Goal: Task Accomplishment & Management: Manage account settings

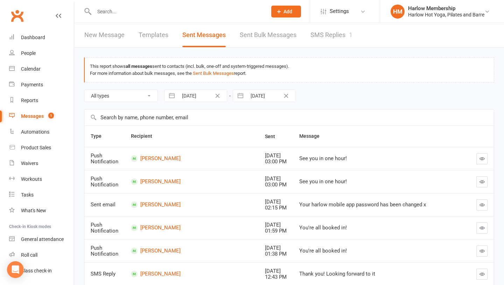
click at [39, 112] on link "Messages 1" at bounding box center [41, 117] width 65 height 16
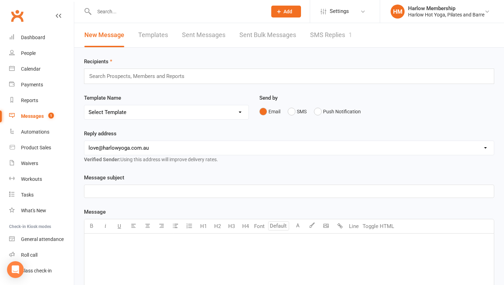
click at [329, 34] on link "SMS Replies 1" at bounding box center [331, 35] width 42 height 24
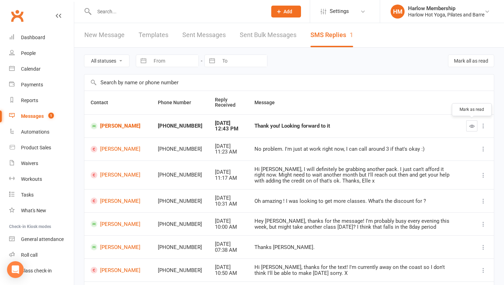
click at [470, 127] on icon "button" at bounding box center [472, 126] width 5 height 5
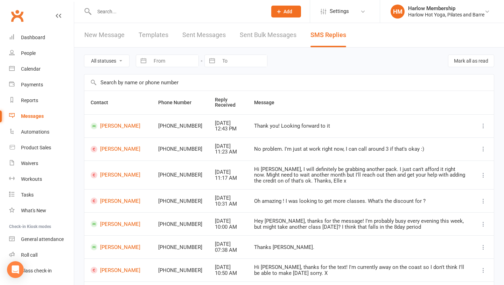
click at [271, 126] on div "Thank you! Looking forward to it" at bounding box center [360, 126] width 213 height 6
copy div "Thank you! Looking forward to it"
click at [121, 126] on link "[PERSON_NAME]" at bounding box center [118, 126] width 55 height 7
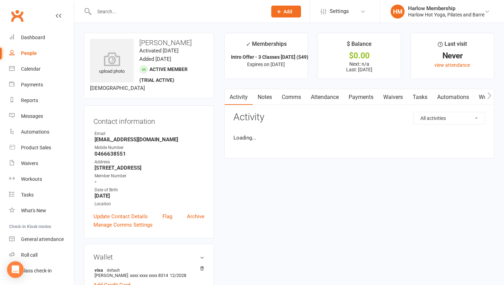
click at [266, 101] on link "Notes" at bounding box center [265, 97] width 24 height 16
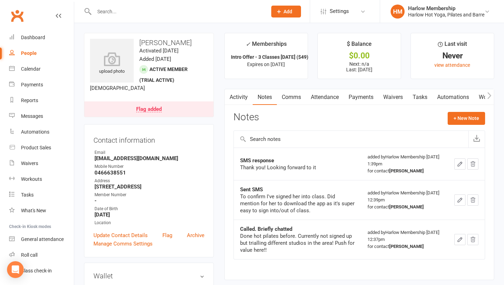
click at [418, 97] on link "Tasks" at bounding box center [420, 97] width 25 height 16
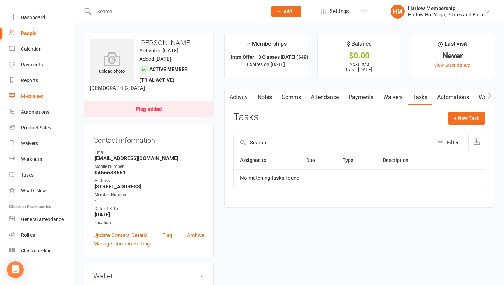
click at [33, 96] on div "Messages" at bounding box center [32, 97] width 22 height 6
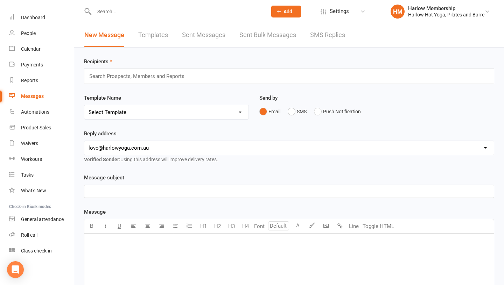
click at [328, 36] on link "SMS Replies" at bounding box center [327, 35] width 35 height 24
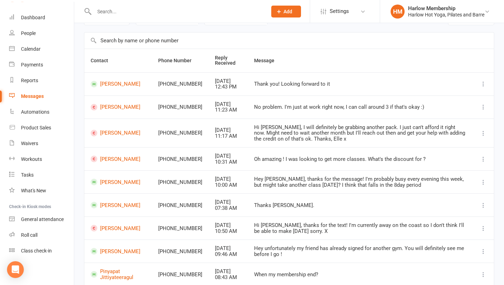
scroll to position [46, 0]
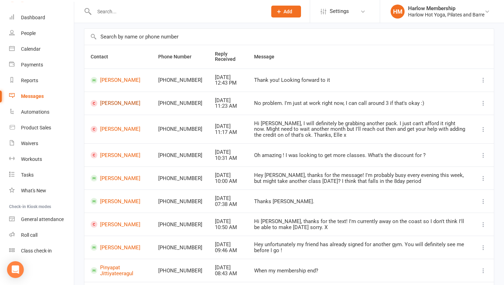
click at [112, 104] on link "Vaidehi Patel" at bounding box center [118, 103] width 55 height 7
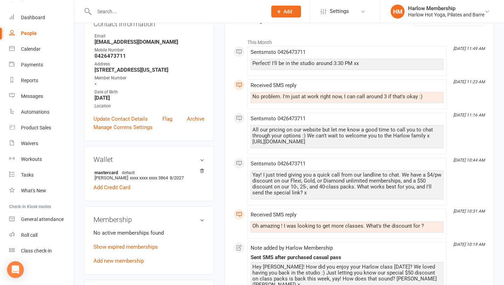
scroll to position [104, 0]
click at [116, 248] on link "Show expired memberships" at bounding box center [126, 248] width 64 height 6
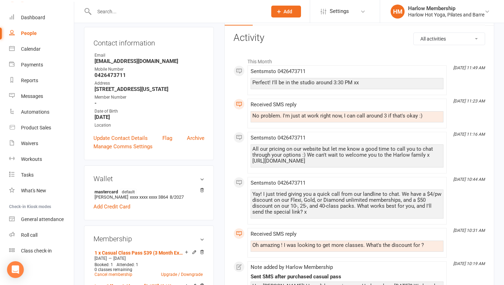
scroll to position [94, 0]
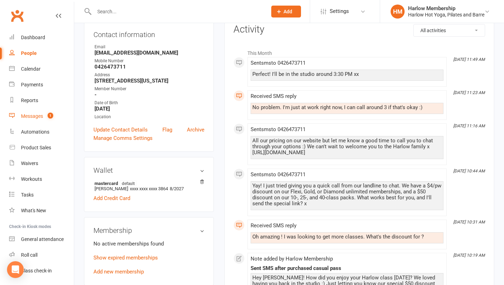
click at [41, 120] on link "Messages 1" at bounding box center [41, 117] width 65 height 16
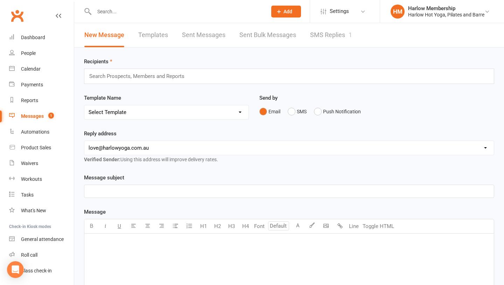
click at [325, 40] on link "SMS Replies 1" at bounding box center [331, 35] width 42 height 24
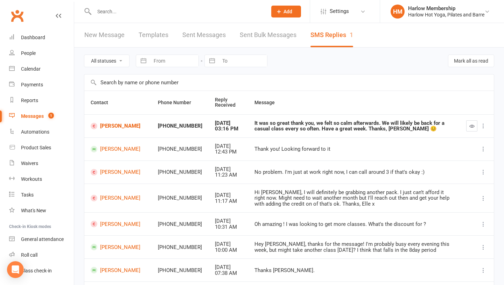
click at [297, 123] on div "It was so great thank you, we felt so calm afterwards. We will likely be back f…" at bounding box center [354, 127] width 199 height 12
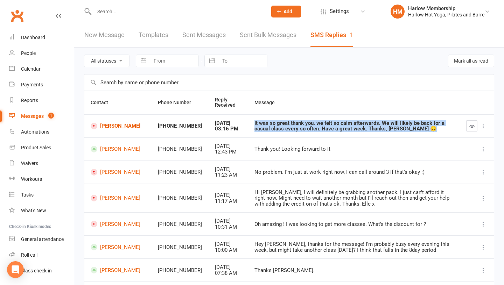
click at [297, 123] on div "It was so great thank you, we felt so calm afterwards. We will likely be back f…" at bounding box center [354, 127] width 199 height 12
copy div "It was so great thank you, we felt so calm afterwards. We will likely be back f…"
click at [120, 128] on link "[PERSON_NAME]" at bounding box center [118, 126] width 55 height 7
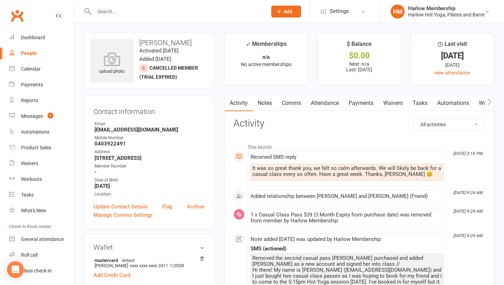
click at [268, 101] on link "Notes" at bounding box center [265, 103] width 24 height 16
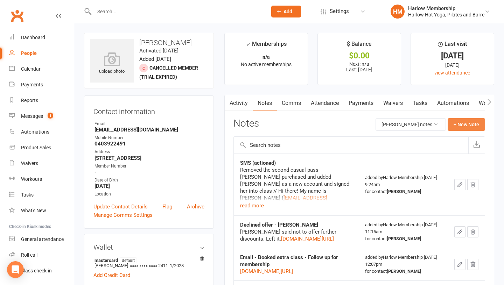
click at [461, 125] on button "+ New Note" at bounding box center [466, 124] width 37 height 13
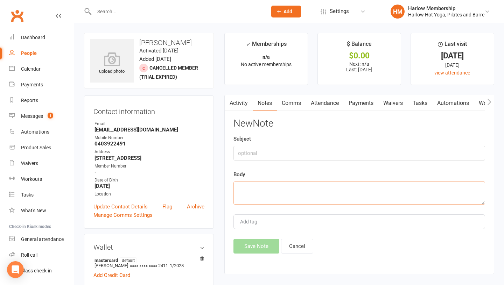
click at [311, 196] on textarea at bounding box center [360, 193] width 252 height 23
paste textarea "It was so great thank you, we felt so calm afterwards. We will likely be back f…"
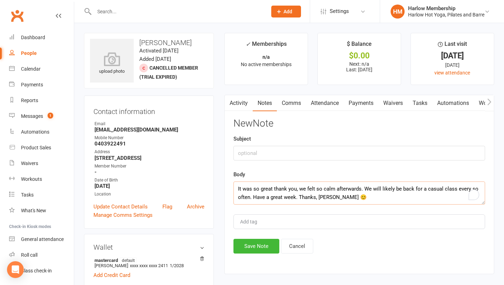
scroll to position [13, 0]
type textarea "It was so great thank you, we felt so calm afterwards. We will likely be back f…"
click at [249, 150] on input "text" at bounding box center [360, 153] width 252 height 15
type input "SMS response"
click at [242, 200] on textarea "It was so great thank you, we felt so calm afterwards. We will likely be back f…" at bounding box center [360, 193] width 252 height 23
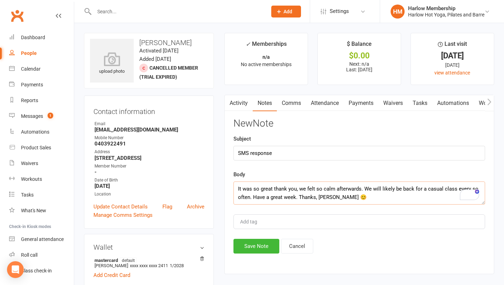
scroll to position [0, 0]
type textarea "It was so great thank you, we felt so calm afterwards. We will likely be back f…"
click at [247, 252] on button "Save Note" at bounding box center [257, 246] width 46 height 15
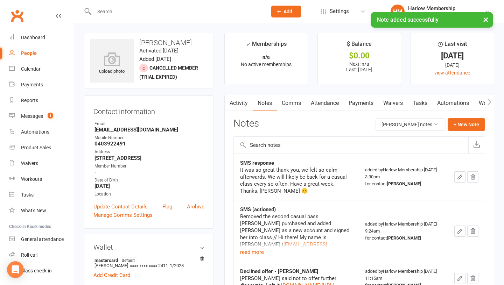
scroll to position [38, 0]
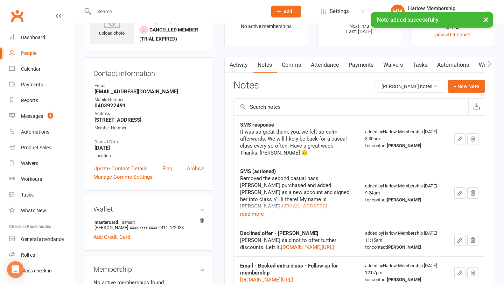
click at [408, 66] on link "Waivers" at bounding box center [393, 65] width 29 height 16
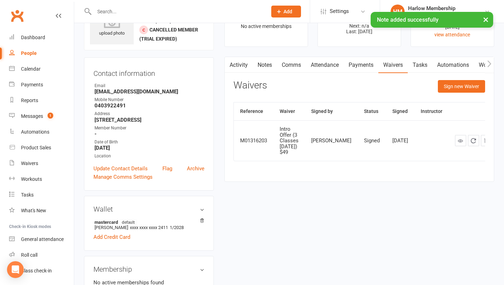
click at [415, 66] on link "Tasks" at bounding box center [420, 65] width 25 height 16
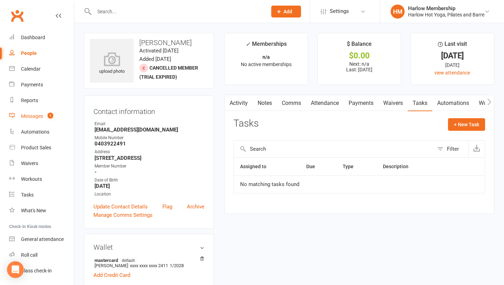
click at [44, 114] on link "Messages 1" at bounding box center [41, 117] width 65 height 16
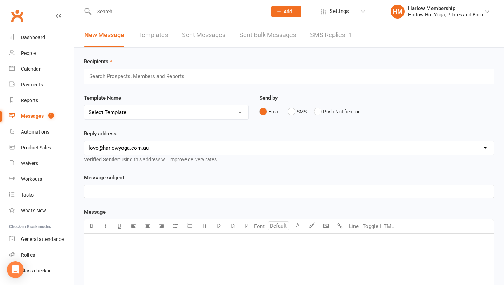
click at [327, 36] on link "SMS Replies 1" at bounding box center [331, 35] width 42 height 24
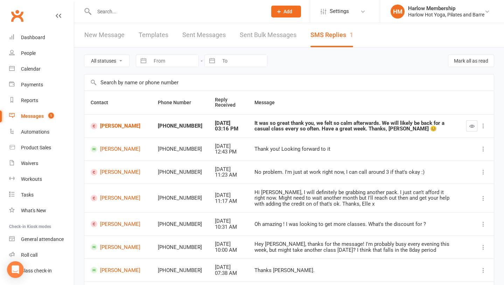
click at [472, 128] on icon "button" at bounding box center [472, 126] width 5 height 5
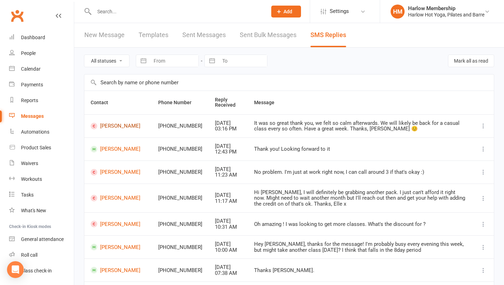
click at [115, 126] on link "[PERSON_NAME]" at bounding box center [118, 126] width 55 height 7
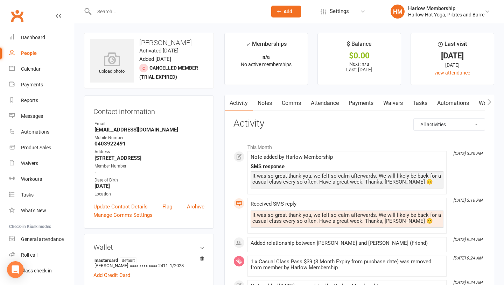
click at [288, 104] on link "Comms" at bounding box center [291, 103] width 29 height 16
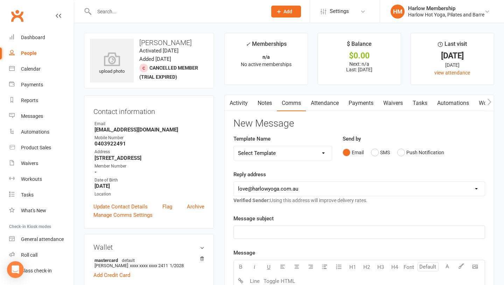
click at [371, 155] on div "Email SMS Push Notification" at bounding box center [414, 152] width 143 height 13
click at [376, 155] on button "SMS" at bounding box center [380, 152] width 19 height 13
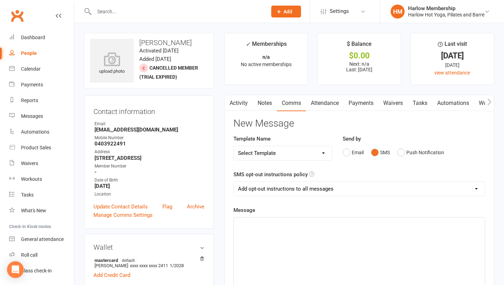
click at [346, 274] on div "﻿" at bounding box center [359, 270] width 251 height 105
click at [331, 226] on span "Yay, amazing! Happy to hear you enjoyed your class :)" at bounding box center [300, 224] width 125 height 6
copy span "Yay, amazing! Happy to hear you enjoyed your class :)"
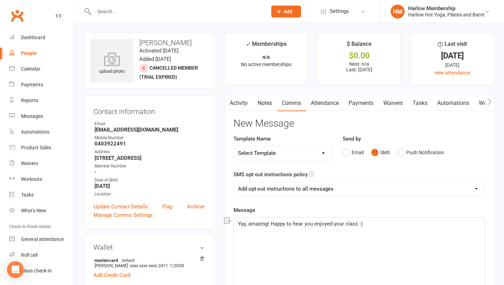
click at [236, 107] on link "Activity" at bounding box center [239, 103] width 28 height 16
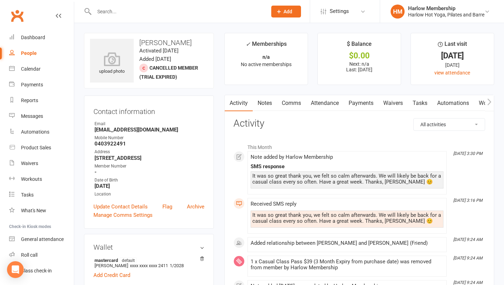
click at [294, 101] on link "Comms" at bounding box center [291, 103] width 29 height 16
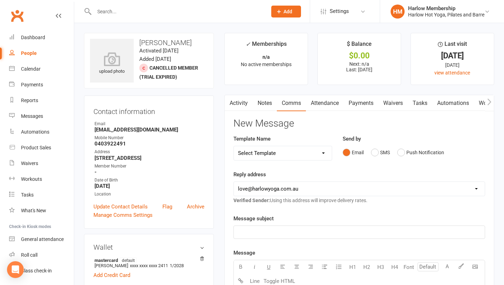
click at [267, 101] on link "Notes" at bounding box center [265, 103] width 24 height 16
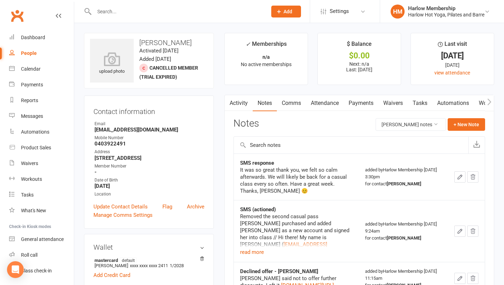
click at [293, 108] on link "Comms" at bounding box center [291, 103] width 29 height 16
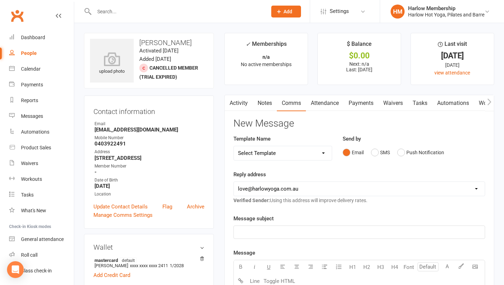
click at [370, 154] on div "Email SMS Push Notification" at bounding box center [414, 152] width 143 height 13
click at [376, 157] on button "SMS" at bounding box center [380, 152] width 19 height 13
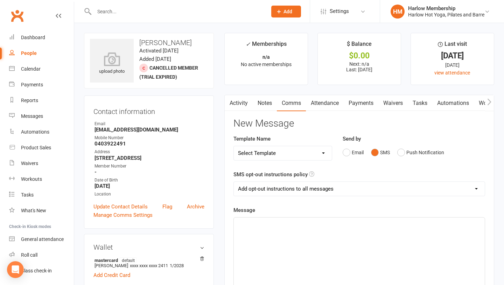
click at [363, 248] on div "﻿" at bounding box center [359, 270] width 251 height 105
paste div "To enrich screen reader interactions, please activate Accessibility in Grammarl…"
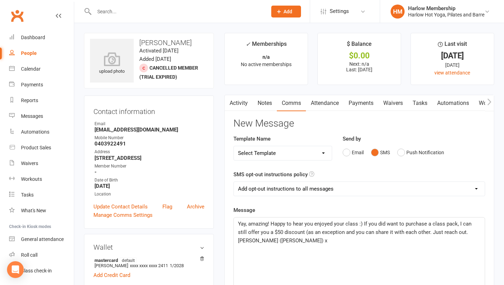
click at [336, 246] on div "Yay, amazing! Happy to hear you enjoyed your class :) If you did want to purcha…" at bounding box center [359, 270] width 251 height 105
click at [458, 233] on span "Yay, amazing! Happy to hear you enjoyed your class :) If you did want to purcha…" at bounding box center [355, 232] width 235 height 23
drag, startPoint x: 420, startPoint y: 231, endPoint x: 380, endPoint y: 241, distance: 41.0
click at [380, 240] on div "Yay, amazing! Happy to hear you enjoyed your class :) If you did want to purcha…" at bounding box center [359, 270] width 251 height 105
click at [380, 232] on span "Yay, amazing! Happy to hear you enjoyed your class :) If you did want to purcha…" at bounding box center [355, 228] width 235 height 15
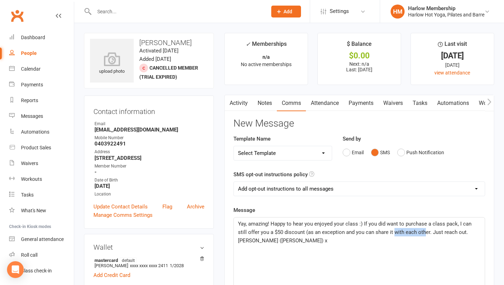
drag, startPoint x: 385, startPoint y: 233, endPoint x: 415, endPoint y: 230, distance: 29.6
click at [415, 230] on span "Yay, amazing! Happy to hear you enjoyed your class :) If you did want to purcha…" at bounding box center [355, 228] width 235 height 15
drag, startPoint x: 420, startPoint y: 230, endPoint x: 395, endPoint y: 231, distance: 25.2
click at [395, 231] on span "Yay, amazing! Happy to hear you enjoyed your class :) If you did want to purcha…" at bounding box center [355, 228] width 235 height 15
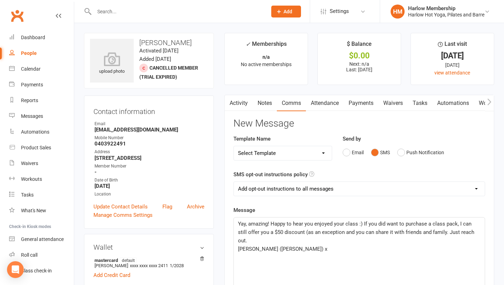
click at [353, 245] on p "Krystyna (Harlow) x" at bounding box center [359, 249] width 243 height 8
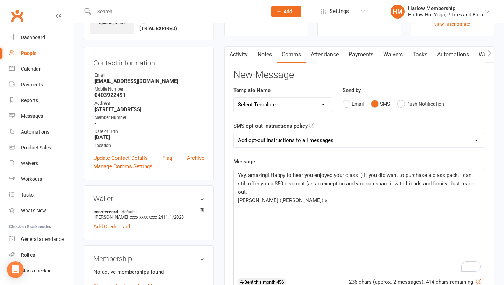
scroll to position [50, 0]
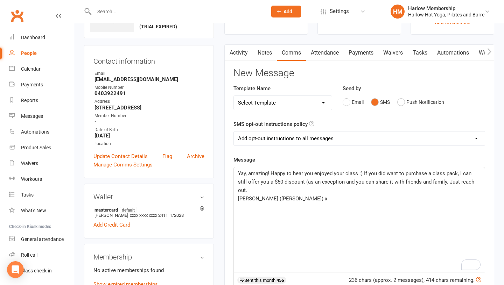
click at [300, 195] on p "Krystyna (Harlow) x" at bounding box center [359, 199] width 243 height 8
click at [308, 185] on p "Yay, amazing! Happy to hear you enjoyed your class :) If you did want to purcha…" at bounding box center [359, 182] width 243 height 25
click at [306, 195] on p "Krystyna (Harlow) x" at bounding box center [359, 199] width 243 height 8
click at [313, 184] on span "Yay, amazing! Happy to hear you enjoyed your class :) If you did want to purcha…" at bounding box center [357, 182] width 238 height 23
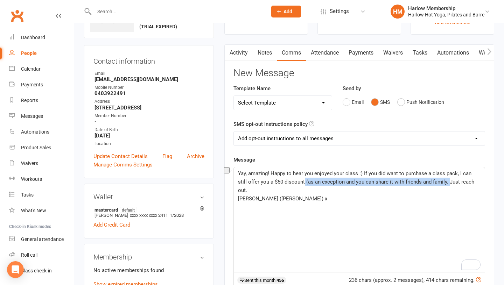
drag, startPoint x: 439, startPoint y: 182, endPoint x: 295, endPoint y: 180, distance: 144.7
click at [295, 180] on span "Yay, amazing! Happy to hear you enjoyed your class :) If you did want to purcha…" at bounding box center [357, 182] width 238 height 23
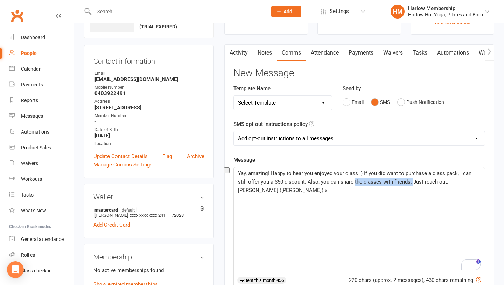
drag, startPoint x: 402, startPoint y: 183, endPoint x: 344, endPoint y: 181, distance: 57.8
click at [344, 181] on span "Yay, amazing! Happy to hear you enjoyed your class :) If you did want to purcha…" at bounding box center [355, 178] width 235 height 15
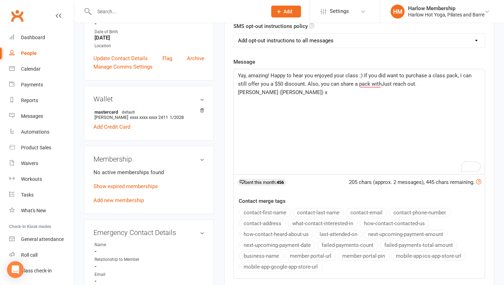
scroll to position [146, 0]
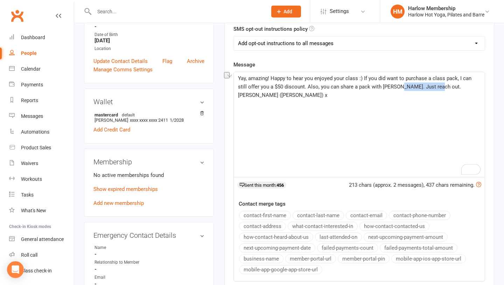
drag, startPoint x: 415, startPoint y: 85, endPoint x: 386, endPoint y: 85, distance: 29.4
click at [386, 85] on p "Yay, amazing! Happy to hear you enjoyed your class :) If you did want to purcha…" at bounding box center [359, 82] width 243 height 17
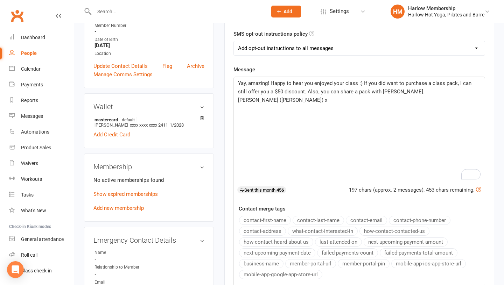
scroll to position [140, 0]
click at [376, 83] on span "Yay, amazing! Happy to hear you enjoyed your class :) If you did want to purcha…" at bounding box center [355, 88] width 235 height 15
drag, startPoint x: 258, startPoint y: 92, endPoint x: 248, endPoint y: 91, distance: 10.7
click at [248, 91] on span "Yay, amazing! Happy to hear you enjoyed your class :) If you ever did want to p…" at bounding box center [356, 88] width 236 height 15
drag, startPoint x: 368, startPoint y: 88, endPoint x: 382, endPoint y: 90, distance: 13.8
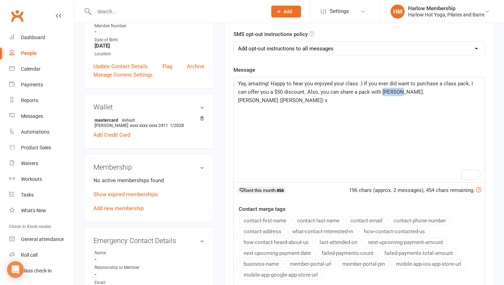
click at [382, 90] on p "Yay, amazing! Happy to hear you enjoyed your class :) If you ever did want to p…" at bounding box center [359, 88] width 243 height 17
click at [397, 90] on p "Yay, amazing! Happy to hear you enjoyed your class :) If you ever did want to p…" at bounding box center [359, 88] width 243 height 17
drag, startPoint x: 399, startPoint y: 91, endPoint x: 362, endPoint y: 91, distance: 36.4
click at [362, 91] on p "Yay, amazing! Happy to hear you enjoyed your class :) If you ever did want to p…" at bounding box center [359, 88] width 243 height 17
click at [362, 91] on span "Yay, amazing! Happy to hear you enjoyed your class :) If you ever did want to p…" at bounding box center [356, 88] width 236 height 15
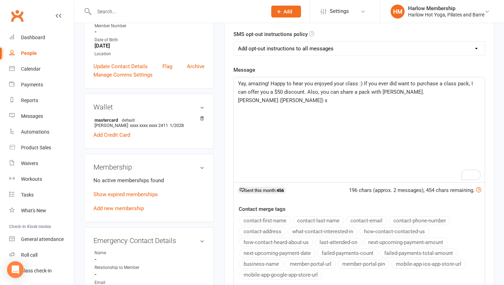
click at [404, 94] on p "Yay, amazing! Happy to hear you enjoyed your class :) If you ever did want to p…" at bounding box center [359, 88] width 243 height 17
click at [400, 91] on p "Yay, amazing! Happy to hear you enjoyed your class :) If you ever did want to p…" at bounding box center [359, 88] width 243 height 17
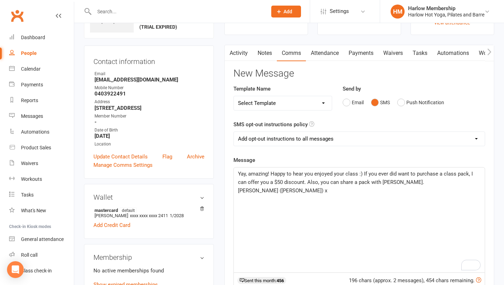
scroll to position [51, 0]
click at [272, 174] on span "Yay, amazing! Happy to hear you enjoyed your class :) If you ever did want to p…" at bounding box center [356, 177] width 236 height 15
click at [474, 173] on p "Yay, amazing! Happy to hear you enjoyed your class :) If you ever did want to p…" at bounding box center [359, 177] width 243 height 17
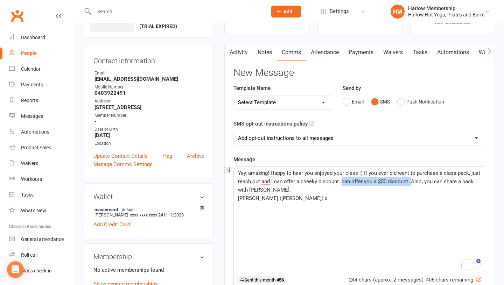
drag, startPoint x: 411, startPoint y: 184, endPoint x: 341, endPoint y: 180, distance: 69.8
click at [341, 180] on span "Yay, amazing! Happy to hear you enjoyed your class :) If you ever did want to p…" at bounding box center [360, 181] width 244 height 23
drag, startPoint x: 363, startPoint y: 182, endPoint x: 339, endPoint y: 181, distance: 23.5
click at [339, 181] on span "Yay, amazing! Happy to hear you enjoyed your class :) If you ever did want to p…" at bounding box center [360, 177] width 244 height 15
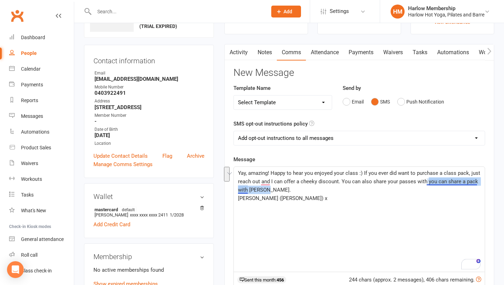
drag, startPoint x: 423, startPoint y: 192, endPoint x: 427, endPoint y: 180, distance: 12.4
click at [427, 180] on p "Yay, amazing! Happy to hear you enjoyed your class :) If you ever did want to p…" at bounding box center [359, 181] width 243 height 25
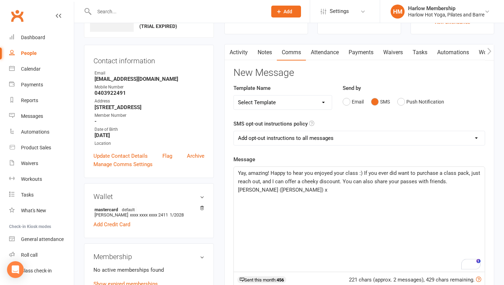
click at [316, 196] on div "Yay, amazing! Happy to hear you enjoyed your class :) If you ever did want to p…" at bounding box center [359, 219] width 251 height 105
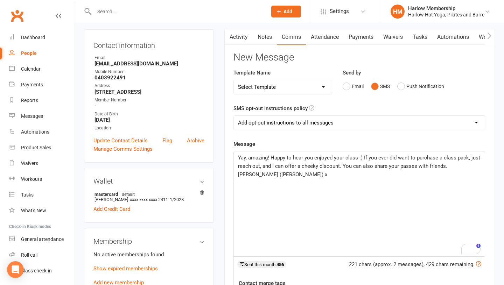
scroll to position [75, 0]
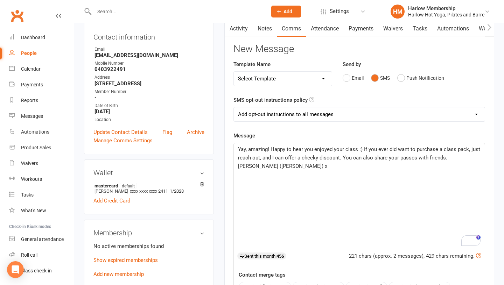
click at [276, 177] on div "Yay, amazing! Happy to hear you enjoyed your class :) If you ever did want to p…" at bounding box center [359, 195] width 251 height 105
click at [293, 170] on p "Krystyna (Harlow) x" at bounding box center [359, 166] width 243 height 8
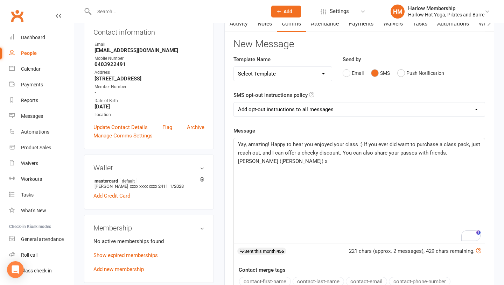
click at [287, 108] on select "Add opt-out instructions to all messages Add opt-out instructions for messages …" at bounding box center [359, 110] width 251 height 14
select select "2"
click at [288, 159] on p "Krystyna (Harlow) x" at bounding box center [359, 161] width 243 height 8
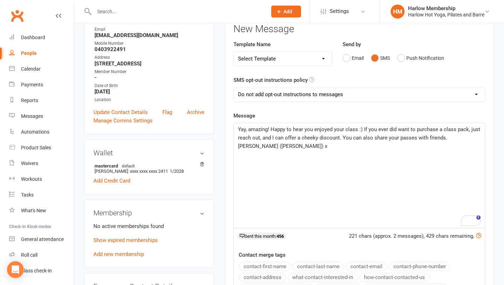
scroll to position [95, 0]
click at [359, 130] on span "Yay, amazing! Happy to hear you enjoyed your class :) If you ever did want to p…" at bounding box center [360, 133] width 244 height 15
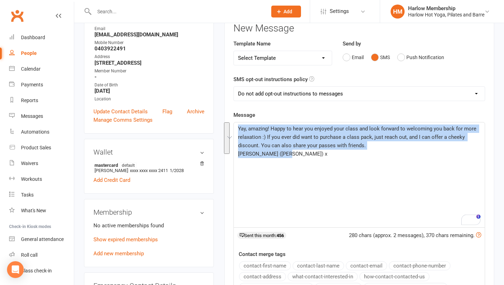
drag, startPoint x: 308, startPoint y: 163, endPoint x: 235, endPoint y: 127, distance: 81.2
click at [235, 127] on main "✓ Memberships n/a No active memberships $ Balance $0.00 Next: n/a Last: 12 Oct …" at bounding box center [359, 171] width 281 height 467
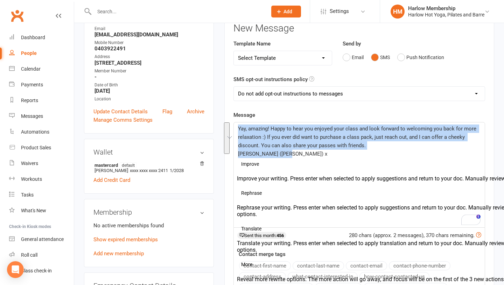
copy div "Yay, amazing! Happy to hear you enjoyed your class and look forward to welcomin…"
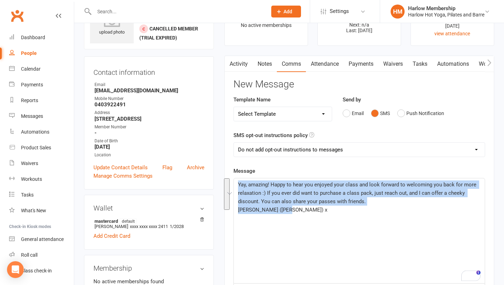
scroll to position [19, 0]
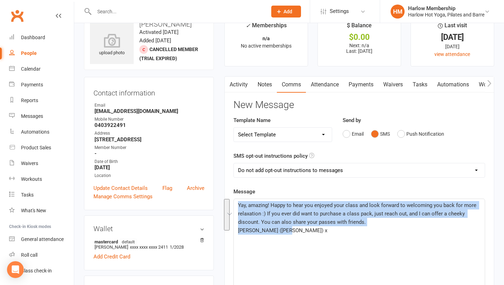
click at [238, 90] on link "Activity" at bounding box center [239, 85] width 28 height 16
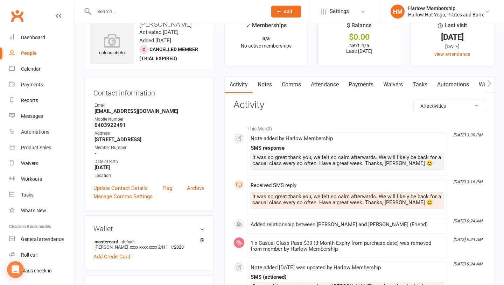
click at [267, 86] on link "Notes" at bounding box center [265, 85] width 24 height 16
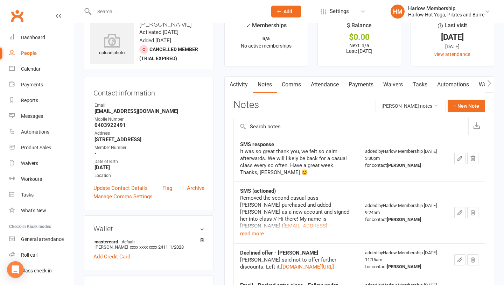
click at [286, 86] on link "Comms" at bounding box center [291, 85] width 29 height 16
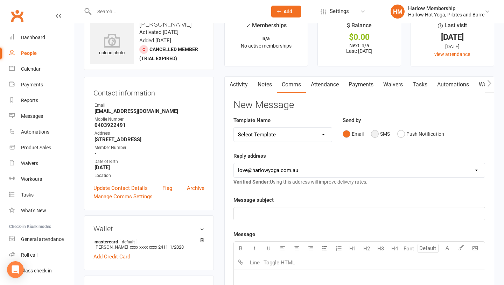
click at [380, 137] on button "SMS" at bounding box center [380, 134] width 19 height 13
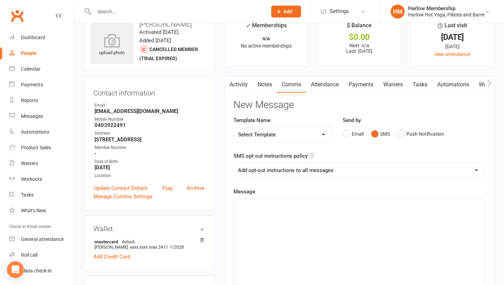
click at [332, 238] on div "﻿" at bounding box center [359, 251] width 251 height 105
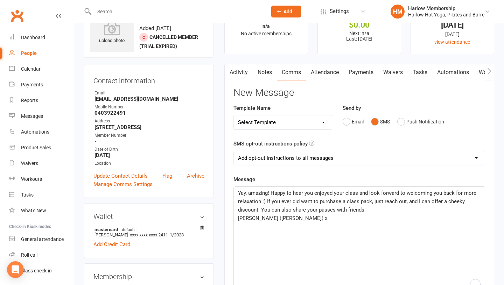
scroll to position [32, 0]
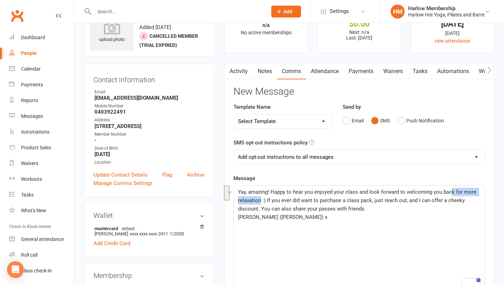
drag, startPoint x: 260, startPoint y: 200, endPoint x: 452, endPoint y: 194, distance: 191.7
click at [452, 194] on span "Yay, amazing! Happy to hear you enjoyed your class and look forward to welcomin…" at bounding box center [358, 200] width 240 height 23
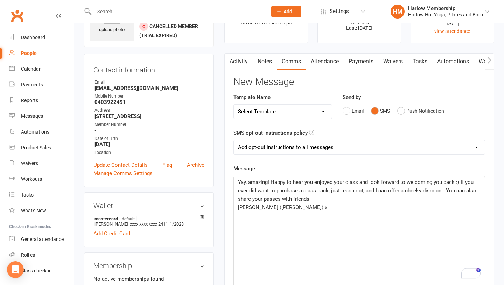
scroll to position [45, 0]
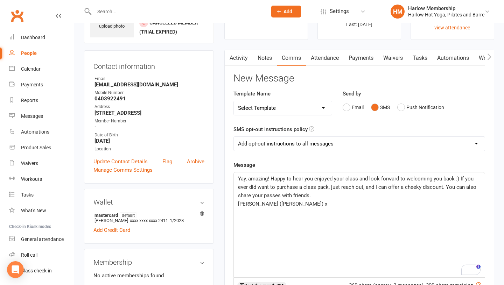
click at [335, 196] on p "Yay, amazing! Happy to hear you enjoyed your class and look forward to welcomin…" at bounding box center [359, 187] width 243 height 25
click at [294, 200] on p "Krystyna (Harlow) x" at bounding box center [359, 204] width 243 height 8
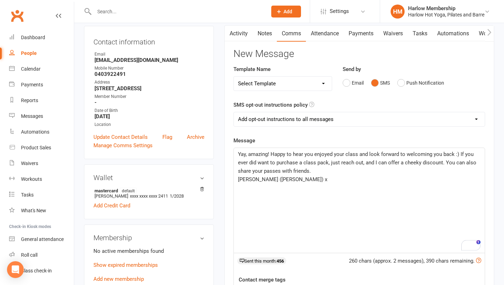
scroll to position [69, 0]
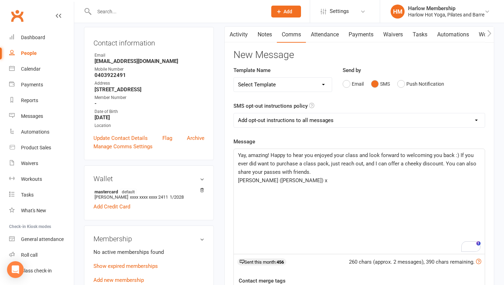
click at [358, 153] on span "Yay, amazing! Happy to hear you enjoyed your class and look forward to welcomin…" at bounding box center [358, 163] width 240 height 23
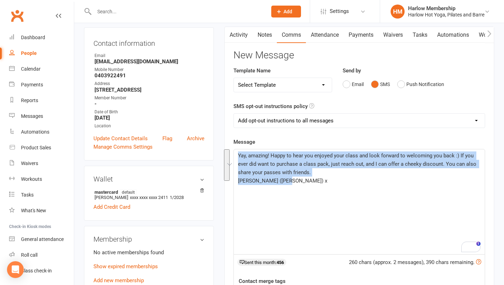
drag, startPoint x: 317, startPoint y: 204, endPoint x: 240, endPoint y: 151, distance: 93.8
click at [235, 151] on div "Yay, amazing! Happy to hear you enjoyed your class and look forward to welcomin…" at bounding box center [359, 202] width 251 height 105
copy div "Yay, amazing! Happy to hear you enjoyed your class and look forward to welcomin…"
click at [241, 34] on link "Activity" at bounding box center [239, 35] width 28 height 16
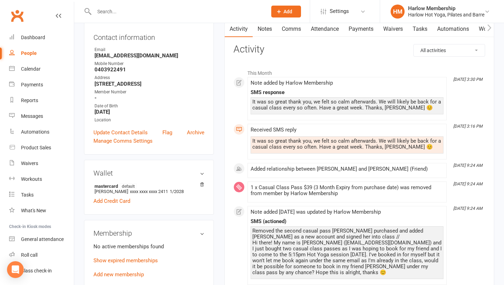
scroll to position [71, 0]
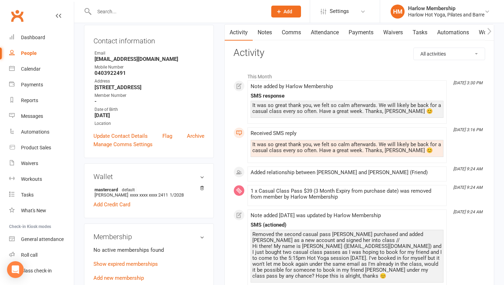
click at [289, 36] on link "Comms" at bounding box center [291, 33] width 29 height 16
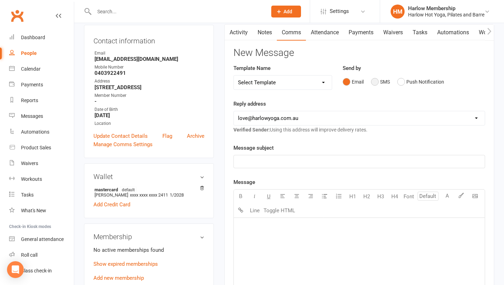
click at [377, 82] on button "SMS" at bounding box center [380, 81] width 19 height 13
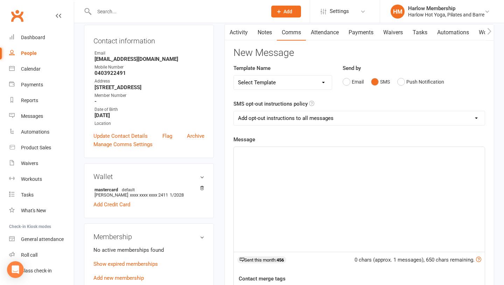
click at [322, 180] on div "﻿" at bounding box center [359, 199] width 251 height 105
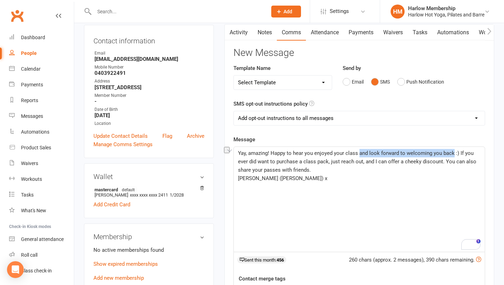
drag, startPoint x: 454, startPoint y: 152, endPoint x: 360, endPoint y: 151, distance: 93.9
click at [360, 151] on span "Yay, amazing! Happy to hear you enjoyed your class and look forward to welcomin…" at bounding box center [358, 161] width 240 height 23
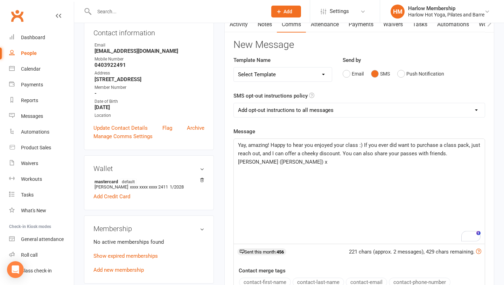
scroll to position [79, 0]
click at [337, 161] on p "Krystyna (Harlow) x" at bounding box center [359, 162] width 243 height 8
click at [451, 152] on p "Yay, amazing! Happy to hear you enjoyed your class :) If you ever did want to p…" at bounding box center [359, 149] width 243 height 17
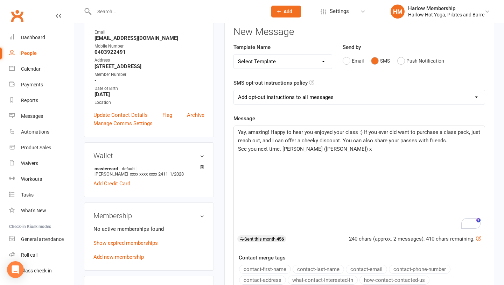
click at [285, 96] on select "Add opt-out instructions to all messages Add opt-out instructions for messages …" at bounding box center [359, 97] width 251 height 14
select select "2"
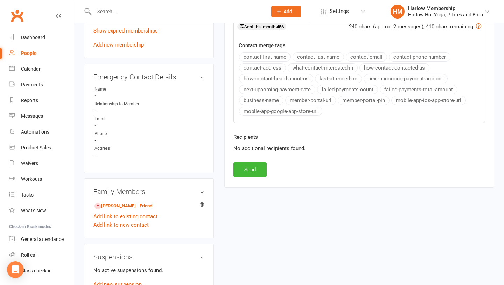
scroll to position [310, 0]
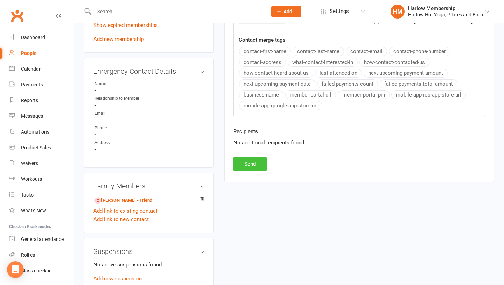
click at [240, 161] on button "Send" at bounding box center [250, 164] width 33 height 15
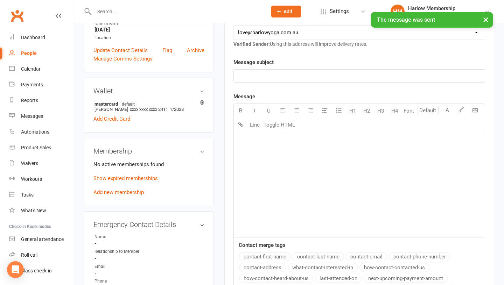
scroll to position [0, 0]
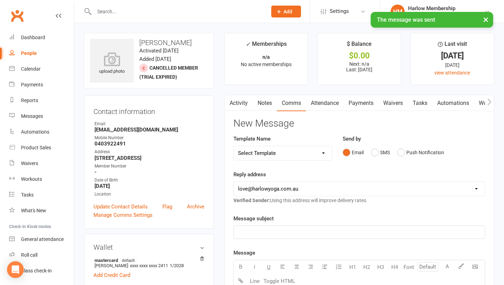
click at [263, 100] on link "Notes" at bounding box center [265, 103] width 24 height 16
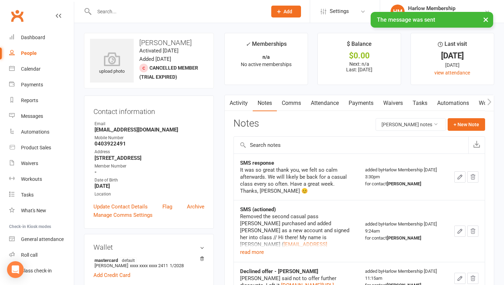
click at [426, 105] on link "Tasks" at bounding box center [420, 103] width 25 height 16
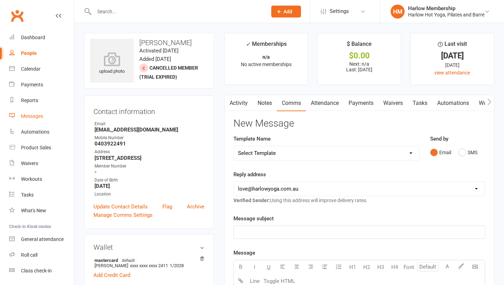
click at [28, 118] on div "Messages" at bounding box center [32, 116] width 22 height 6
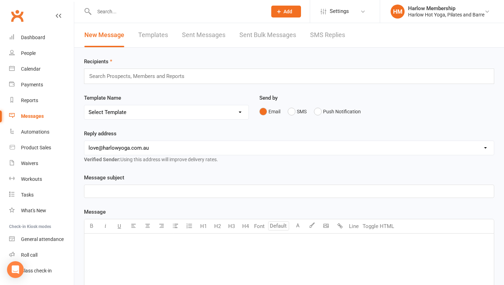
click at [326, 42] on link "SMS Replies" at bounding box center [327, 35] width 35 height 24
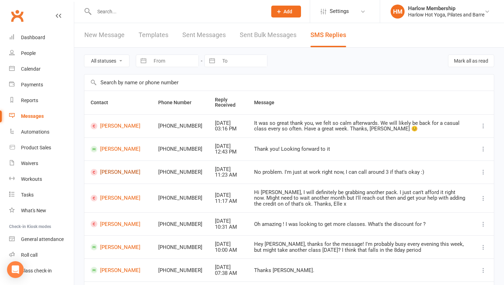
click at [110, 172] on link "[PERSON_NAME]" at bounding box center [118, 172] width 55 height 7
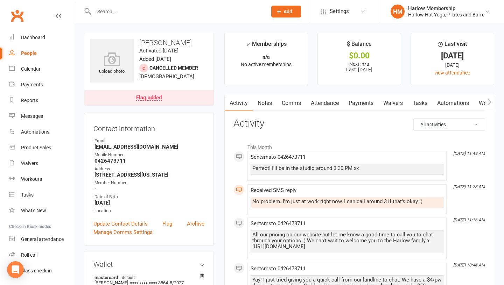
click at [268, 109] on link "Notes" at bounding box center [265, 103] width 24 height 16
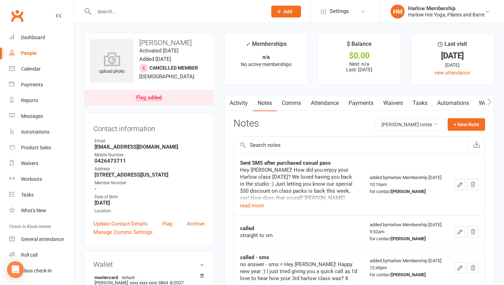
click at [287, 101] on link "Comms" at bounding box center [291, 103] width 29 height 16
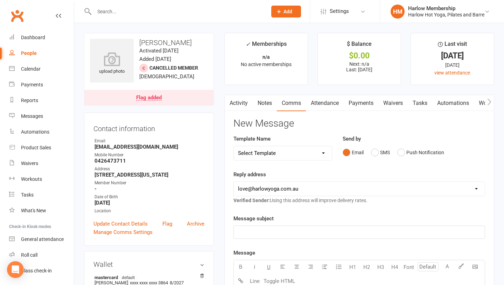
click at [268, 101] on link "Notes" at bounding box center [265, 103] width 24 height 16
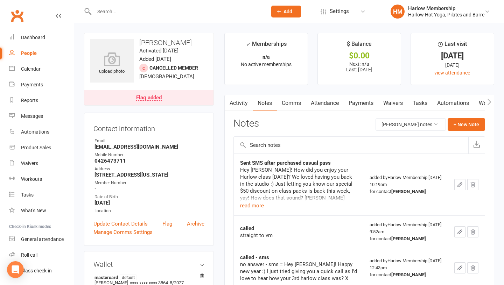
click at [237, 108] on link "Activity" at bounding box center [239, 103] width 28 height 16
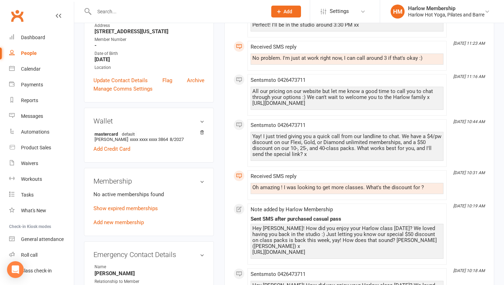
scroll to position [144, 0]
click at [286, 190] on div "Oh amazing ! I was looking to get more classes. What's the discount for ?" at bounding box center [348, 188] width 190 height 6
copy div "Oh amazing ! I was looking to get more classes. What's the discount for ?"
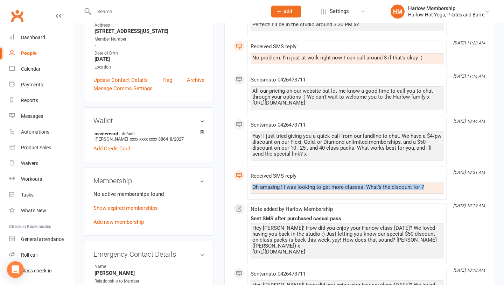
scroll to position [0, 0]
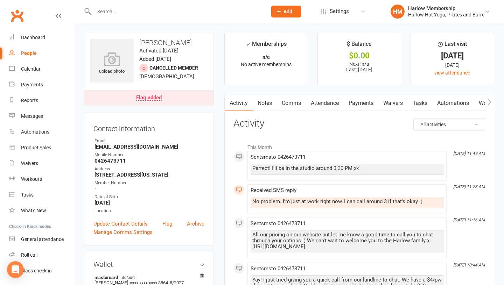
click at [271, 106] on link "Notes" at bounding box center [265, 103] width 24 height 16
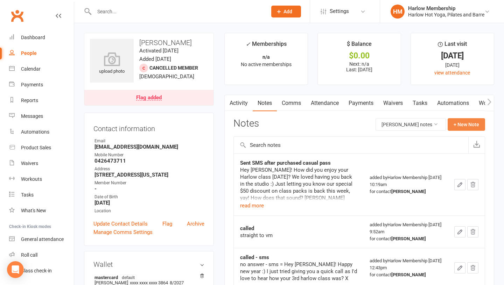
click at [463, 123] on button "+ New Note" at bounding box center [466, 124] width 37 height 13
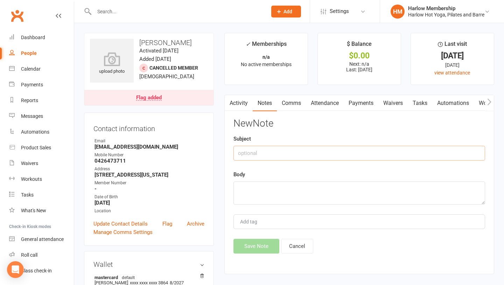
click at [288, 158] on input "text" at bounding box center [360, 153] width 252 height 15
type input "SMS response - trying to call her"
click at [273, 209] on div "New Note Subject SMS response - trying to call her Body Add tag Save Note Cancel" at bounding box center [360, 186] width 252 height 136
click at [261, 192] on textarea at bounding box center [360, 193] width 252 height 23
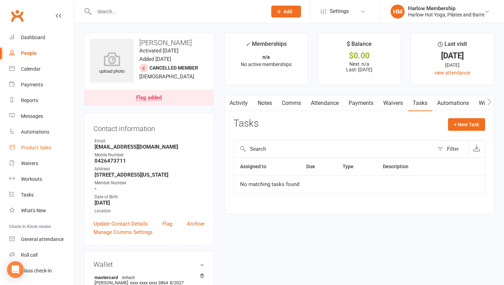
scroll to position [20, 0]
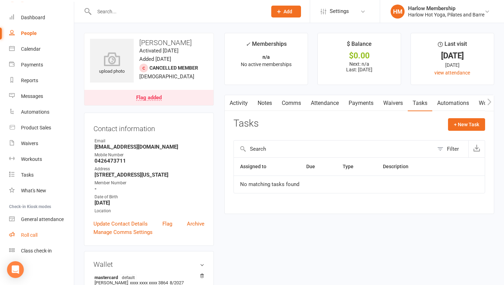
click at [32, 237] on div "Roll call" at bounding box center [29, 236] width 16 height 6
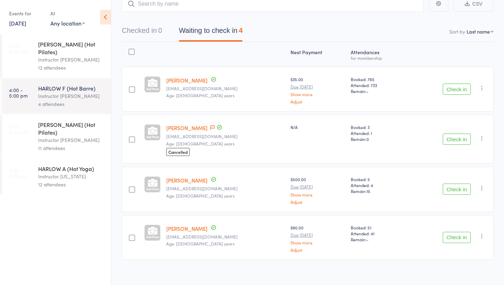
scroll to position [55, 0]
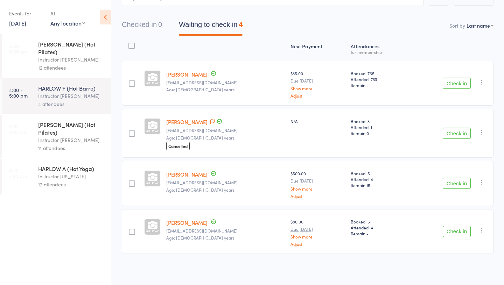
click at [56, 136] on div "Instructor [PERSON_NAME]" at bounding box center [71, 140] width 67 height 8
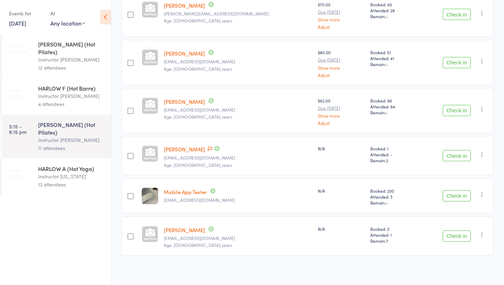
scroll to position [366, 0]
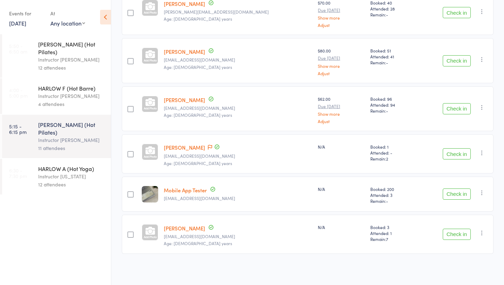
click at [49, 173] on div "Instructor [US_STATE]" at bounding box center [71, 177] width 67 height 8
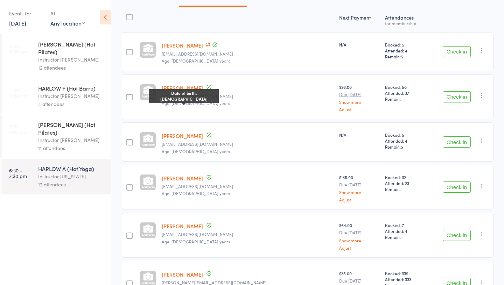
scroll to position [86, 0]
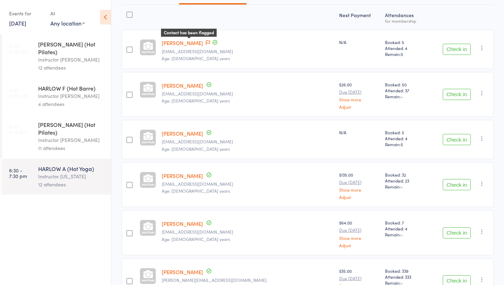
click at [206, 42] on icon at bounding box center [208, 42] width 4 height 5
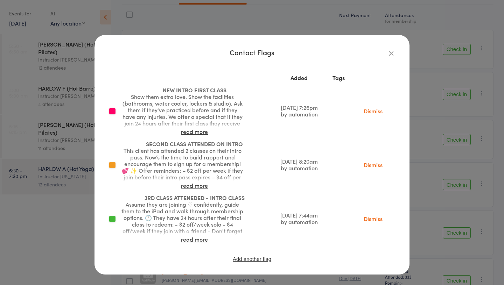
click at [370, 112] on link "Dismiss" at bounding box center [373, 111] width 29 height 8
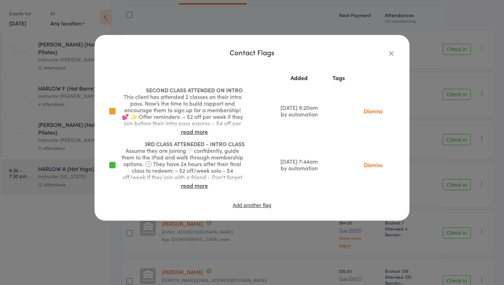
click at [371, 114] on link "Dismiss" at bounding box center [373, 111] width 29 height 8
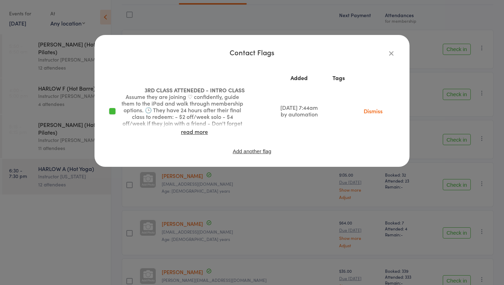
click at [375, 111] on link "Dismiss" at bounding box center [373, 111] width 29 height 8
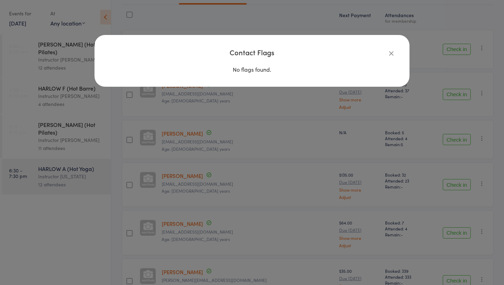
click at [389, 52] on icon "button" at bounding box center [392, 53] width 8 height 8
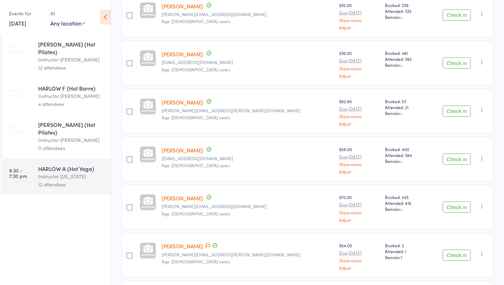
scroll to position [424, 0]
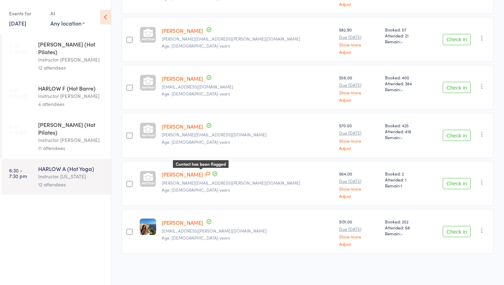
click at [207, 175] on icon at bounding box center [208, 174] width 4 height 5
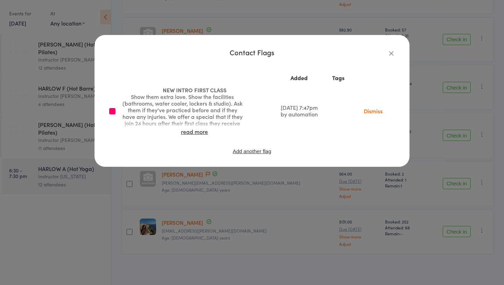
click at [381, 111] on link "Dismiss" at bounding box center [373, 111] width 29 height 8
click at [310, 36] on div "Contact Flags Added Tags NEW INTRO FIRST CLASS Show them extra love. Show the f…" at bounding box center [252, 101] width 315 height 132
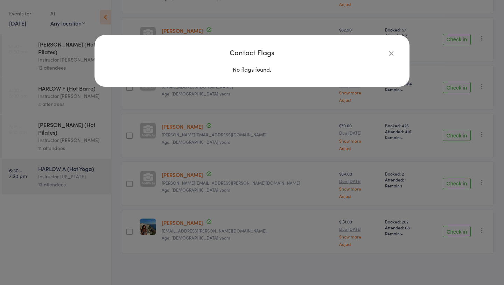
click at [390, 51] on icon "button" at bounding box center [392, 53] width 8 height 8
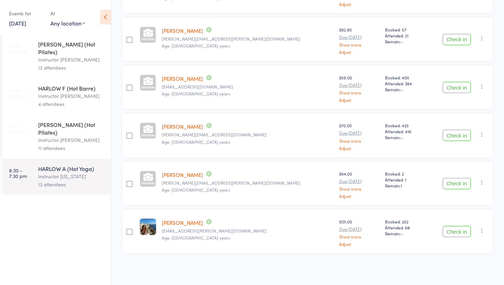
scroll to position [387, 0]
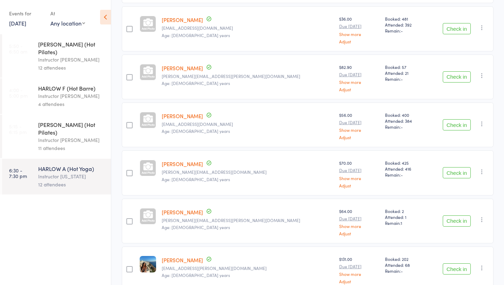
click at [46, 64] on div "12 attendees" at bounding box center [71, 68] width 67 height 8
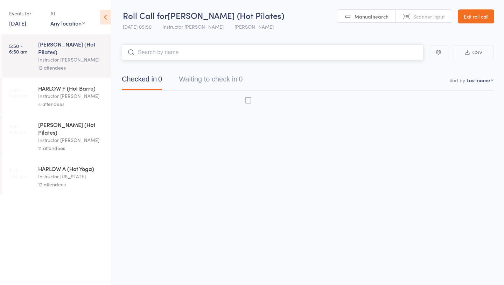
scroll to position [0, 0]
click at [45, 78] on div "HARLOW F (Hot Barre) Instructor Liliana 4 attendees" at bounding box center [74, 96] width 73 height 36
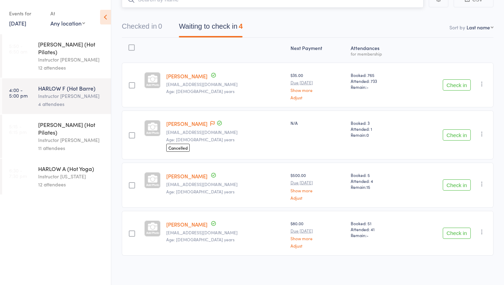
scroll to position [55, 0]
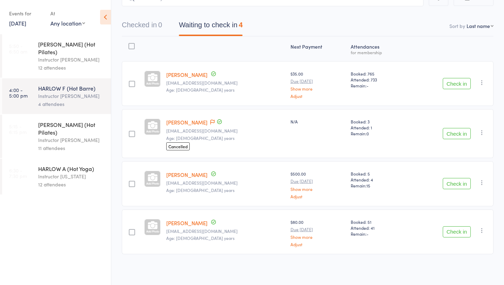
click at [71, 136] on div "Instructor [PERSON_NAME]" at bounding box center [71, 140] width 67 height 8
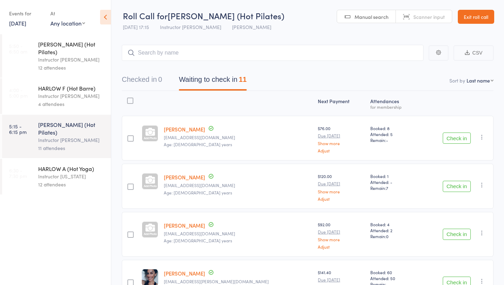
click at [467, 18] on link "Exit roll call" at bounding box center [476, 17] width 36 height 14
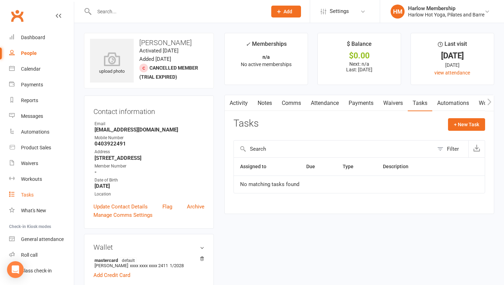
scroll to position [20, 0]
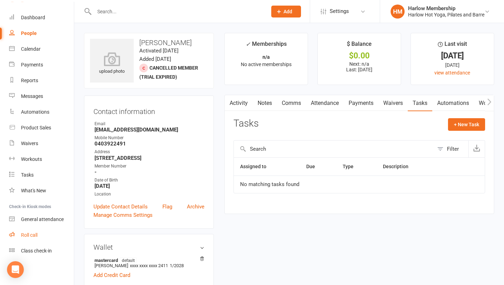
click at [26, 233] on div "Roll call" at bounding box center [29, 236] width 16 height 6
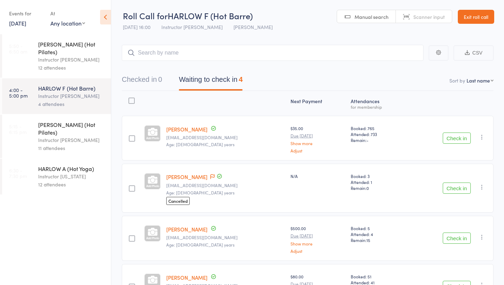
click at [76, 136] on div "Instructor [PERSON_NAME]" at bounding box center [71, 140] width 67 height 8
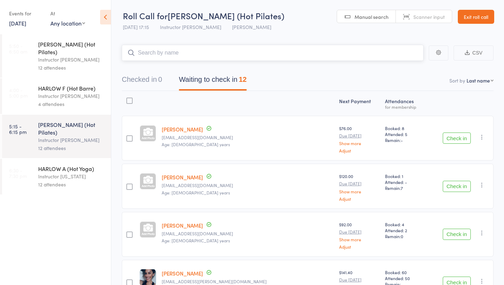
click at [166, 57] on input "search" at bounding box center [273, 53] width 302 height 16
click at [77, 165] on div "HARLOW A (Hot Yoga)" at bounding box center [71, 169] width 67 height 8
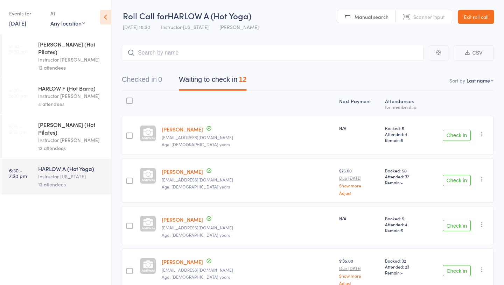
click at [70, 100] on div "4 attendees" at bounding box center [71, 104] width 67 height 8
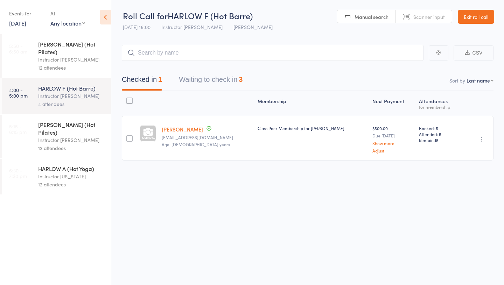
click at [182, 85] on button "Waiting to check in 3" at bounding box center [211, 81] width 64 height 19
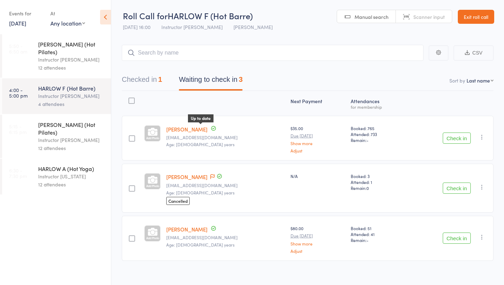
scroll to position [7, 0]
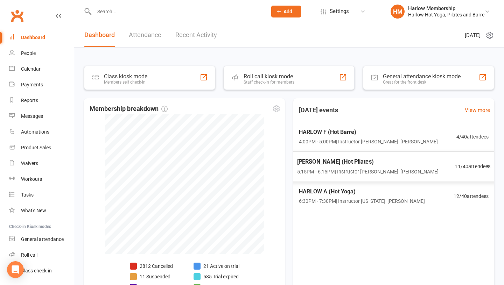
scroll to position [51, 0]
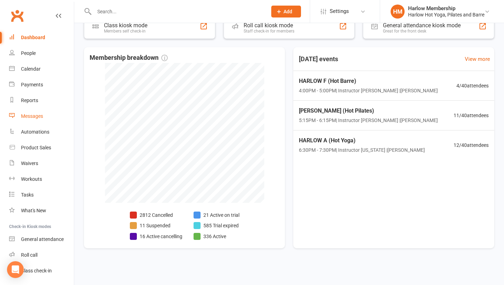
click at [33, 118] on div "Messages" at bounding box center [32, 116] width 22 height 6
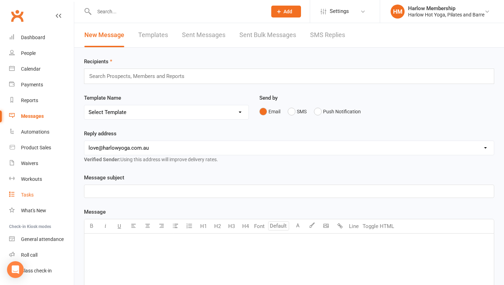
click at [30, 194] on div "Tasks" at bounding box center [27, 195] width 13 height 6
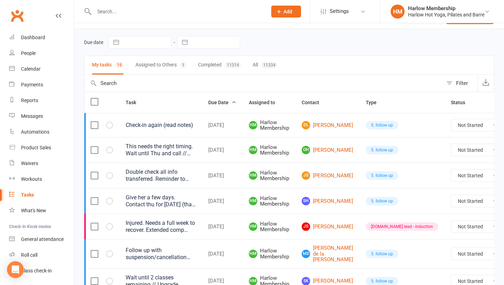
scroll to position [33, 0]
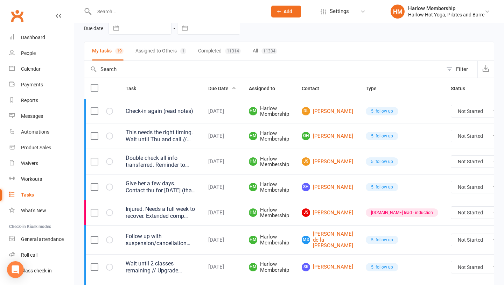
click at [165, 143] on div "This needs the right timing. Wait until Thu and call // Hey, beautiful Olivia! …" at bounding box center [161, 136] width 70 height 14
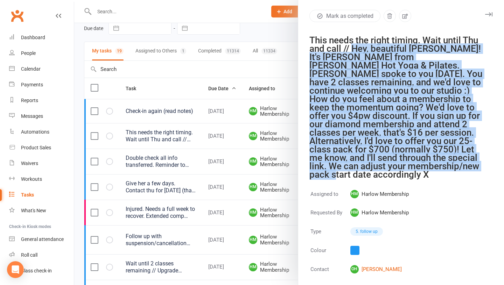
drag, startPoint x: 353, startPoint y: 48, endPoint x: 453, endPoint y: 165, distance: 153.8
click at [453, 165] on div "This needs the right timing. Wait until Thu and call // Hey, beautiful Olivia! …" at bounding box center [397, 107] width 175 height 143
copy div "Hey, beautiful Olivia! It's Krystyna from Harlow Hot Yoga & Pilates. Jess spoke…"
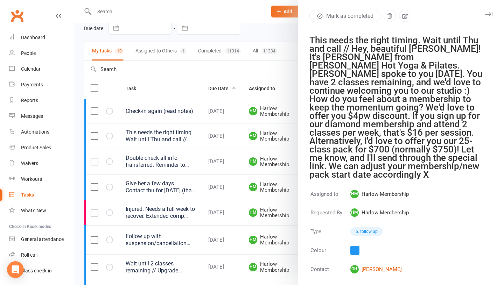
click at [206, 173] on div at bounding box center [289, 142] width 430 height 285
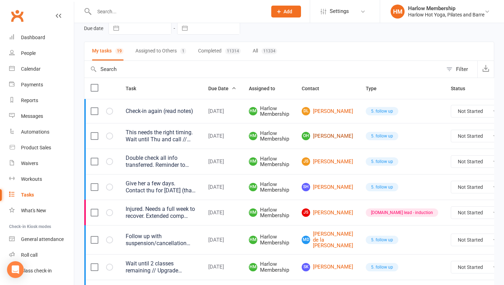
click at [318, 134] on link "OH Olivia Haua" at bounding box center [327, 136] width 51 height 8
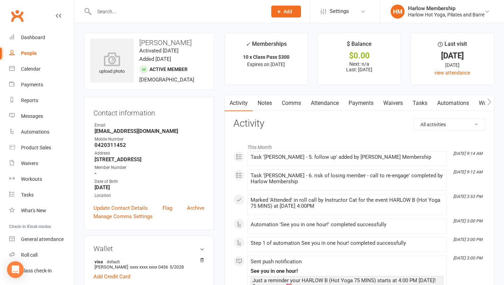
click at [299, 102] on link "Comms" at bounding box center [291, 103] width 29 height 16
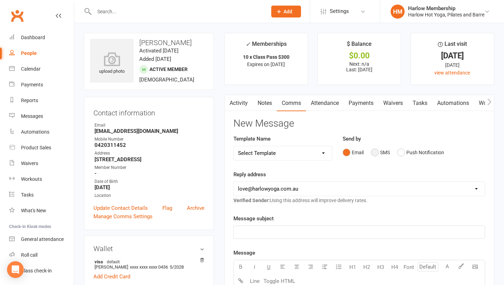
click at [374, 151] on button "SMS" at bounding box center [380, 152] width 19 height 13
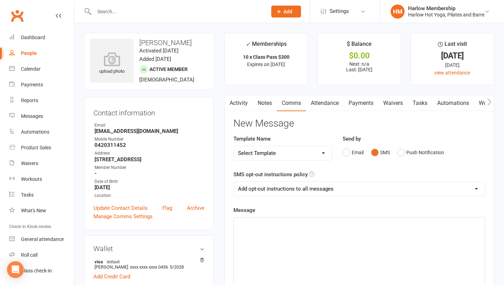
click at [339, 230] on div "﻿" at bounding box center [359, 270] width 251 height 105
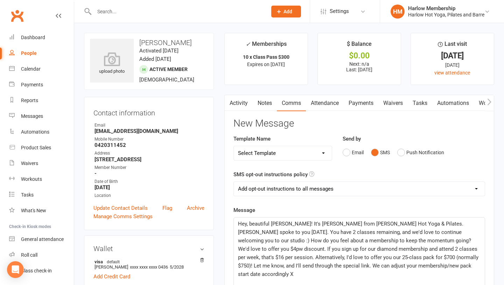
scroll to position [26, 0]
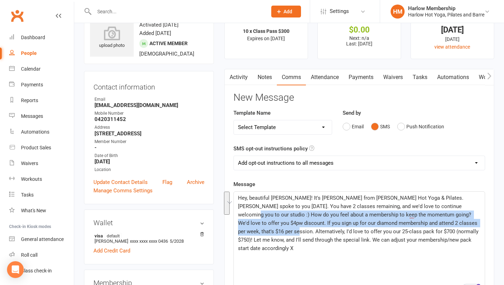
drag, startPoint x: 431, startPoint y: 206, endPoint x: 466, endPoint y: 223, distance: 39.6
click at [466, 223] on span "Hey, beautiful Olivia! It's Krystyna from Harlow Hot Yoga & Pilates. Jess spoke…" at bounding box center [359, 223] width 242 height 57
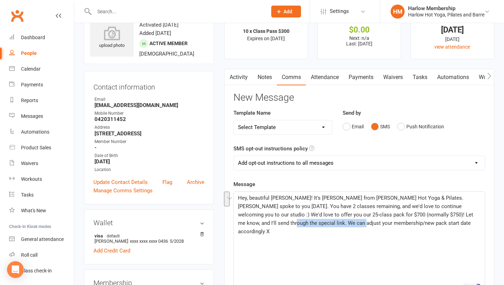
drag, startPoint x: 307, startPoint y: 225, endPoint x: 469, endPoint y: 217, distance: 162.4
click at [469, 217] on span "Hey, beautiful Olivia! It's Krystyna from Harlow Hot Yoga & Pilates. Jess spoke…" at bounding box center [356, 215] width 237 height 40
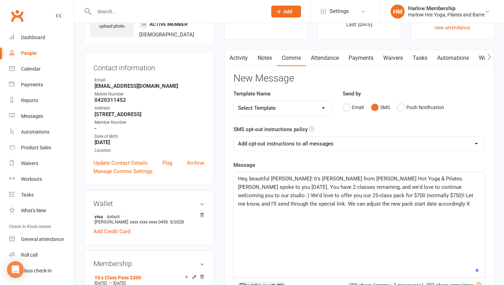
scroll to position [46, 0]
click at [300, 204] on span "Hey, beautiful Olivia! It's Krystyna from Harlow Hot Yoga & Pilates. Jess spoke…" at bounding box center [356, 192] width 237 height 32
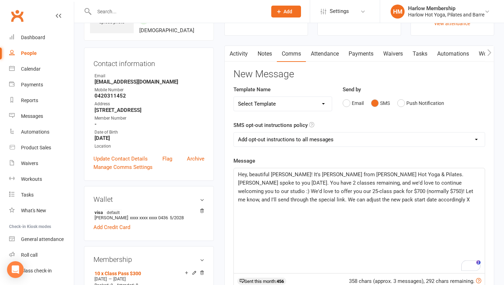
scroll to position [50, 0]
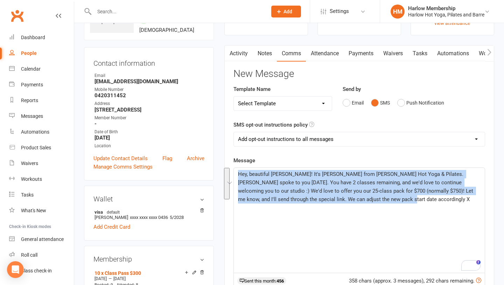
drag, startPoint x: 345, startPoint y: 204, endPoint x: 239, endPoint y: 173, distance: 110.8
click at [239, 173] on div "Hey, beautiful Olivia! It's Krystyna from Harlow Hot Yoga & Pilates. Jess spoke…" at bounding box center [359, 220] width 251 height 105
copy span "Hey, beautiful Olivia! It's Krystyna from Harlow Hot Yoga & Pilates. Jess spoke…"
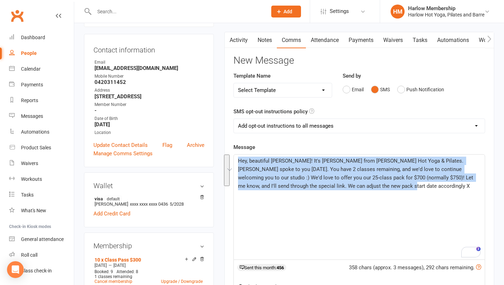
scroll to position [63, 0]
click at [294, 179] on span "Hey, beautiful Olivia! It's Krystyna from Harlow Hot Yoga & Pilates. Jess spoke…" at bounding box center [356, 174] width 237 height 32
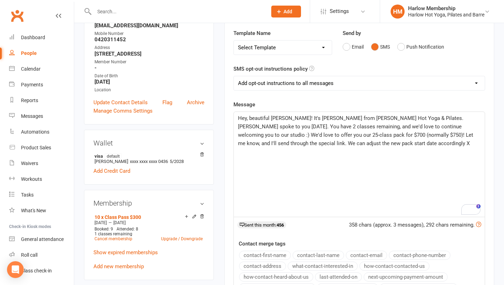
scroll to position [107, 0]
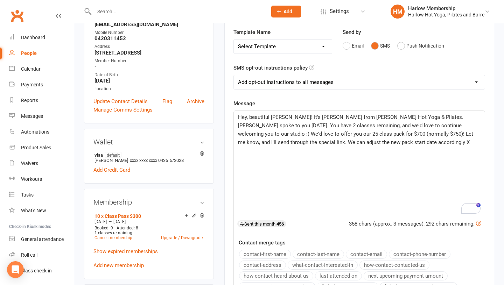
click at [305, 141] on span "Hey, beautiful Olivia! It's Krystyna from Harlow Hot Yoga & Pilates. Jess spoke…" at bounding box center [356, 130] width 237 height 32
click at [353, 144] on span "Hey, beautiful Olivia! It's Krystyna from Harlow Hot Yoga & Pilates. Jess spoke…" at bounding box center [357, 130] width 239 height 32
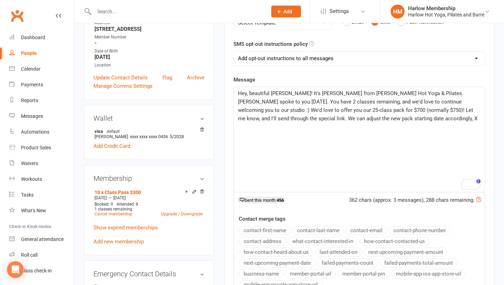
scroll to position [132, 0]
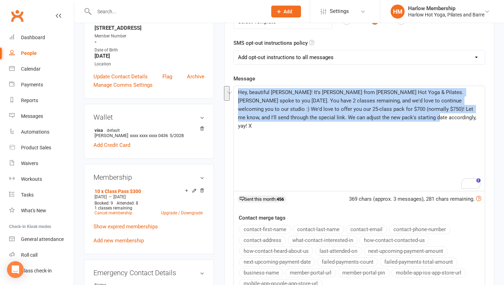
drag, startPoint x: 391, startPoint y: 119, endPoint x: 238, endPoint y: 95, distance: 155.0
click at [238, 95] on p "Hey, beautiful Olivia! It's Krystyna from Harlow Hot Yoga & Pilates. Jess spoke…" at bounding box center [359, 109] width 243 height 42
copy span "Hey, beautiful Olivia! It's Krystyna from Harlow Hot Yoga & Pilates. Jess spoke…"
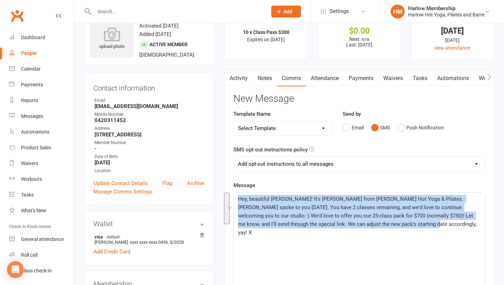
scroll to position [0, 0]
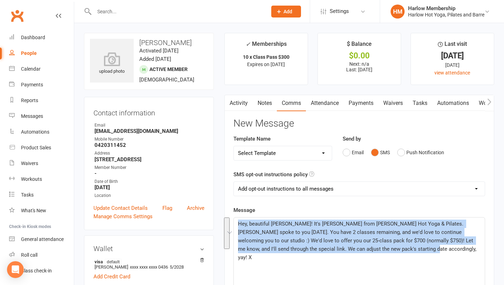
click at [423, 107] on link "Tasks" at bounding box center [420, 103] width 25 height 16
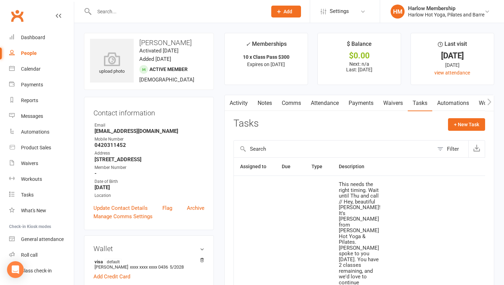
scroll to position [128, 0]
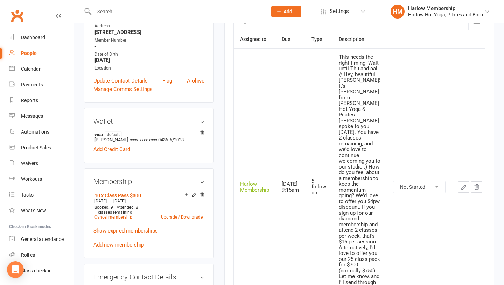
click at [465, 182] on button "button" at bounding box center [464, 187] width 11 height 11
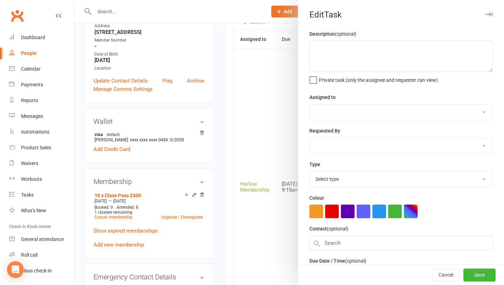
type textarea "This needs the right timing. Wait until Thu and call // Hey, beautiful Olivia! …"
select select "47368"
type input "15 Oct 2025"
type input "9:15am"
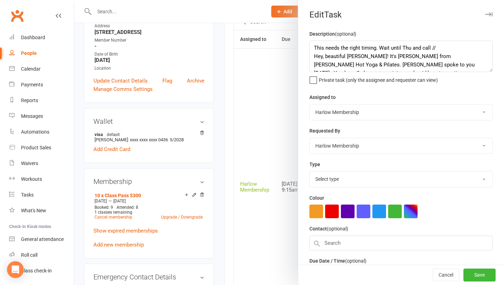
select select "27606"
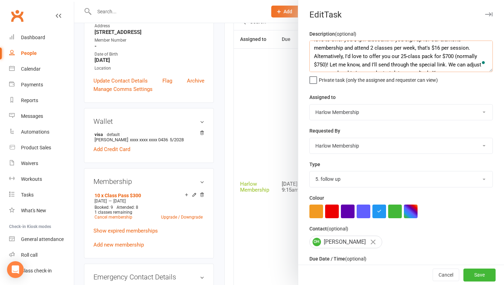
scroll to position [59, 0]
click at [408, 97] on div "Description (optional) This needs the right timing. Wait until Thu and call // …" at bounding box center [401, 171] width 206 height 283
paste textarea "You have 2 classes remaining, and we'd love to continue welcoming you to our st…"
type textarea "This needs the right timing. Wait until Thu and call // Hey, beautiful Olivia! …"
click at [474, 276] on button "Save" at bounding box center [480, 275] width 32 height 13
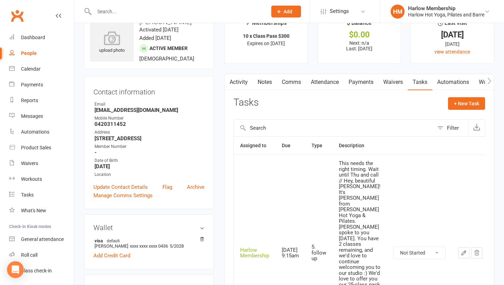
scroll to position [0, 0]
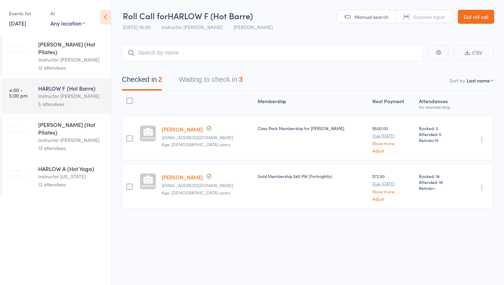
click at [187, 79] on button "Waiting to check in 3" at bounding box center [211, 81] width 64 height 19
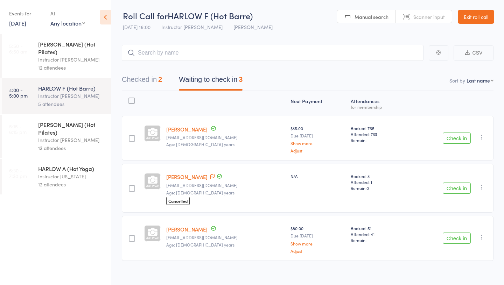
click at [61, 136] on div "Instructor [PERSON_NAME]" at bounding box center [71, 140] width 67 height 8
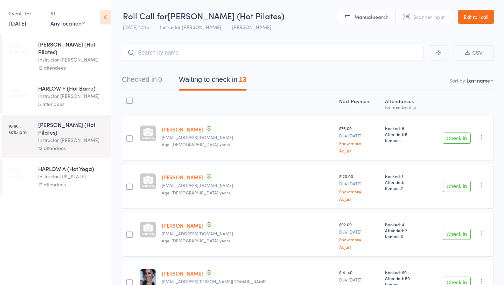
click at [64, 92] on div "Instructor [PERSON_NAME]" at bounding box center [71, 96] width 67 height 8
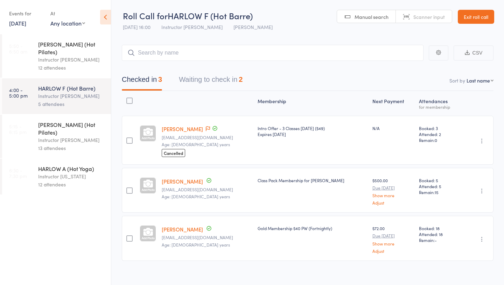
click at [46, 144] on div "13 attendees" at bounding box center [71, 148] width 67 height 8
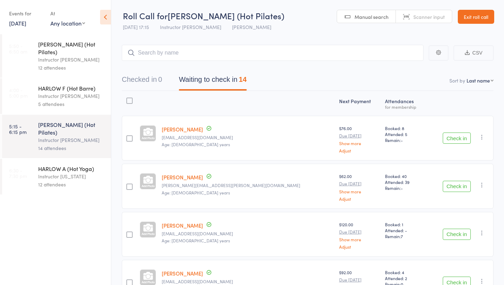
click at [470, 12] on link "Exit roll call" at bounding box center [476, 17] width 36 height 14
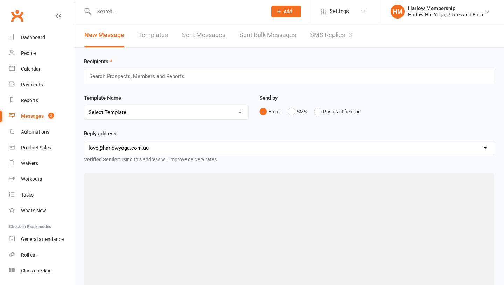
click at [327, 43] on link "SMS Replies 3" at bounding box center [331, 35] width 42 height 24
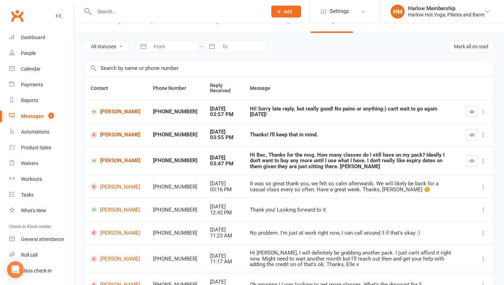
scroll to position [16, 0]
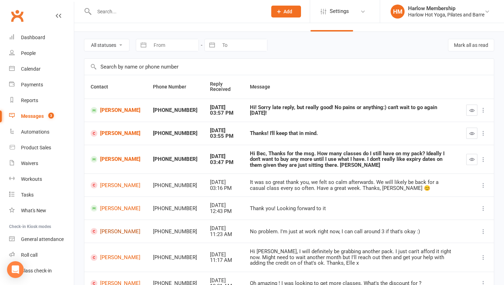
click at [113, 234] on link "[PERSON_NAME]" at bounding box center [116, 231] width 50 height 7
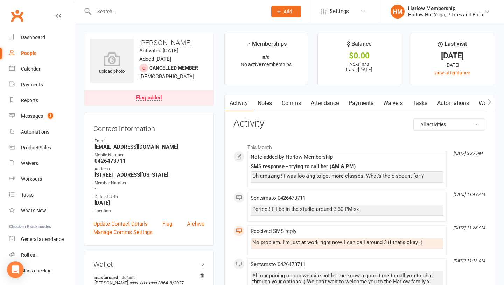
click at [320, 109] on link "Attendance" at bounding box center [325, 103] width 38 height 16
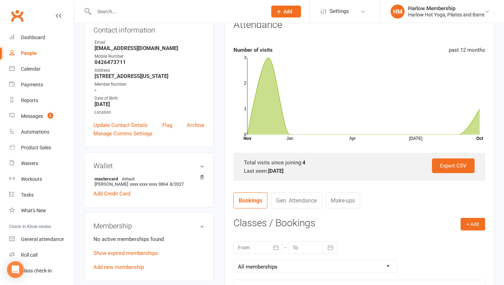
scroll to position [231, 0]
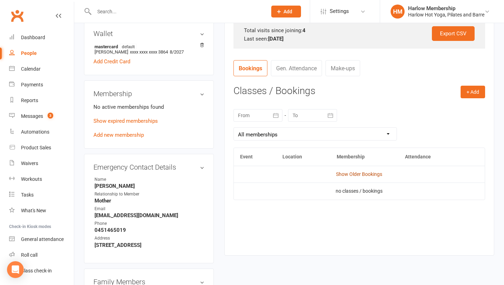
click at [358, 174] on link "Show Older Bookings" at bounding box center [359, 175] width 46 height 6
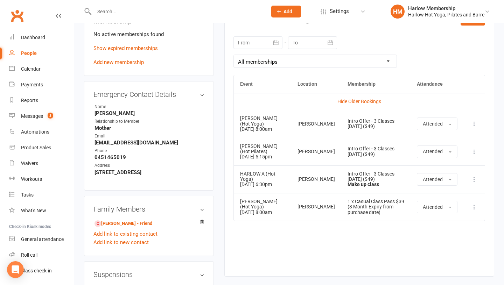
scroll to position [0, 0]
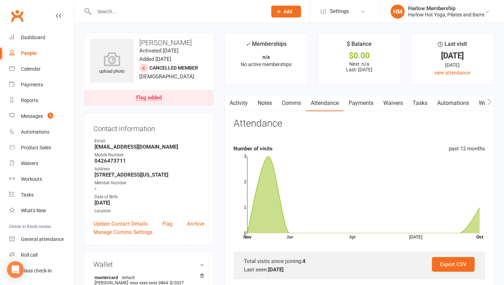
click at [261, 103] on link "Notes" at bounding box center [265, 103] width 24 height 16
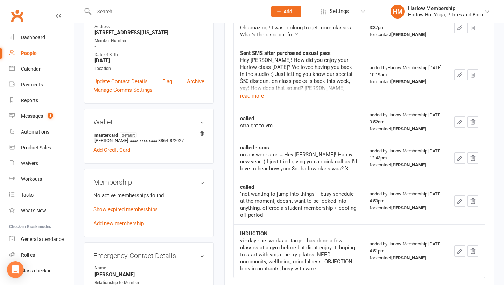
scroll to position [142, 0]
click at [116, 208] on link "Show expired memberships" at bounding box center [126, 210] width 64 height 6
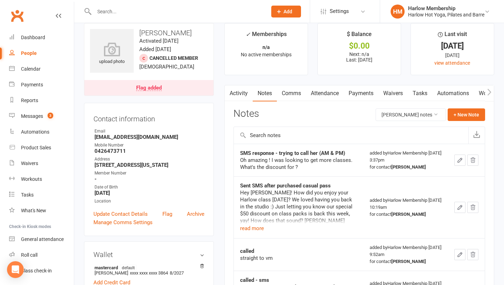
scroll to position [11, 0]
click at [301, 90] on link "Comms" at bounding box center [291, 93] width 29 height 16
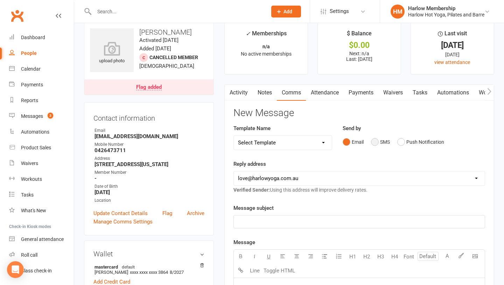
click at [378, 141] on button "SMS" at bounding box center [380, 142] width 19 height 13
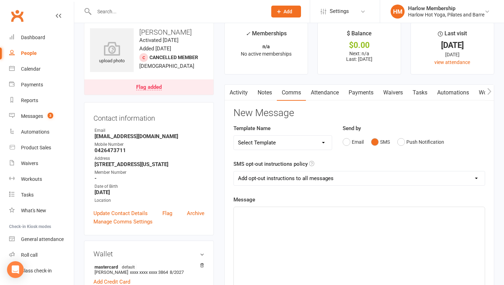
click at [319, 250] on div "﻿" at bounding box center [359, 259] width 251 height 105
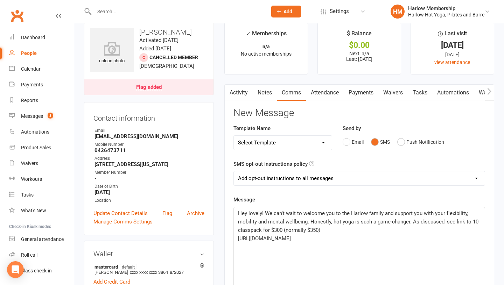
click at [331, 229] on p "Hey lovely! We can't wait to welcome you to the Harlow family and support you w…" at bounding box center [359, 221] width 243 height 25
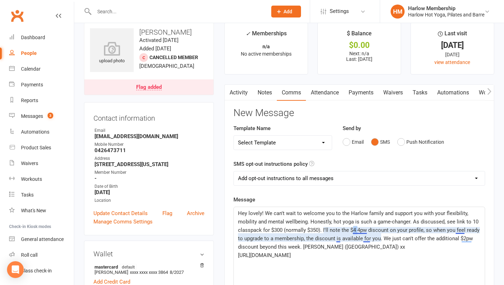
click at [353, 230] on span "Hey lovely! We can't wait to welcome you to the Harlow family and support you w…" at bounding box center [359, 231] width 243 height 40
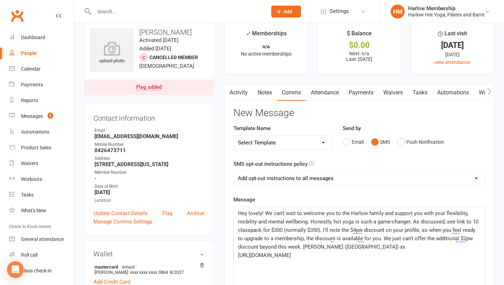
click at [350, 230] on span "Hey lovely! We can't wait to welcome you to the Harlow family and support you w…" at bounding box center [359, 231] width 242 height 40
click at [271, 235] on p "Hey lovely! We can't wait to welcome you to the Harlow family and support you w…" at bounding box center [359, 230] width 243 height 42
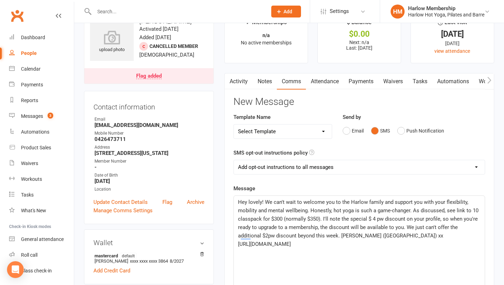
scroll to position [22, 0]
click at [261, 221] on span "Hey lovely! We can't wait to welcome you to the Harlow family and support you w…" at bounding box center [359, 219] width 242 height 40
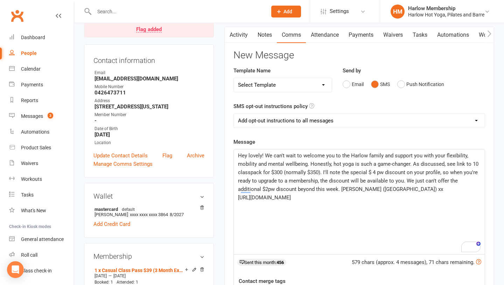
scroll to position [71, 0]
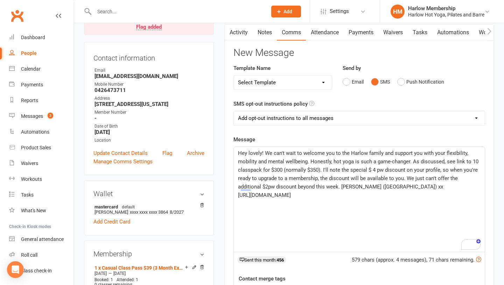
click at [412, 160] on span "Hey lovely! We can't wait to welcome you to the Harlow family and support you w…" at bounding box center [359, 170] width 242 height 40
click at [248, 172] on span "Hey lovely! We can't wait to welcome you to the Harlow family and support you w…" at bounding box center [359, 170] width 242 height 40
click at [305, 173] on span "Hey lovely! We can't wait to welcome you to the Harlow family and support you w…" at bounding box center [359, 170] width 243 height 40
click at [373, 171] on span "Hey lovely! We can't wait to welcome you to the Harlow family and support you w…" at bounding box center [359, 170] width 243 height 40
click at [332, 170] on span "Hey lovely! We can't wait to welcome you to the Harlow family and support you w…" at bounding box center [359, 170] width 242 height 40
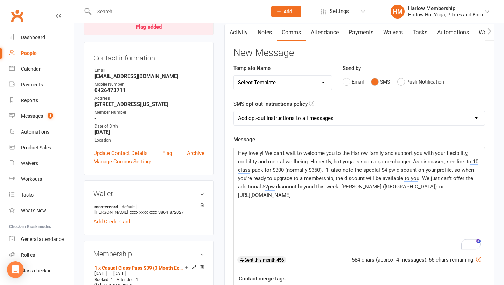
click at [394, 169] on span "Hey lovely! We can't wait to welcome you to the Harlow family and support you w…" at bounding box center [359, 170] width 242 height 40
click at [388, 169] on span "Hey lovely! We can't wait to welcome you to the Harlow family and support you w…" at bounding box center [359, 170] width 242 height 40
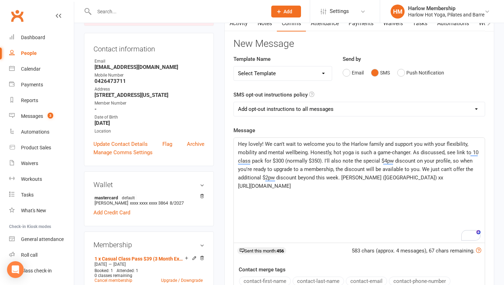
scroll to position [81, 0]
click at [330, 179] on span "Hey lovely! We can't wait to welcome you to the Harlow family and support you w…" at bounding box center [359, 160] width 242 height 40
click at [338, 203] on div "Hey lovely! We can't wait to welcome you to the Harlow family and support you w…" at bounding box center [359, 189] width 251 height 105
drag, startPoint x: 314, startPoint y: 199, endPoint x: 235, endPoint y: 145, distance: 95.6
click at [235, 145] on main "✓ Memberships n/a No active memberships $ Balance $0.00 Next: n/a Last: 11 Oct …" at bounding box center [359, 185] width 281 height 467
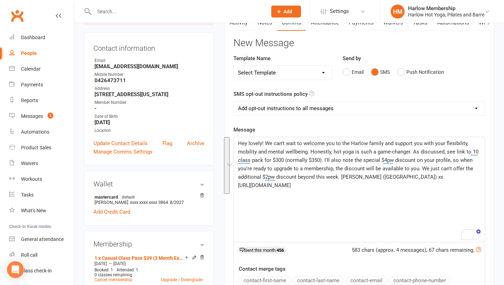
click at [261, 146] on span "Hey lovely! We can't wait to welcome you to the Harlow family and support you w…" at bounding box center [359, 160] width 242 height 40
click at [292, 190] on p "https://app.clubworx.com/websites/harlow/book_and_pay/offers/1f69cd45-f181-4567…" at bounding box center [359, 185] width 243 height 8
click at [420, 144] on span "Hey lovely! We can't wait to welcome you to the Harlow family and support you w…" at bounding box center [359, 160] width 242 height 40
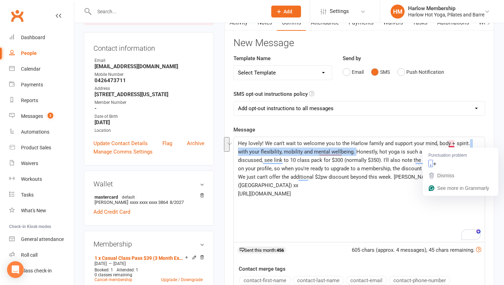
drag, startPoint x: 344, startPoint y: 151, endPoint x: 468, endPoint y: 144, distance: 123.9
click at [468, 144] on span "Hey lovely! We can't wait to welcome you to the Harlow family and support your …" at bounding box center [358, 164] width 241 height 48
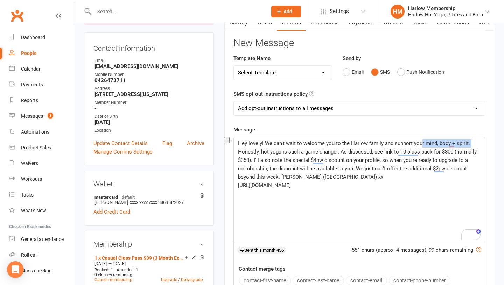
drag, startPoint x: 472, startPoint y: 146, endPoint x: 420, endPoint y: 143, distance: 51.9
click at [420, 143] on p "Hey lovely! We can't wait to welcome you to the Harlow family and support your …" at bounding box center [359, 160] width 243 height 42
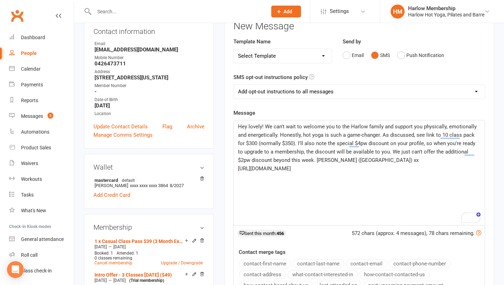
scroll to position [99, 0]
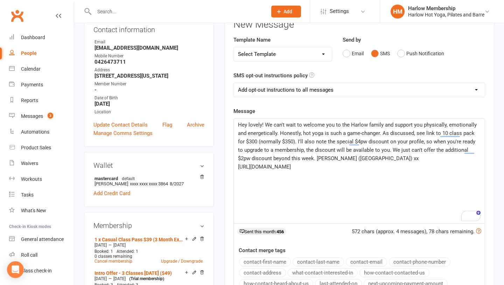
click at [312, 151] on span "Hey lovely! We can't wait to welcome you to the Harlow family and support you p…" at bounding box center [358, 142] width 240 height 40
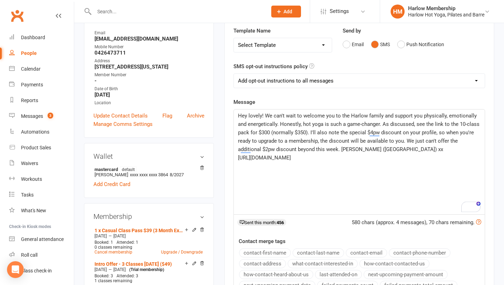
scroll to position [110, 0]
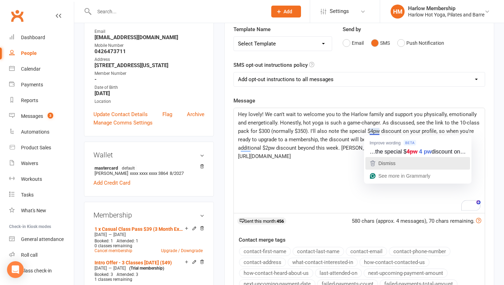
click at [373, 159] on icon "button" at bounding box center [373, 163] width 8 height 8
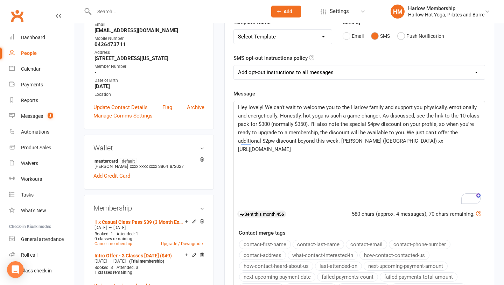
scroll to position [119, 0]
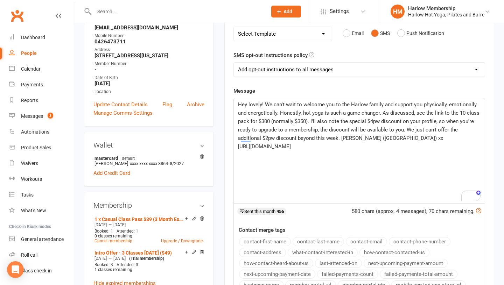
click at [263, 136] on span "Hey lovely! We can't wait to welcome you to the Harlow family and support you p…" at bounding box center [359, 122] width 243 height 40
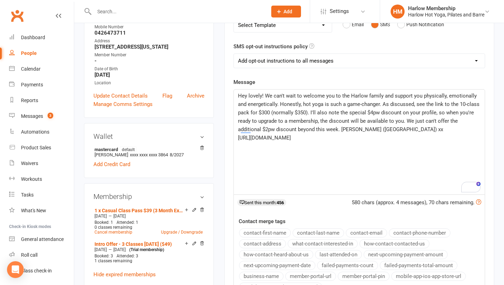
click at [263, 136] on span "https://app.clubworx.com/websites/harlow/book_and_pay/offers/1f69cd45-f181-4567…" at bounding box center [264, 138] width 53 height 6
drag, startPoint x: 422, startPoint y: 95, endPoint x: 277, endPoint y: 105, distance: 144.7
click at [277, 105] on span "Hey lovely! We can't wait to welcome you to the Harlow family and support you p…" at bounding box center [359, 113] width 243 height 40
click at [315, 131] on span "Hey lovely! We can't wait to welcome you to the Harlow family and support you w…" at bounding box center [358, 113] width 240 height 40
click at [314, 130] on span "Hey lovely! We can't wait to welcome you to the Harlow family and support you w…" at bounding box center [357, 113] width 239 height 40
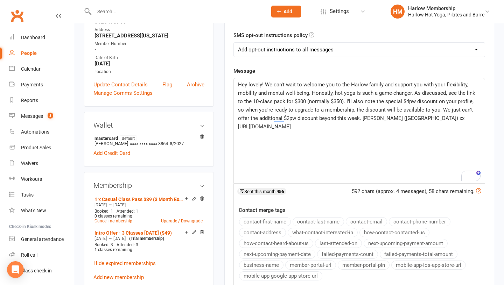
scroll to position [140, 0]
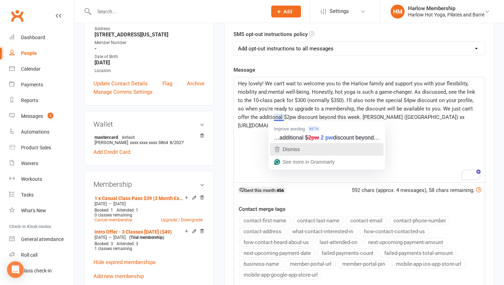
click at [286, 150] on span "Dismiss" at bounding box center [291, 150] width 17 height 6
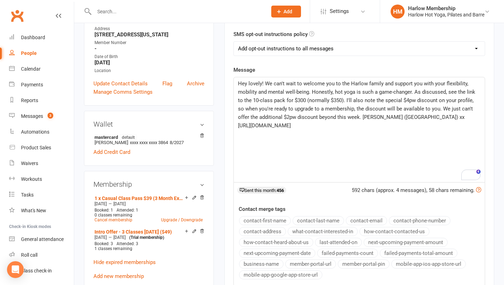
click at [297, 153] on div "Hey lovely! We can't wait to welcome you to the Harlow family and support you w…" at bounding box center [359, 129] width 251 height 105
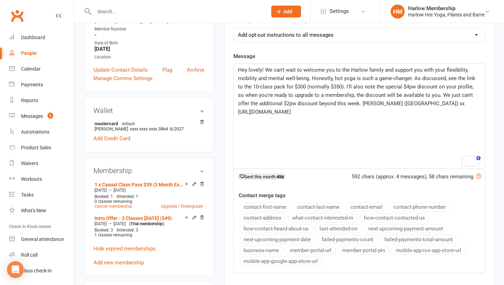
click at [276, 91] on p "Hey lovely! We can't wait to welcome you to the Harlow family and support you w…" at bounding box center [359, 87] width 243 height 42
click at [476, 164] on div "Open Grammarly." at bounding box center [476, 162] width 10 height 10
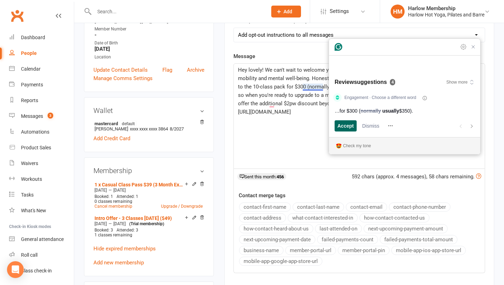
click at [346, 125] on span "Accept" at bounding box center [346, 125] width 16 height 7
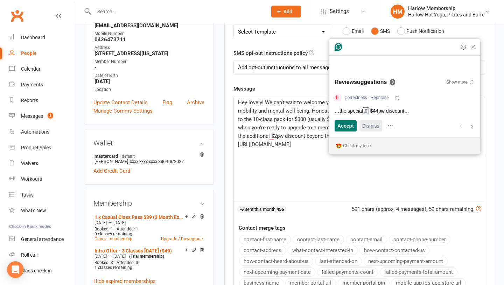
click at [369, 126] on span "Dismiss" at bounding box center [371, 125] width 17 height 7
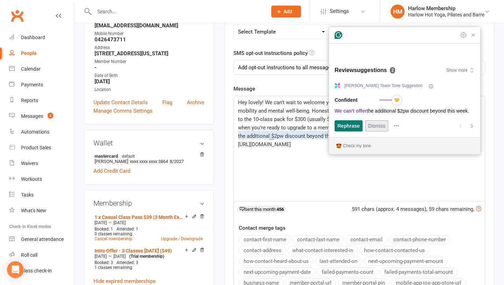
scroll to position [97, 0]
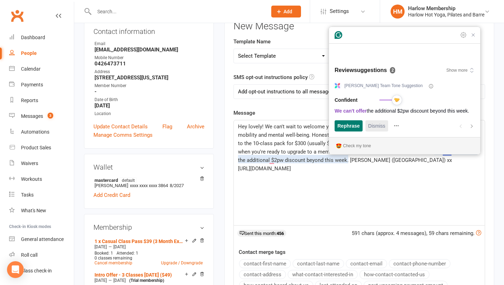
click at [377, 127] on span "Dismiss" at bounding box center [377, 125] width 17 height 7
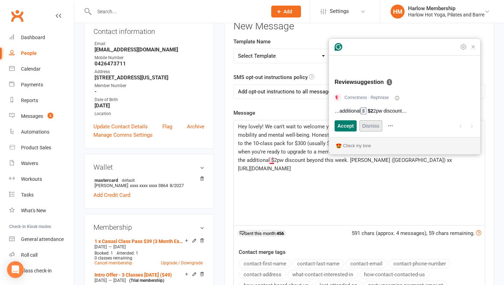
scroll to position [82, 0]
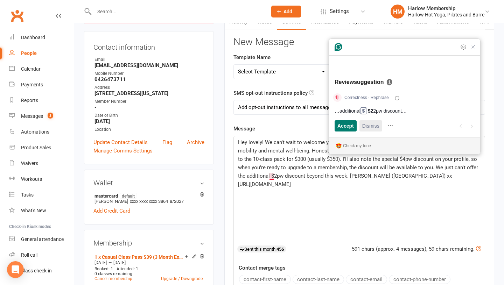
click at [376, 128] on span "Dismiss" at bounding box center [371, 125] width 17 height 7
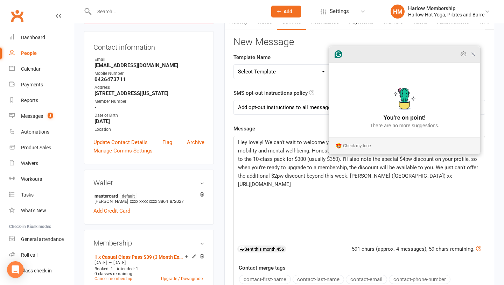
click at [473, 57] on icon "Close Grammarly Assistant" at bounding box center [474, 54] width 6 height 6
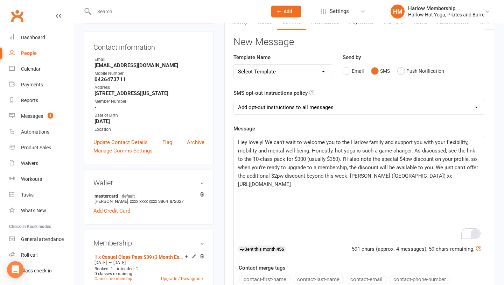
click at [349, 189] on p "https://app.clubworx.com/websites/harlow/book_and_pay/offers/1f69cd45-f181-4567…" at bounding box center [359, 184] width 243 height 8
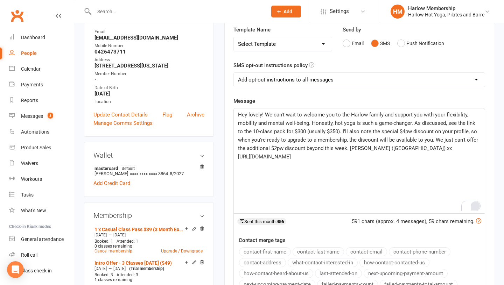
scroll to position [111, 0]
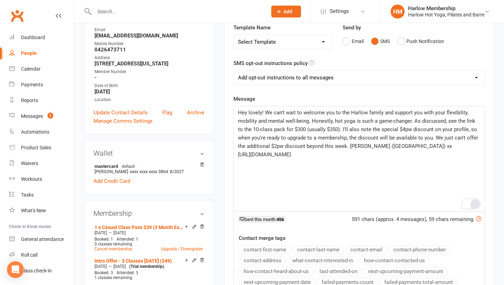
drag, startPoint x: 302, startPoint y: 178, endPoint x: 238, endPoint y: 158, distance: 66.5
click at [238, 158] on div "Hey lovely! We can't wait to welcome you to the Harlow family and support you w…" at bounding box center [359, 158] width 251 height 105
copy span "https://app.clubworx.com/websites/harlow/book_and_pay/offers/1f69cd45-f181-4567…"
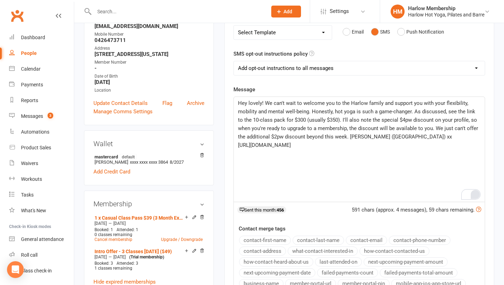
scroll to position [123, 0]
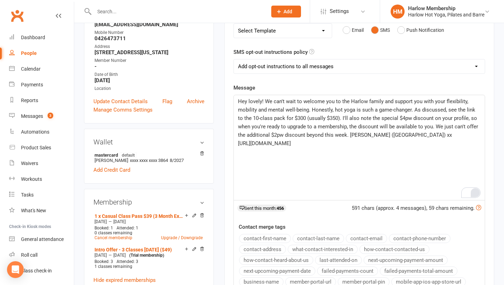
click at [263, 120] on span "Hey lovely! We can't wait to welcome you to the Harlow family and support you w…" at bounding box center [359, 118] width 242 height 40
drag, startPoint x: 415, startPoint y: 110, endPoint x: 449, endPoint y: 109, distance: 34.0
click at [449, 109] on span "Hey lovely! We can't wait to welcome you to the Harlow family and support you w…" at bounding box center [359, 118] width 242 height 40
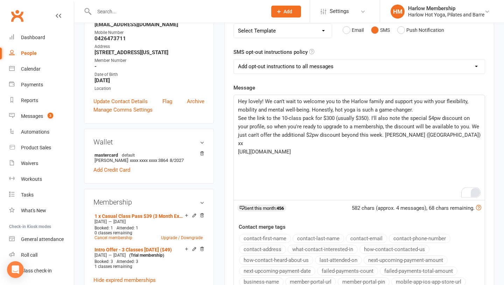
click at [387, 118] on span "See the link to the 10-class pack for $300 (usually $350). I'll also note the s…" at bounding box center [360, 131] width 244 height 32
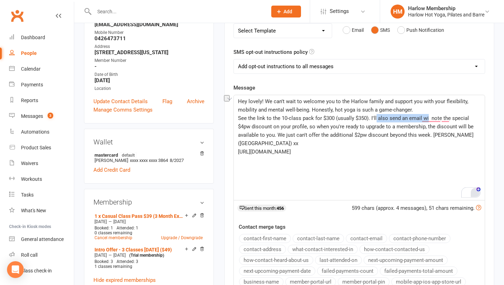
drag, startPoint x: 422, startPoint y: 119, endPoint x: 377, endPoint y: 118, distance: 45.5
click at [377, 118] on span "See the link to the 10-class pack for $300 (usually $350). I'll also send an em…" at bounding box center [356, 131] width 237 height 32
drag, startPoint x: 428, startPoint y: 118, endPoint x: 409, endPoint y: 118, distance: 18.9
click at [409, 118] on span "See the link to the 10-class pack for $300 (usually $350). I'll also note the s…" at bounding box center [360, 131] width 244 height 32
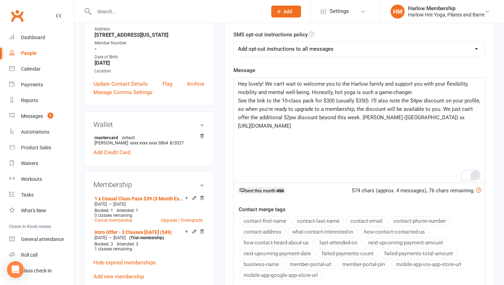
scroll to position [141, 0]
drag, startPoint x: 298, startPoint y: 139, endPoint x: 228, endPoint y: 124, distance: 71.5
click at [228, 124] on div "Activity Notes Comms Attendance Payments Waivers Tasks Automations Workouts Mob…" at bounding box center [360, 152] width 270 height 397
copy span "https://app.clubworx.com/websites/harlow/book_and_pay/offers/1f69cd45-f181-4567…"
click at [262, 52] on select "Add opt-out instructions to all messages Add opt-out instructions for messages …" at bounding box center [359, 48] width 251 height 14
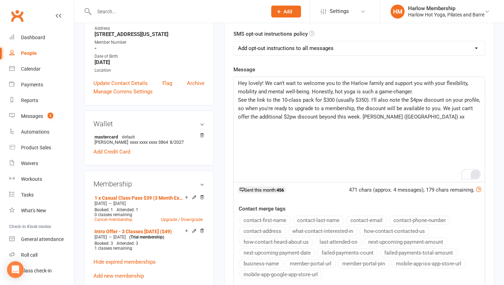
select select "2"
click at [264, 90] on span "Hey lovely! We can't wait to welcome you to the Harlow family and support you w…" at bounding box center [354, 87] width 232 height 15
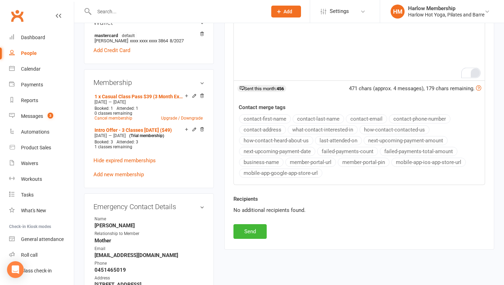
scroll to position [252, 0]
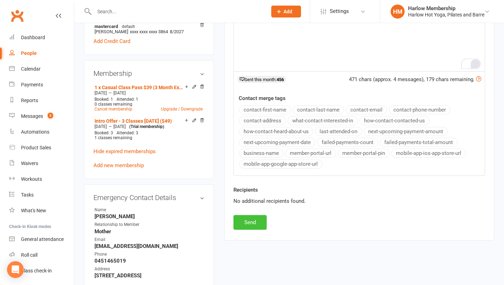
click at [243, 226] on button "Send" at bounding box center [250, 222] width 33 height 15
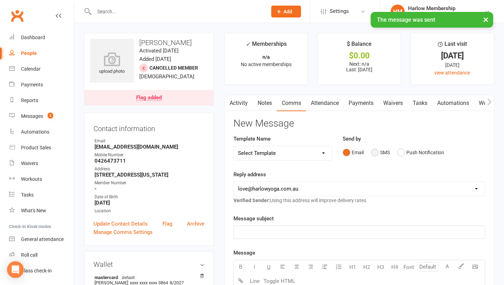
click at [374, 156] on button "SMS" at bounding box center [380, 152] width 19 height 13
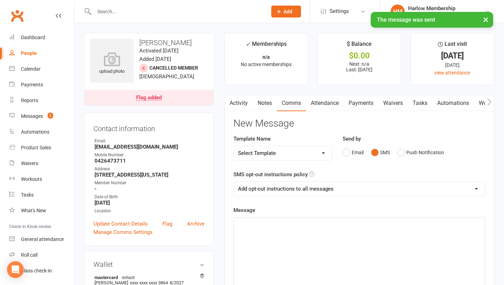
click at [325, 236] on div "﻿" at bounding box center [359, 270] width 251 height 105
paste div "To enrich screen reader interactions, please activate Accessibility in Grammarl…"
click at [239, 221] on span "https://app.clubworx.com/websites/harlow/book_and_pay/offers/1f69cd45-f181-4567…" at bounding box center [264, 224] width 53 height 6
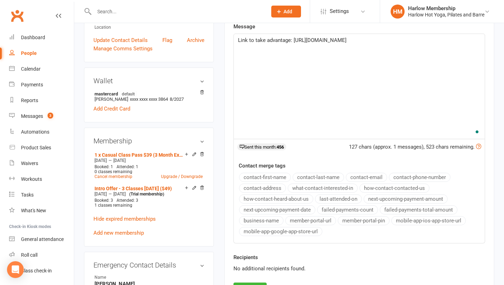
click at [245, 43] on span "Link to take advantage: https://app.clubworx.com/websites/harlow/book_and_pay/o…" at bounding box center [292, 40] width 109 height 6
click at [290, 43] on span "Link to take advantage: https://app.clubworx.com/websites/harlow/book_and_pay/o…" at bounding box center [292, 40] width 109 height 6
drag, startPoint x: 291, startPoint y: 62, endPoint x: 239, endPoint y: 49, distance: 54.1
click at [239, 49] on div "Link to take advantage, yay! https://app.clubworx.com/websites/harlow/book_and_…" at bounding box center [359, 86] width 251 height 105
copy span "https://app.clubworx.com/websites/harlow/book_and_pay/offers/1f69cd45-f181-4567…"
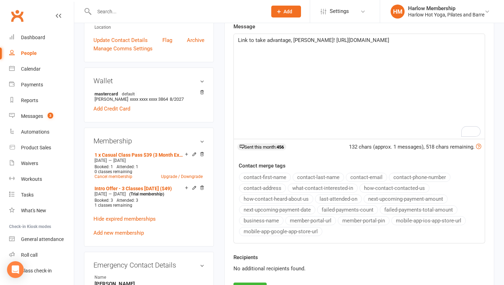
click at [257, 100] on div "Link to take advantage, yay! https://app.clubworx.com/websites/harlow/book_and_…" at bounding box center [359, 86] width 251 height 105
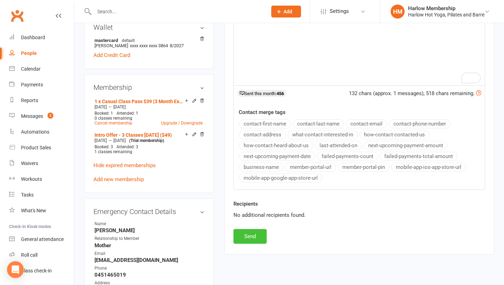
click at [243, 237] on button "Send" at bounding box center [250, 236] width 33 height 15
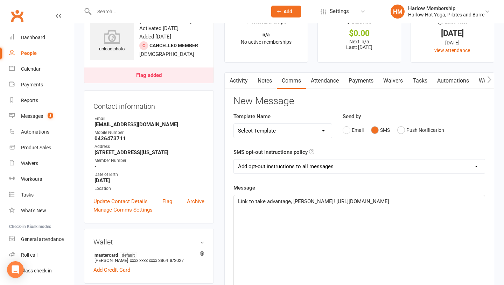
scroll to position [0, 0]
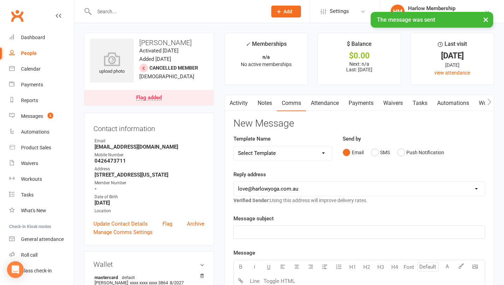
click at [258, 105] on link "Notes" at bounding box center [265, 103] width 24 height 16
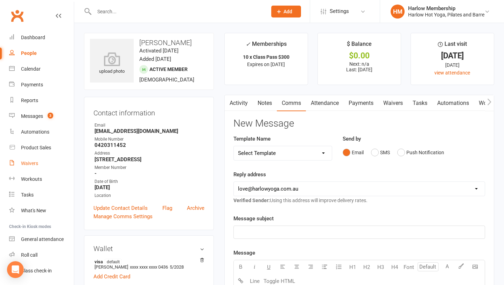
click at [34, 168] on link "Waivers" at bounding box center [41, 164] width 65 height 16
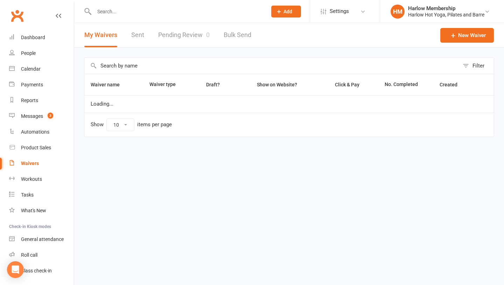
select select "100"
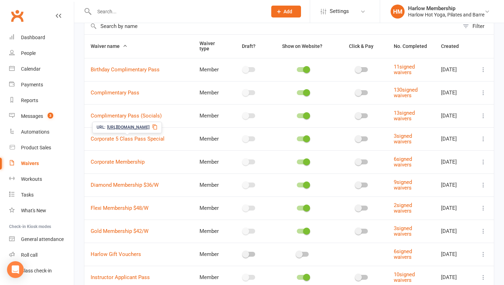
scroll to position [39, 0]
click at [156, 174] on icon at bounding box center [153, 174] width 6 height 6
click at [151, 199] on icon at bounding box center [148, 197] width 6 height 6
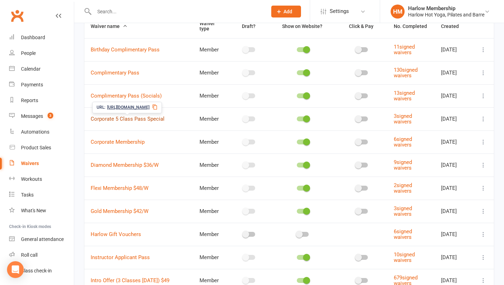
scroll to position [78, 0]
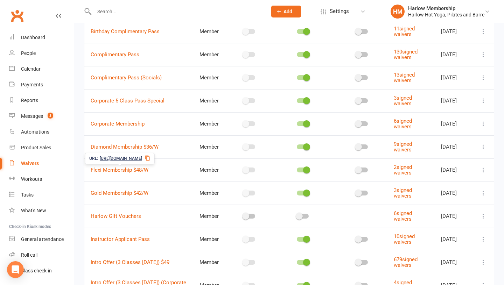
click at [151, 159] on icon at bounding box center [148, 159] width 6 height 6
click at [35, 117] on div "Messages" at bounding box center [32, 116] width 22 height 6
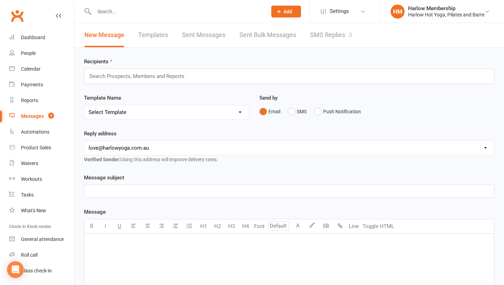
click at [319, 39] on link "SMS Replies 3" at bounding box center [331, 35] width 42 height 24
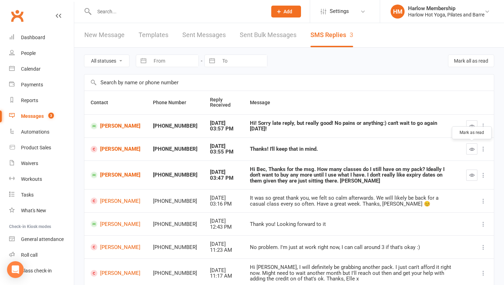
click at [472, 148] on icon "button" at bounding box center [472, 149] width 5 height 5
click at [123, 248] on link "[PERSON_NAME]" at bounding box center [116, 247] width 50 height 7
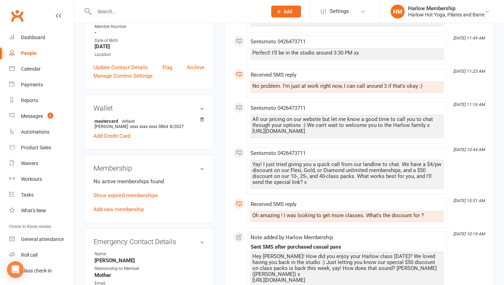
scroll to position [168, 0]
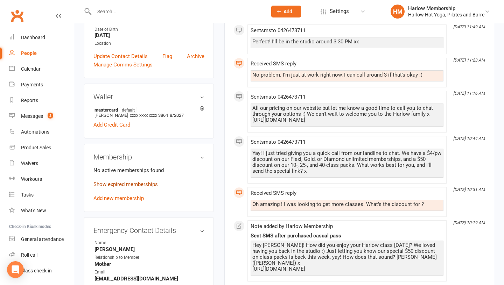
click at [113, 183] on link "Show expired memberships" at bounding box center [126, 184] width 64 height 6
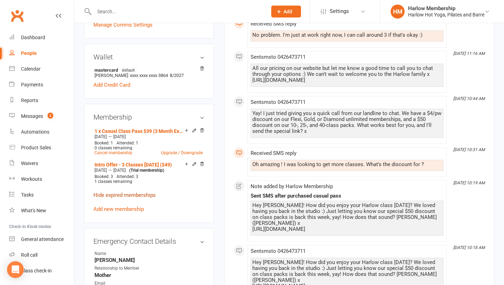
scroll to position [211, 0]
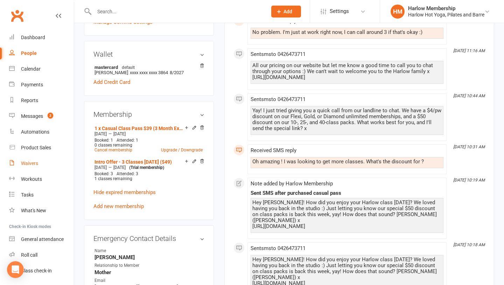
click at [37, 166] on div "Waivers" at bounding box center [29, 164] width 17 height 6
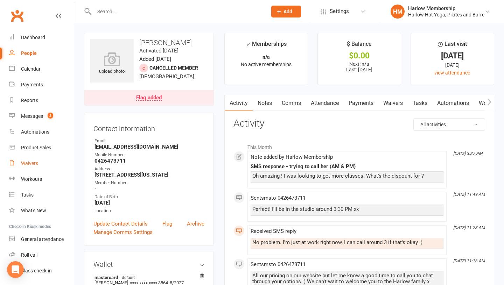
select select "100"
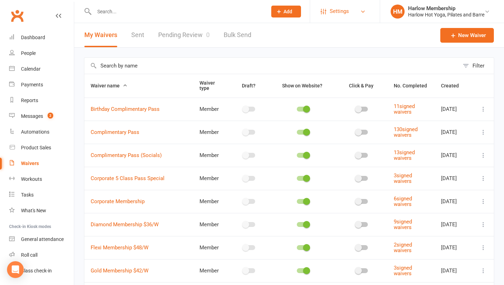
click at [326, 15] on link "Settings" at bounding box center [345, 12] width 49 height 16
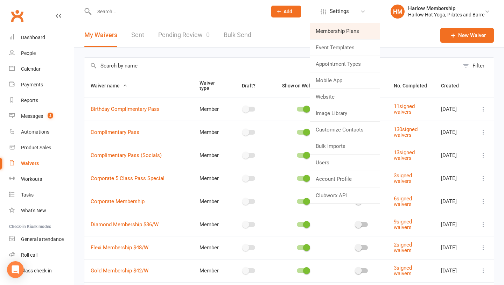
click at [329, 25] on link "Membership Plans" at bounding box center [345, 31] width 70 height 16
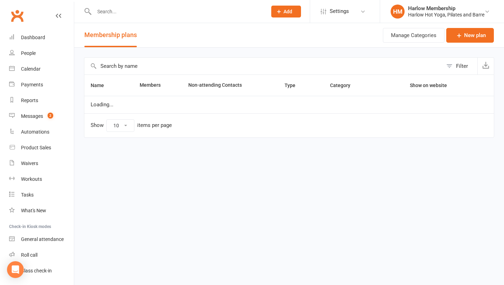
select select "100"
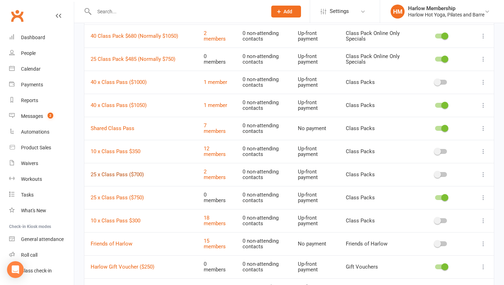
scroll to position [128, 0]
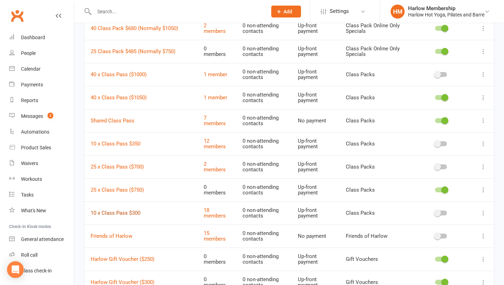
click at [115, 214] on link "10 x Class Pass $300" at bounding box center [116, 213] width 50 height 6
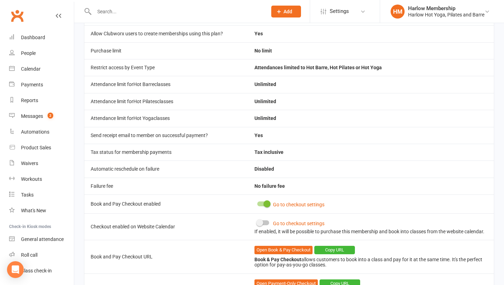
scroll to position [314, 0]
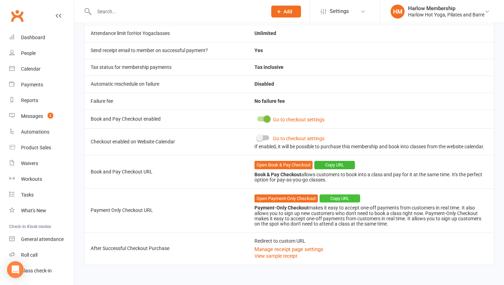
click at [344, 198] on button "Copy URL" at bounding box center [340, 199] width 41 height 8
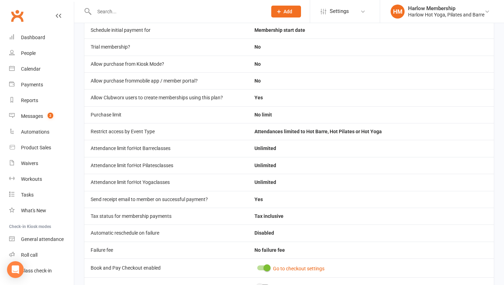
scroll to position [0, 0]
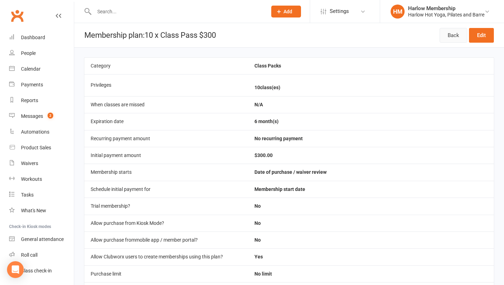
click at [449, 34] on link "Back" at bounding box center [454, 35] width 28 height 15
select select "100"
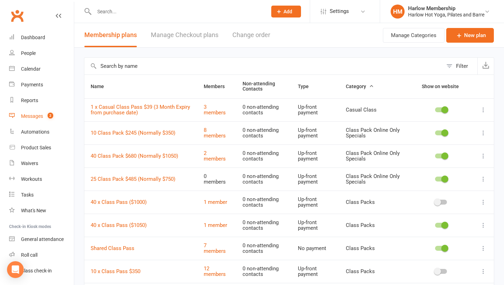
click at [25, 119] on link "Messages 2" at bounding box center [41, 117] width 65 height 16
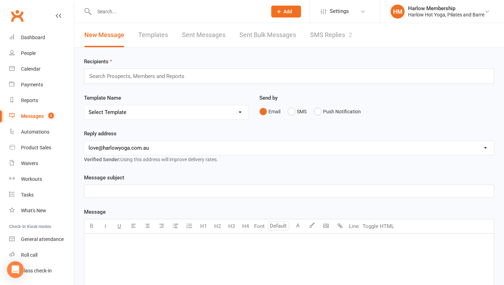
click at [320, 40] on link "SMS Replies 2" at bounding box center [331, 35] width 42 height 24
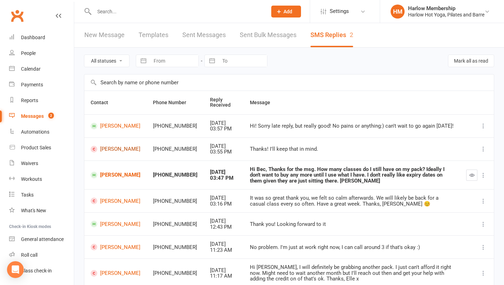
click at [120, 147] on link "[PERSON_NAME]" at bounding box center [116, 149] width 50 height 7
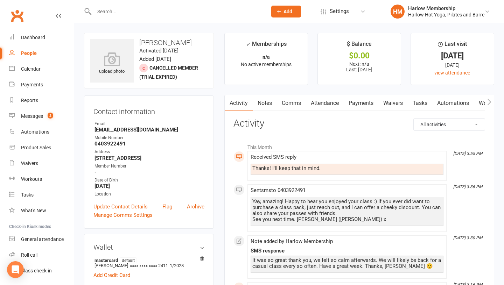
click at [294, 104] on link "Comms" at bounding box center [291, 103] width 29 height 16
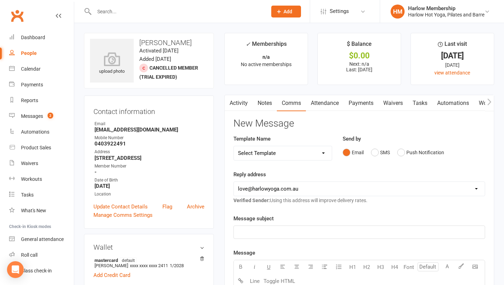
click at [299, 152] on select "Select Template [Email] Birthday Comp Pass [Push Notification] Booking Created …" at bounding box center [283, 153] width 98 height 14
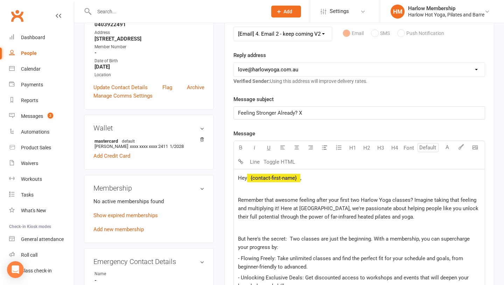
scroll to position [84, 0]
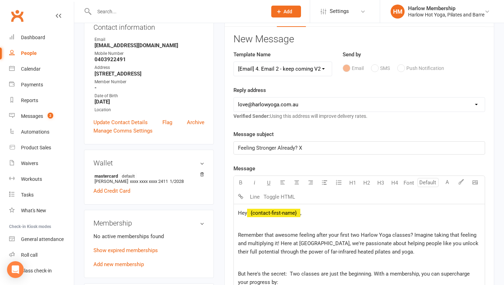
click at [276, 66] on select "Select Template [Email] Birthday Comp Pass [Push Notification] Booking Created …" at bounding box center [283, 69] width 98 height 14
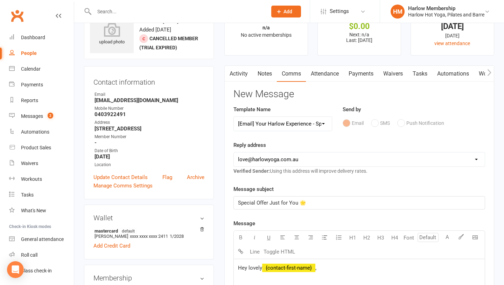
scroll to position [26, 0]
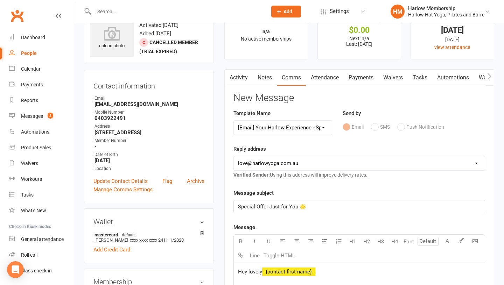
click at [286, 126] on select "Select Template [Email] Birthday Comp Pass [Push Notification] Booking Created …" at bounding box center [283, 128] width 98 height 14
select select "35"
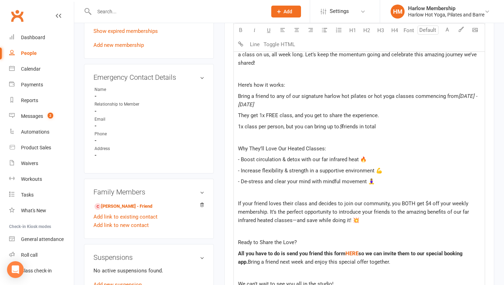
scroll to position [304, 0]
click at [370, 184] on p "- De-stress and clear your mind with mindful movement 🧘‍♀️" at bounding box center [359, 182] width 243 height 8
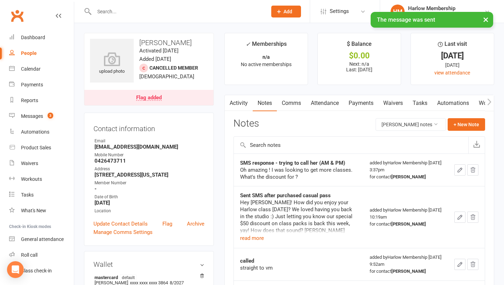
click at [241, 106] on link "Activity" at bounding box center [239, 103] width 28 height 16
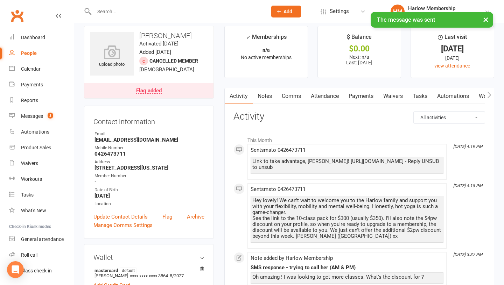
scroll to position [7, 0]
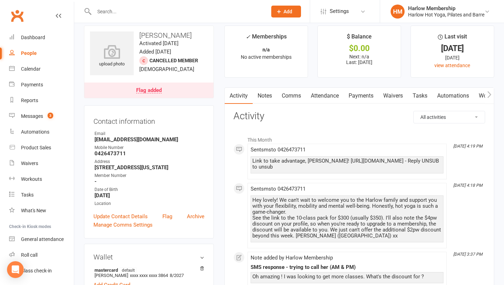
click at [287, 95] on link "Comms" at bounding box center [291, 96] width 29 height 16
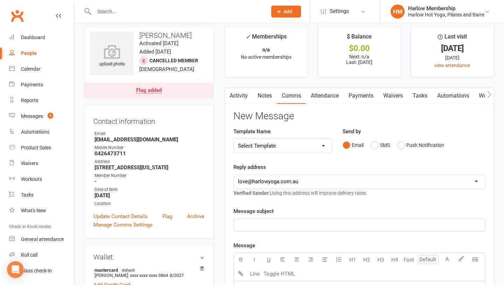
scroll to position [34, 0]
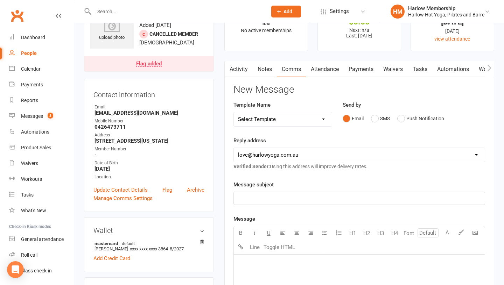
click at [257, 192] on div "﻿" at bounding box center [359, 198] width 251 height 13
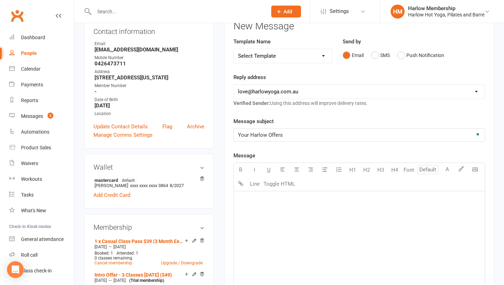
click at [273, 232] on div "﻿" at bounding box center [359, 244] width 251 height 105
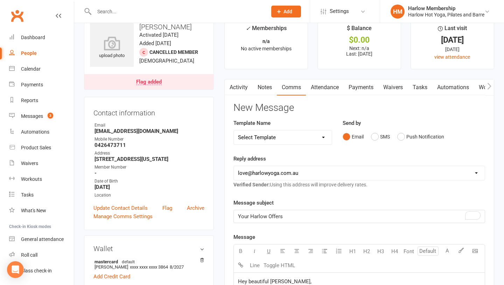
scroll to position [166, 0]
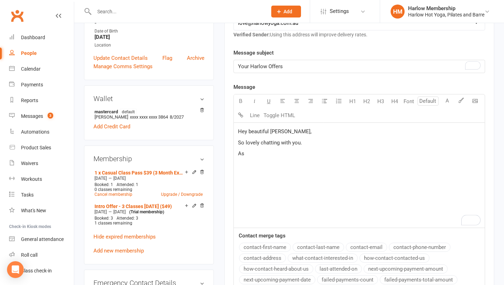
drag, startPoint x: 263, startPoint y: 206, endPoint x: 237, endPoint y: 129, distance: 80.9
click at [238, 129] on div "Hey beautiful Vaidehi, So lovely chatting with you. As" at bounding box center [359, 175] width 251 height 105
copy div "Hey beautiful Vaidehi, So lovely chatting with you. As"
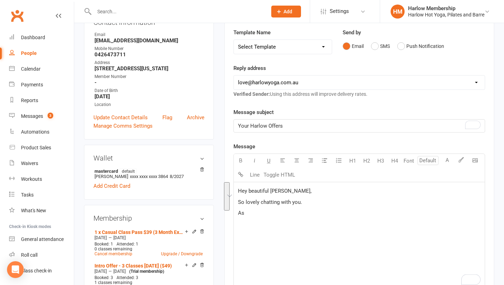
scroll to position [92, 0]
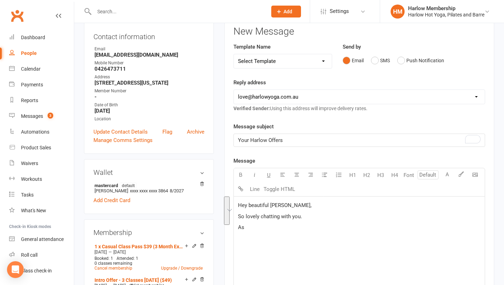
click at [255, 66] on div "Select Template [Email] Birthday Comp Pass [Push Notification] Booking Created …" at bounding box center [283, 61] width 99 height 15
click at [253, 62] on select "Select Template [Email] Birthday Comp Pass [Push Notification] Booking Created …" at bounding box center [283, 61] width 98 height 14
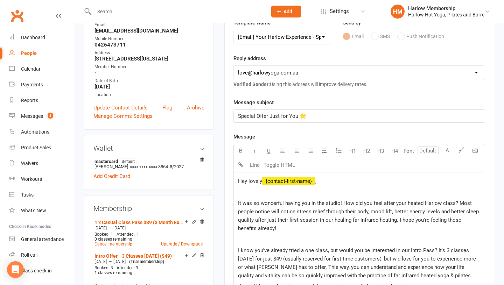
scroll to position [103, 0]
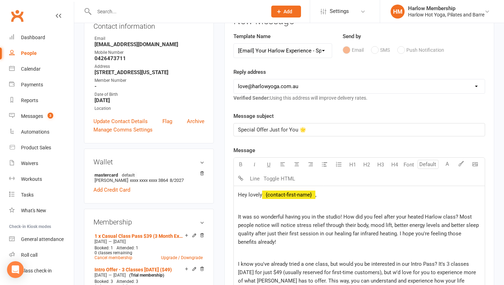
click at [259, 56] on select "Select Template [Email] Birthday Comp Pass [Push Notification] Booking Created …" at bounding box center [283, 51] width 98 height 14
select select "15"
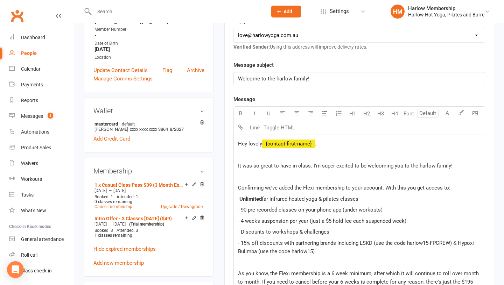
scroll to position [154, 0]
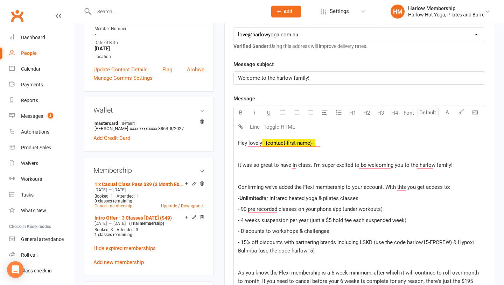
drag, startPoint x: 279, startPoint y: 164, endPoint x: 310, endPoint y: 164, distance: 31.2
click at [310, 164] on span "It was so great to have in class. I'm super excited to be welcoming you to the …" at bounding box center [345, 165] width 215 height 6
click at [280, 165] on span "It was so great tochat. I'm super excited to be welcoming you to the harlow fam…" at bounding box center [334, 165] width 193 height 6
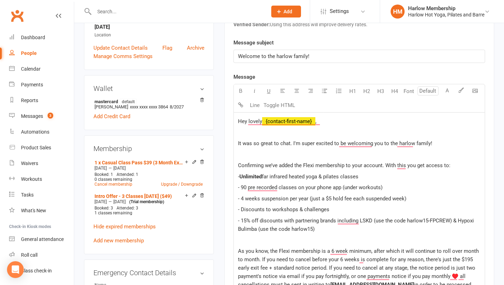
scroll to position [177, 0]
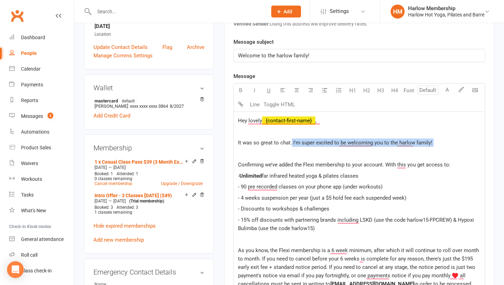
drag, startPoint x: 439, startPoint y: 148, endPoint x: 293, endPoint y: 142, distance: 146.2
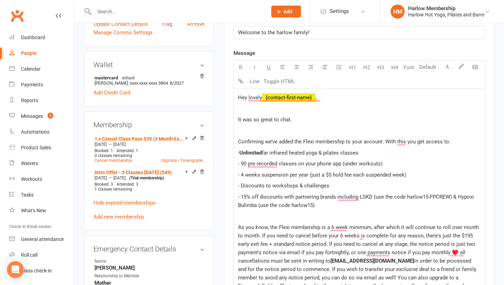
scroll to position [201, 0]
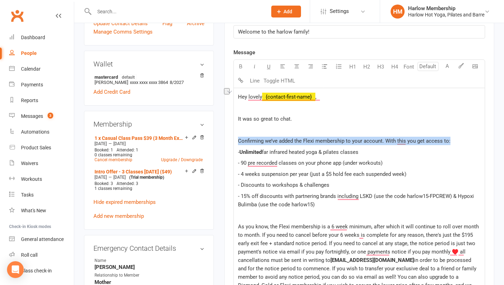
drag, startPoint x: 237, startPoint y: 139, endPoint x: 454, endPoint y: 143, distance: 217.2
click at [454, 143] on div "Hey lovely ﻿ {contact-first-name} , It was so great to chat. Confirming we’ve a…" at bounding box center [359, 284] width 251 height 392
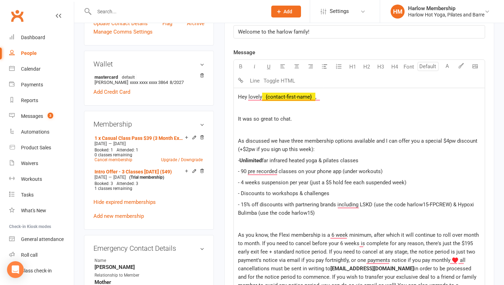
click at [245, 151] on span "As discussed we have three membership options available and I can offer you a s…" at bounding box center [358, 145] width 241 height 15
click at [285, 159] on span "far infrared heated yoga & pilates classes" at bounding box center [310, 161] width 97 height 6
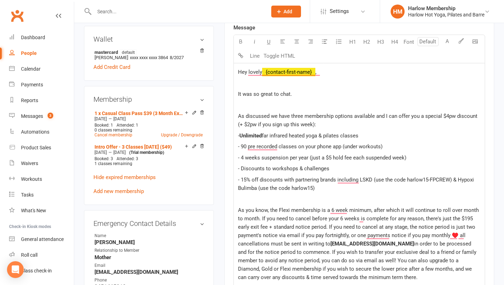
click at [311, 120] on p "As discussed we have three membership options available and I can offer you a s…" at bounding box center [359, 120] width 243 height 17
click at [312, 125] on span "As discussed we have three membership options available and I can offer you a s…" at bounding box center [358, 120] width 241 height 15
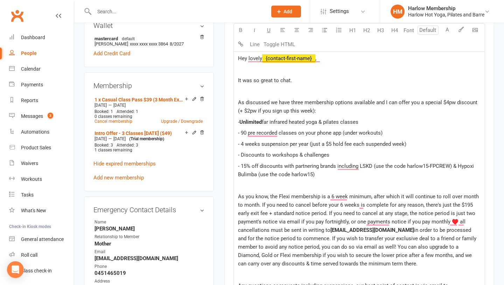
scroll to position [245, 0]
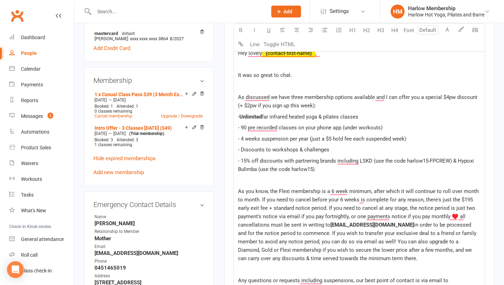
click at [313, 107] on span "As discussed we have three membership options available and I can offer you a s…" at bounding box center [358, 101] width 241 height 15
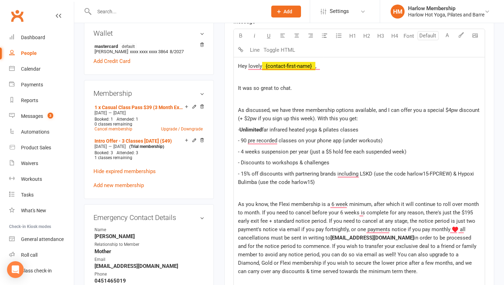
scroll to position [232, 0]
click at [291, 88] on span "It was so great to chat." at bounding box center [265, 88] width 54 height 6
click at [386, 89] on p "Thank you for your time on the phone. It was so great to chat" at bounding box center [359, 88] width 243 height 8
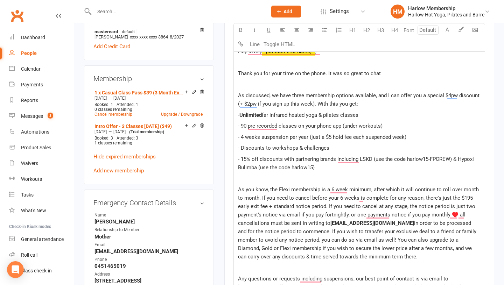
scroll to position [247, 0]
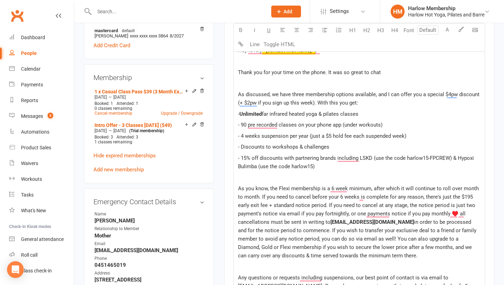
click at [240, 188] on span "As you know, the Flexi membership is a 6 week minimum, after which it will cont…" at bounding box center [359, 206] width 242 height 40
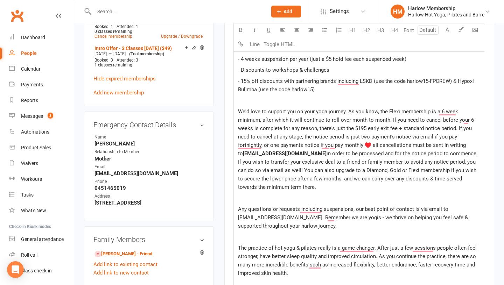
scroll to position [327, 0]
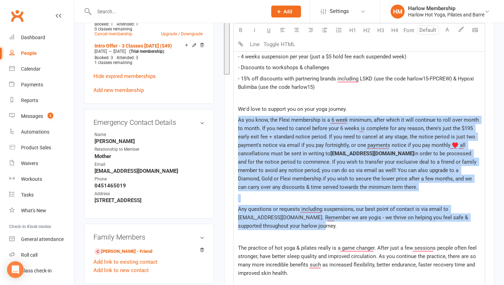
drag, startPoint x: 239, startPoint y: 120, endPoint x: 314, endPoint y: 223, distance: 127.7
click at [314, 223] on div "Hey lovely ﻿ {contact-first-name} , Thank you for your time on the phone. It wa…" at bounding box center [359, 167] width 251 height 411
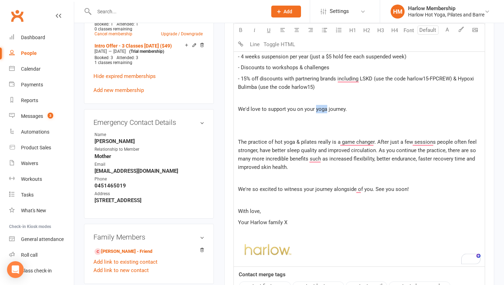
drag, startPoint x: 315, startPoint y: 111, endPoint x: 325, endPoint y: 111, distance: 10.9
click at [325, 111] on span "We'd love to support you on your yoga journey." at bounding box center [292, 109] width 109 height 6
click at [316, 111] on span "We'd love to support you on your yoga journey." at bounding box center [292, 109] width 109 height 6
click at [238, 143] on span "The practice of hot yoga & pilates really is a game changer. After just a few s…" at bounding box center [358, 155] width 240 height 32
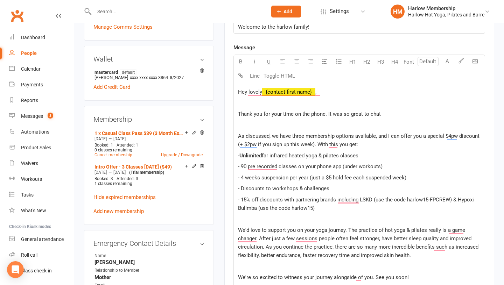
scroll to position [281, 0]
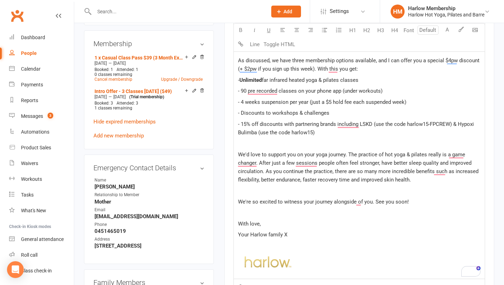
click at [294, 192] on p "To enrich screen reader interactions, please activate Accessibility in Grammarl…" at bounding box center [359, 191] width 243 height 8
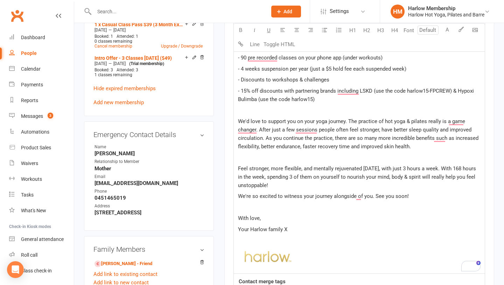
scroll to position [315, 0]
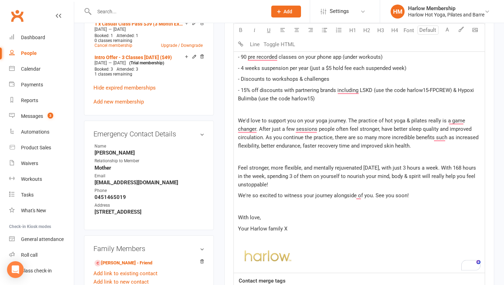
click at [330, 210] on p "To enrich screen reader interactions, please activate Accessibility in Grammarl…" at bounding box center [359, 207] width 243 height 8
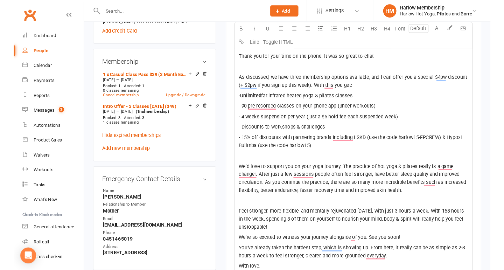
scroll to position [229, 0]
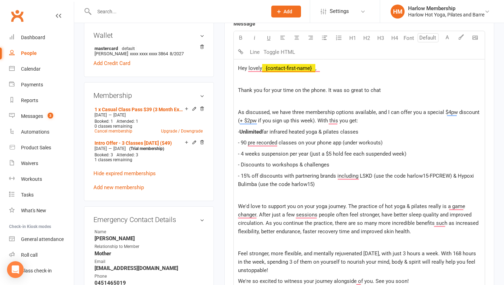
click at [391, 88] on p "Thank you for your time on the phone. It was so great to chat" at bounding box center [359, 90] width 243 height 8
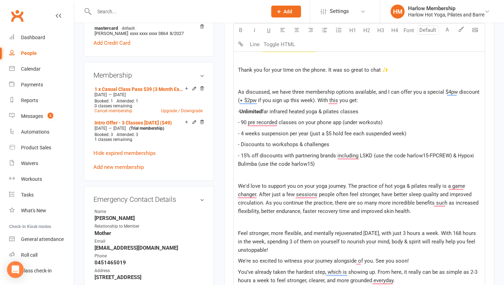
scroll to position [313, 0]
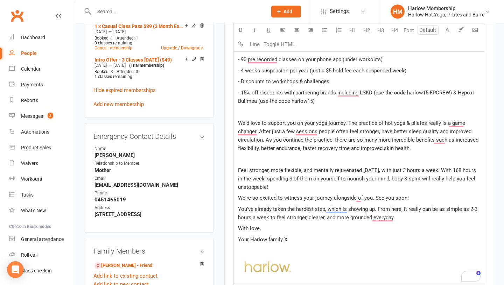
click at [373, 249] on p "To enrich screen reader interactions, please activate Accessibility in Grammarl…" at bounding box center [359, 251] width 243 height 8
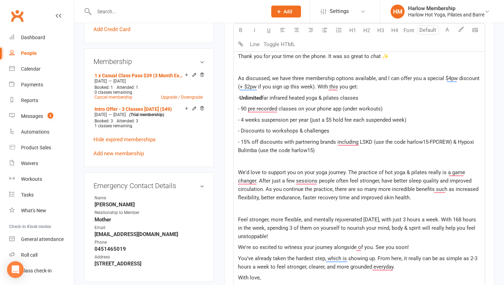
scroll to position [262, 0]
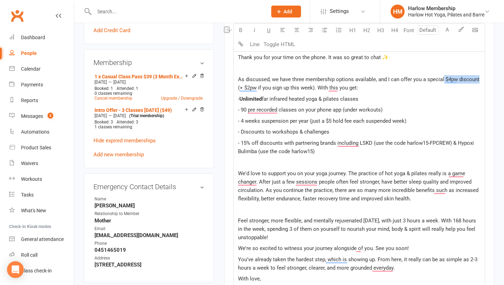
drag, startPoint x: 443, startPoint y: 79, endPoint x: 479, endPoint y: 81, distance: 35.4
click at [479, 81] on span "As discussed, we have three membership options available, and I can offer you a…" at bounding box center [359, 83] width 243 height 15
click at [243, 30] on icon "button" at bounding box center [240, 29] width 5 height 5
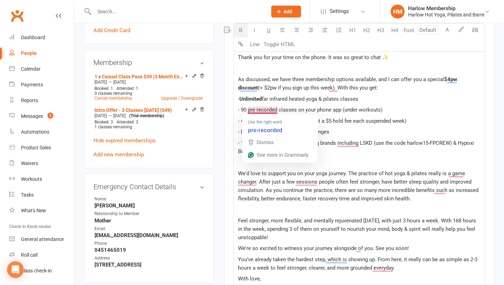
click at [312, 99] on span "far infrared heated yoga & pilates classes" at bounding box center [310, 99] width 97 height 6
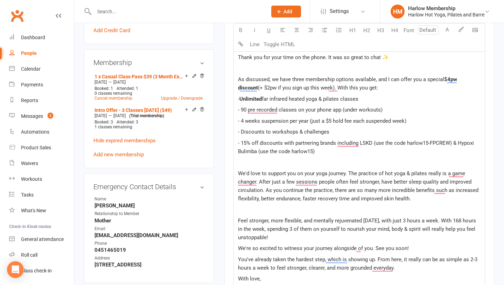
click at [317, 87] on span "(+ $2pw if you sign up this week). With this you get:" at bounding box center [318, 88] width 120 height 6
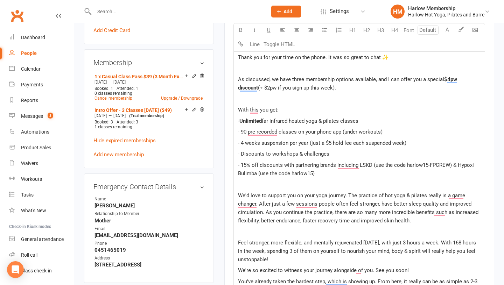
click at [319, 87] on p "As discussed, we have three membership options available, and I can offer you a…" at bounding box center [359, 83] width 243 height 17
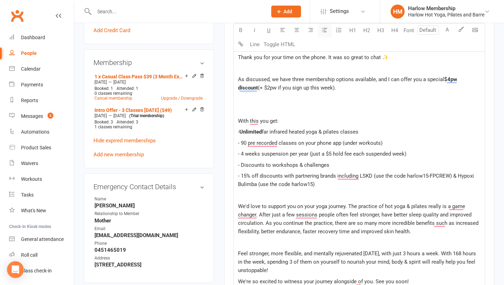
click at [324, 30] on icon "button" at bounding box center [324, 29] width 5 height 5
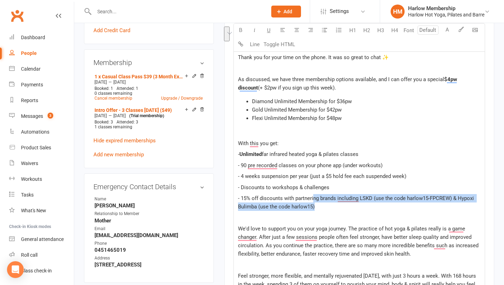
drag, startPoint x: 328, startPoint y: 207, endPoint x: 301, endPoint y: 187, distance: 34.0
click at [315, 202] on p "- 15% off discounts with partnering brands including LSKD (use the code harlow1…" at bounding box center [359, 202] width 243 height 17
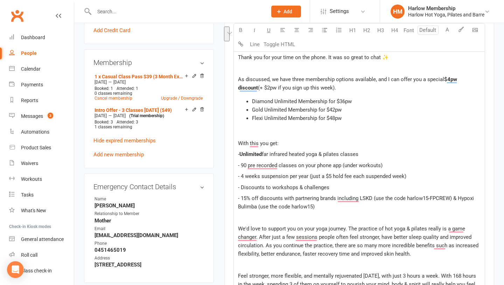
click at [242, 154] on span "Unlimited" at bounding box center [251, 154] width 22 height 6
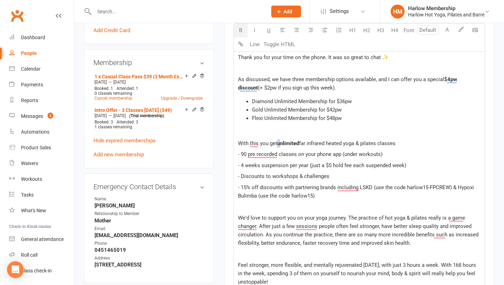
click at [237, 32] on button "button" at bounding box center [241, 30] width 14 height 14
click at [411, 147] on p "With this you get u nlimited far infrared heated yoga & pilates classes" at bounding box center [359, 143] width 243 height 8
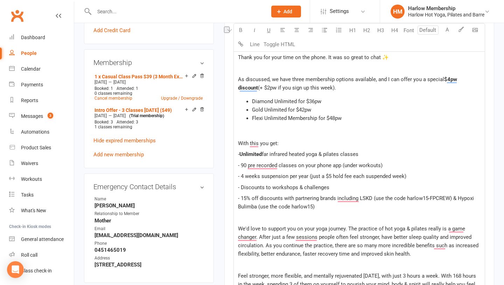
drag, startPoint x: 274, startPoint y: 138, endPoint x: 257, endPoint y: 134, distance: 17.3
click at [257, 134] on div "Hey lovely ﻿ {contact-first-name} , Thank you for your time on the phone. It wa…" at bounding box center [359, 209] width 251 height 364
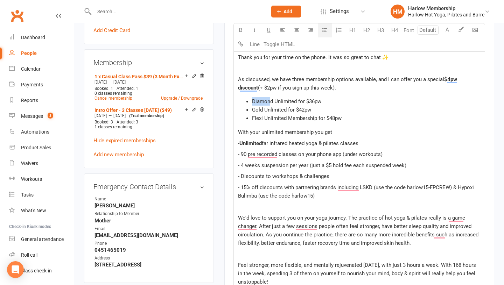
drag, startPoint x: 252, startPoint y: 102, endPoint x: 292, endPoint y: 102, distance: 39.6
click at [274, 102] on span "Diamond Unlimited for $36pw" at bounding box center [286, 101] width 69 height 6
click at [296, 103] on span "Diamond Unlimited for $36pw" at bounding box center [286, 101] width 69 height 6
click at [287, 110] on span "Gold Unlimited for $42pw" at bounding box center [281, 110] width 59 height 6
click at [291, 116] on span "Flexi Unlimited Membership for $48pw" at bounding box center [297, 118] width 90 height 6
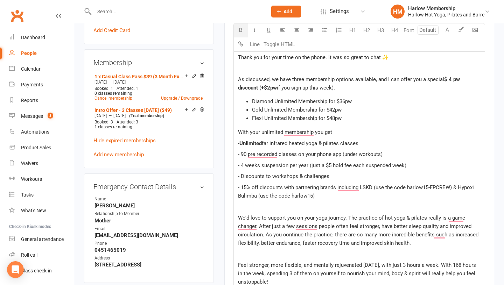
click at [333, 86] on span "if you sign up this week)." at bounding box center [306, 88] width 58 height 6
click at [452, 79] on span "$ 4 pw discount (+$2pw" at bounding box center [349, 83] width 223 height 15
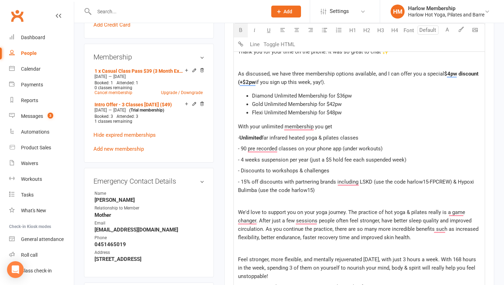
scroll to position [269, 0]
click at [360, 98] on li "Diamond Unlimited Membership for $36pw" at bounding box center [366, 95] width 229 height 8
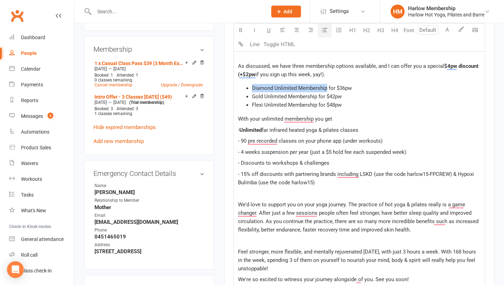
drag, startPoint x: 252, startPoint y: 87, endPoint x: 328, endPoint y: 86, distance: 76.4
click at [328, 86] on ul "Diamond Unlimited Membership for $36pw Gold Unlimited Membership for $42pw Flex…" at bounding box center [359, 96] width 243 height 25
click at [241, 29] on icon "button" at bounding box center [240, 29] width 5 height 5
click at [361, 85] on li "Diamond Unlimited Membership for $36pw" at bounding box center [366, 88] width 229 height 8
click at [243, 194] on p "To enrich screen reader interactions, please activate Accessibility in Grammarl…" at bounding box center [359, 194] width 243 height 8
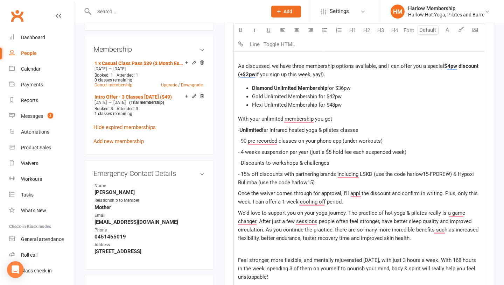
click at [362, 197] on span "Once the waiver comes through for approval, I'll appl the discount and confirm …" at bounding box center [358, 198] width 241 height 15
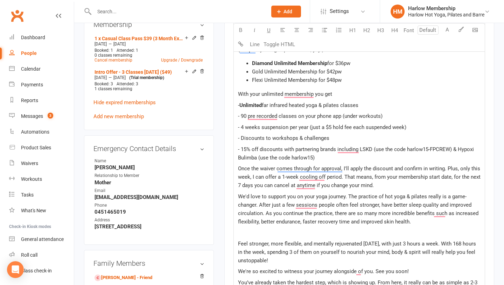
scroll to position [302, 0]
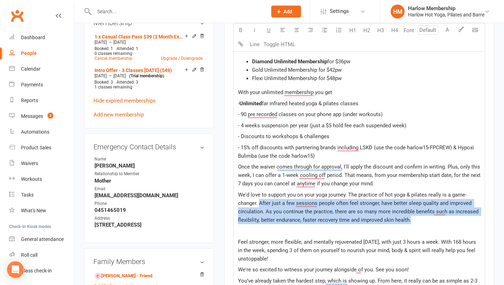
drag, startPoint x: 421, startPoint y: 223, endPoint x: 260, endPoint y: 204, distance: 162.2
click at [260, 204] on p "We'd love to support you on your yoga journey. The practice of hot yoga & pilat…" at bounding box center [359, 208] width 243 height 34
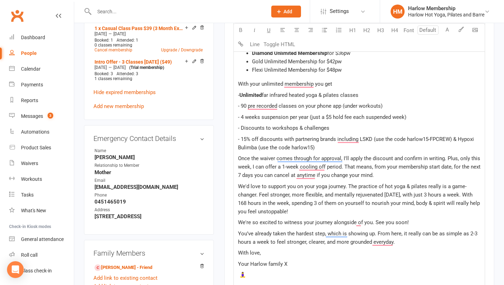
scroll to position [320, 0]
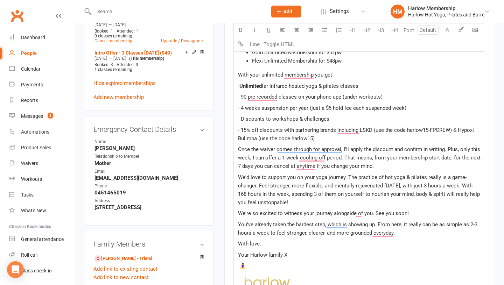
drag, startPoint x: 404, startPoint y: 231, endPoint x: 241, endPoint y: 226, distance: 163.0
click at [241, 226] on p "You’ve already taken the hardest step, which is showing up. From here, it reall…" at bounding box center [359, 229] width 243 height 17
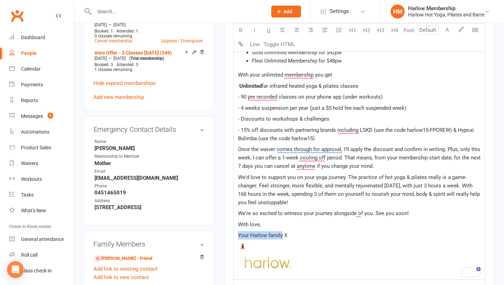
drag, startPoint x: 281, startPoint y: 236, endPoint x: 239, endPoint y: 237, distance: 42.7
click at [239, 237] on span "Your Harlow family X" at bounding box center [262, 236] width 49 height 6
click at [242, 246] on span "🧘‍♀️" at bounding box center [243, 247] width 7 height 6
copy span "🧘‍♀️"
click at [296, 205] on p "We'd love to support you on your yoga journey. The practice of hot yoga & pilat…" at bounding box center [359, 190] width 243 height 34
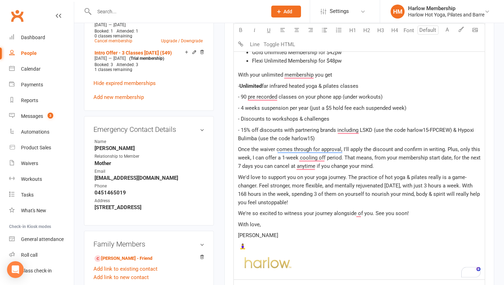
click at [376, 167] on p "Once the waiver comes through for approval, I'll apply the discount and confirm…" at bounding box center [359, 157] width 243 height 25
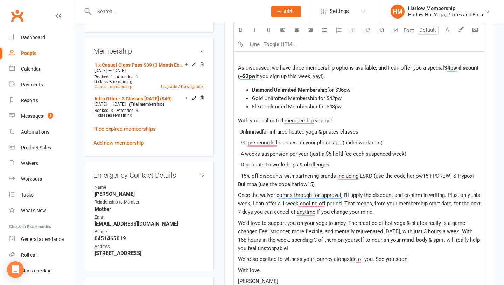
scroll to position [249, 0]
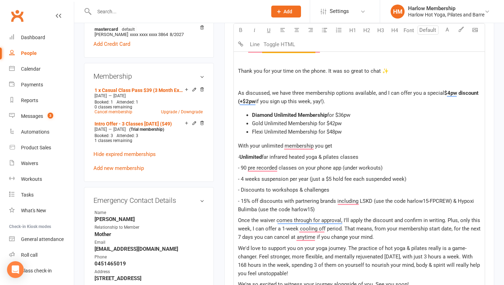
click at [390, 74] on p "Thank you for your time on the phone. It was so great to chat ✨" at bounding box center [359, 71] width 243 height 8
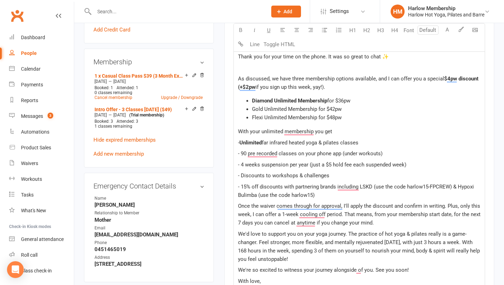
scroll to position [270, 0]
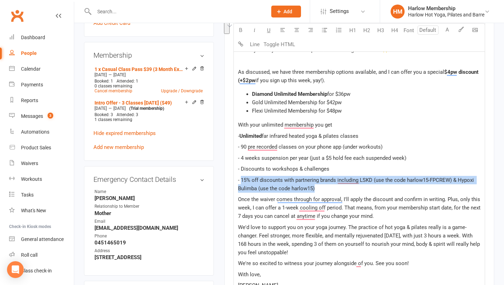
drag, startPoint x: 335, startPoint y: 192, endPoint x: 235, endPoint y: 179, distance: 100.4
click at [235, 179] on main "✓ Memberships n/a No active memberships $ Balance $0.00 Next: n/a Last: 11 Oct …" at bounding box center [359, 125] width 281 height 724
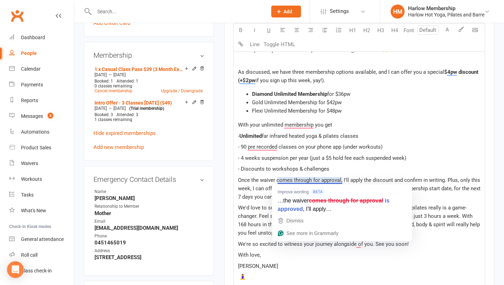
click at [259, 195] on span "Once the waiver comes through for approval, I'll apply the discount and confirm…" at bounding box center [360, 188] width 244 height 23
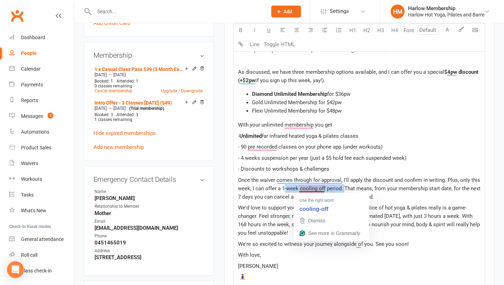
drag, startPoint x: 282, startPoint y: 189, endPoint x: 342, endPoint y: 188, distance: 59.9
click at [342, 188] on span "Once the waiver comes through for approval, I'll apply the discount and confirm…" at bounding box center [360, 188] width 244 height 23
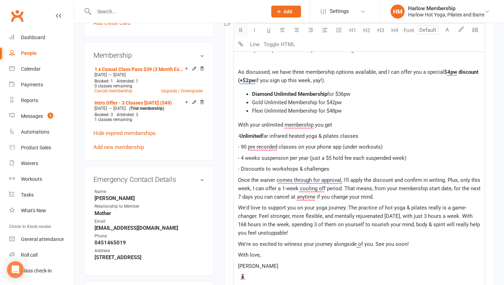
click at [239, 32] on icon "button" at bounding box center [240, 29] width 5 height 5
click at [296, 208] on span "We'd love to support you on your yoga journey. The practice of hot yoga & pilat…" at bounding box center [359, 221] width 243 height 32
click at [347, 207] on span "We'd love to support you on your yoga journey. The practice of hot yoga & pilat…" at bounding box center [359, 221] width 243 height 32
drag, startPoint x: 432, startPoint y: 207, endPoint x: 411, endPoint y: 207, distance: 21.0
click at [411, 207] on span "We'd love to support you on your yoga journey 🧘‍♀️ The practice of hot yoga & p…" at bounding box center [359, 221] width 243 height 32
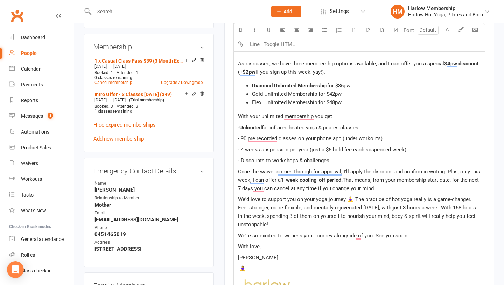
scroll to position [308, 0]
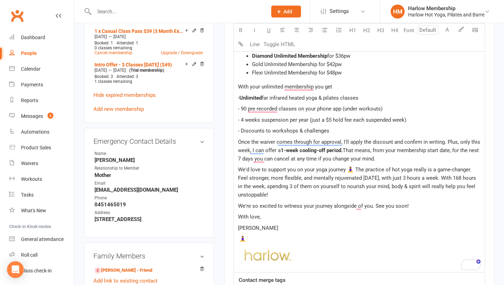
drag, startPoint x: 289, startPoint y: 197, endPoint x: 472, endPoint y: 169, distance: 184.9
click at [472, 169] on p "We'd love to support you on your yoga journey 🧘‍♀️ The practice of hot yoga rea…" at bounding box center [359, 183] width 243 height 34
click at [472, 170] on span "We'd love to support you on your yoga journey 🧘‍♀️ The practice of hot yoga rea…" at bounding box center [358, 183] width 240 height 32
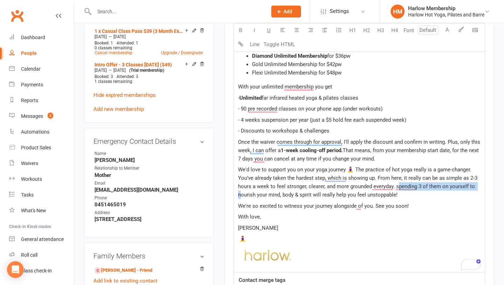
drag, startPoint x: 397, startPoint y: 187, endPoint x: 241, endPoint y: 194, distance: 156.1
click at [241, 194] on span "We'd love to support you on your yoga journey 🧘‍♀️ The practice of hot yoga rea…" at bounding box center [358, 183] width 241 height 32
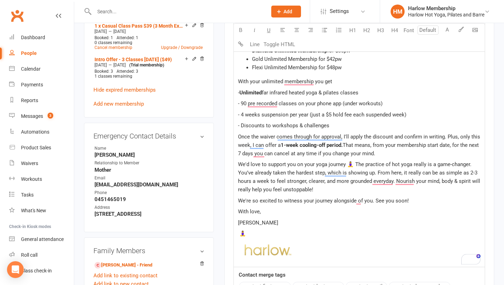
scroll to position [314, 0]
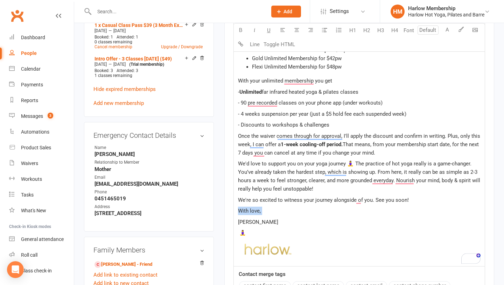
drag, startPoint x: 266, startPoint y: 216, endPoint x: 239, endPoint y: 211, distance: 27.2
click at [239, 211] on div "Hey lovely ﻿ {contact-first-name} , Thank you for your time on the phone. It wa…" at bounding box center [359, 120] width 251 height 291
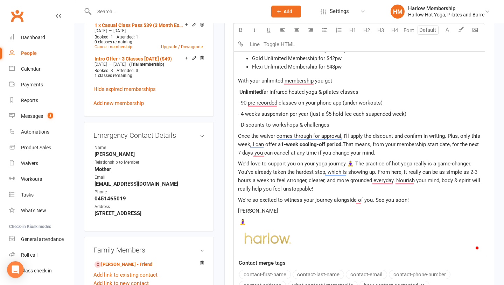
click at [256, 219] on p "🧘‍♀️" at bounding box center [359, 222] width 243 height 8
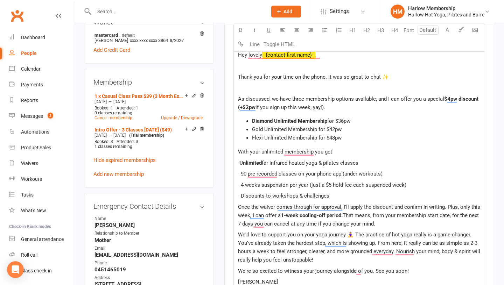
scroll to position [225, 0]
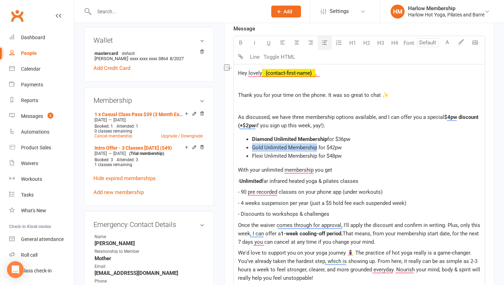
drag, startPoint x: 251, startPoint y: 147, endPoint x: 317, endPoint y: 145, distance: 65.5
click at [317, 145] on ul "Diamond Unlimited Membership for $36pw Gold Unlimited Membership for $42pw Flex…" at bounding box center [359, 147] width 243 height 25
click at [239, 42] on icon "button" at bounding box center [240, 42] width 5 height 5
drag, startPoint x: 252, startPoint y: 157, endPoint x: 318, endPoint y: 156, distance: 66.2
click at [318, 156] on span "Flexi Unlimited Membership for $48pw" at bounding box center [297, 156] width 90 height 6
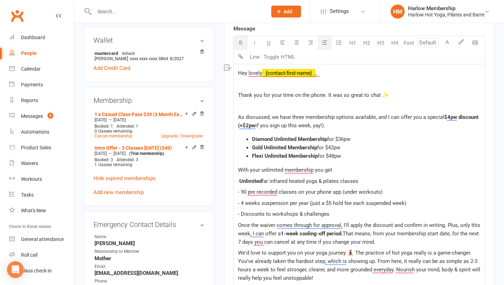
click at [240, 41] on icon "button" at bounding box center [240, 42] width 5 height 5
click at [368, 141] on li "Diamond Unlimited Membership for $36pw" at bounding box center [366, 139] width 229 height 8
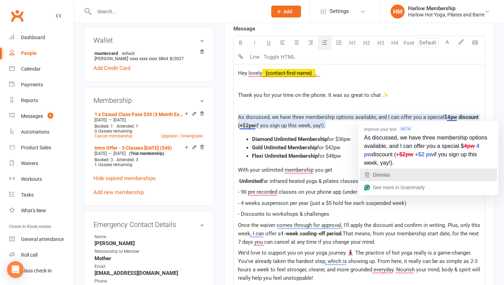
click at [439, 171] on div "Dismiss" at bounding box center [428, 175] width 131 height 11
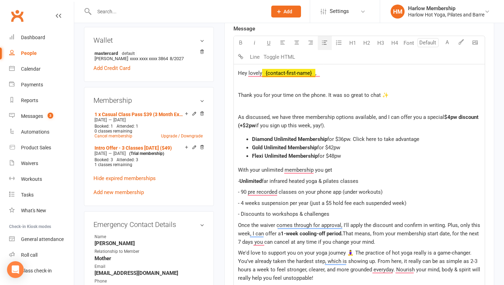
click at [369, 154] on li "Flexi Unlimited Membership for $48pw" at bounding box center [366, 156] width 229 height 8
click at [363, 148] on li "Gold Unlimited Membership for $42pw" at bounding box center [366, 148] width 229 height 8
click at [356, 139] on span "for $36pw. Click here to take advantage" at bounding box center [374, 139] width 92 height 6
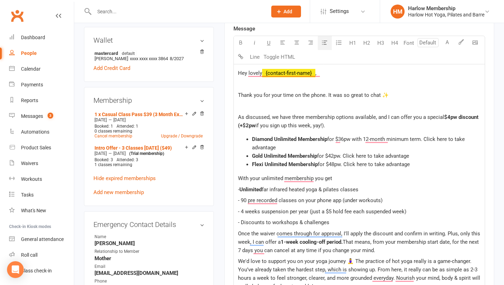
click at [344, 156] on span "for $42pw. Click here to take advantage" at bounding box center [363, 156] width 92 height 6
click at [344, 166] on span "for $48pw. Click here to take advantage" at bounding box center [364, 164] width 92 height 6
click at [355, 139] on span "for $36pw with 12-month minimum term. Click here to take advantage" at bounding box center [359, 143] width 214 height 15
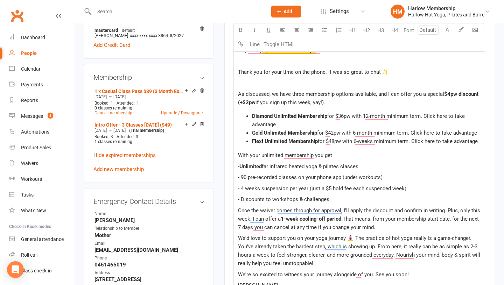
scroll to position [249, 0]
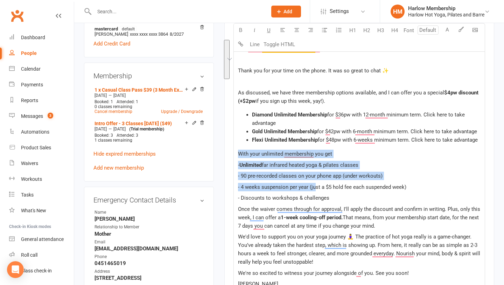
drag, startPoint x: 310, startPoint y: 187, endPoint x: 240, endPoint y: 155, distance: 77.3
click at [240, 155] on div "Hey lovely ﻿ {contact-first-name} , Thank you for your time on the phone. It wa…" at bounding box center [359, 184] width 251 height 289
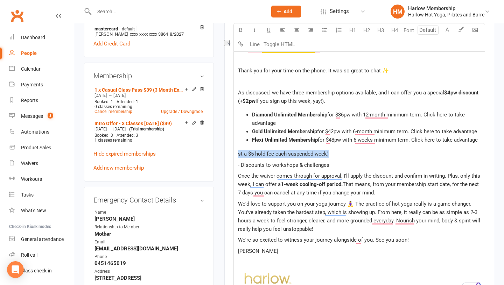
drag, startPoint x: 348, startPoint y: 158, endPoint x: 238, endPoint y: 150, distance: 110.6
click at [238, 150] on p "st a $5 hold fee each suspended week)" at bounding box center [359, 154] width 243 height 8
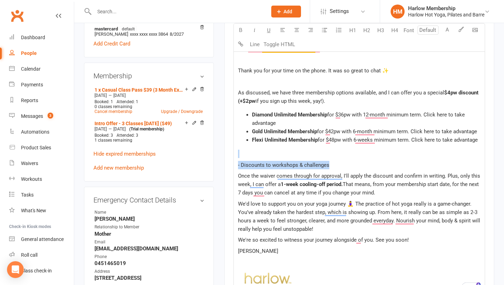
drag, startPoint x: 337, startPoint y: 165, endPoint x: 252, endPoint y: 157, distance: 85.9
click at [252, 157] on div "Hey lovely ﻿ {contact-first-name} , Thank you for your time on the phone. It wa…" at bounding box center [359, 168] width 251 height 256
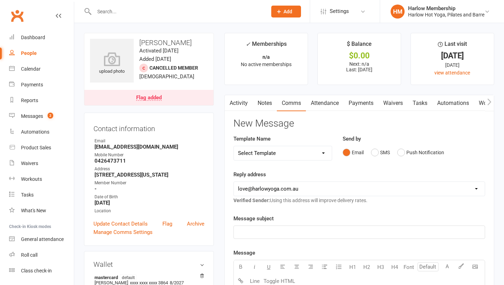
scroll to position [223, 0]
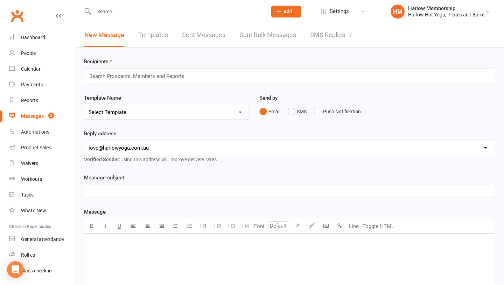
click at [343, 32] on link "SMS Replies 2" at bounding box center [331, 35] width 42 height 24
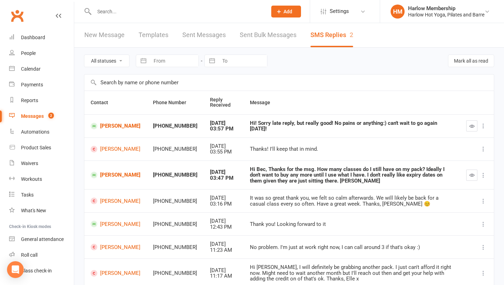
click at [256, 127] on div "Hi! Sorry late reply, but really good! No pains or anything:) can't wait to go …" at bounding box center [352, 127] width 204 height 12
copy div "Hi! Sorry late reply, but really good! No pains or anything:) can't wait to go …"
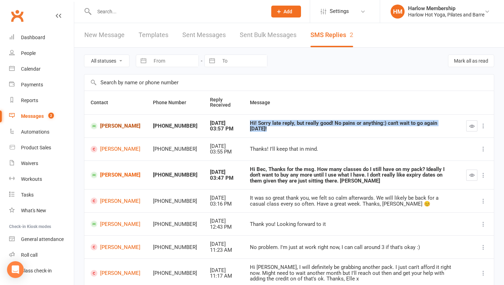
click at [118, 129] on link "Isabelle Puno" at bounding box center [116, 126] width 50 height 7
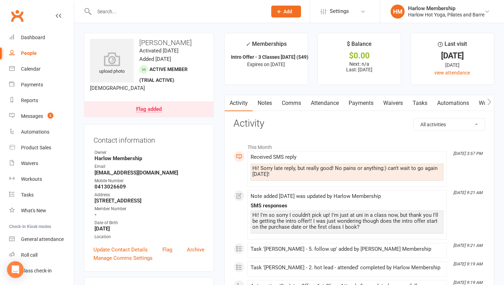
click at [287, 105] on link "Comms" at bounding box center [291, 103] width 29 height 16
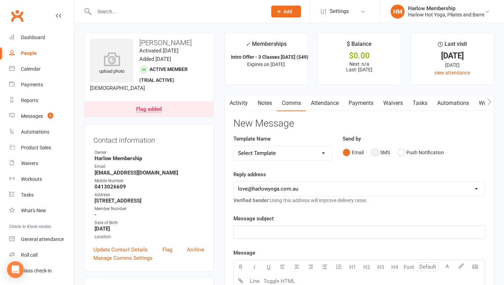
click at [384, 153] on button "SMS" at bounding box center [380, 152] width 19 height 13
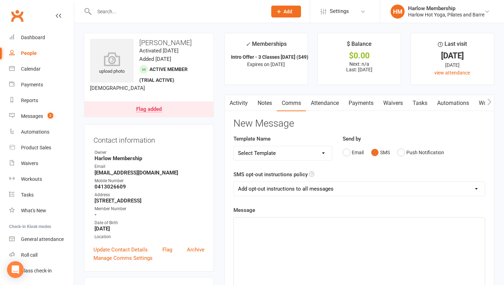
click at [319, 238] on div "﻿" at bounding box center [359, 270] width 251 height 105
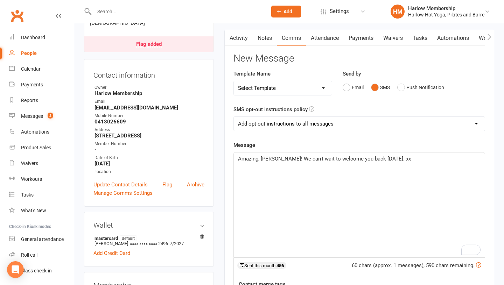
scroll to position [66, 0]
click at [288, 125] on select "Add opt-out instructions to all messages Add opt-out instructions for messages …" at bounding box center [359, 123] width 251 height 14
select select "2"
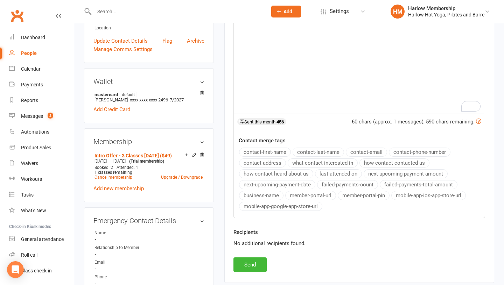
scroll to position [213, 0]
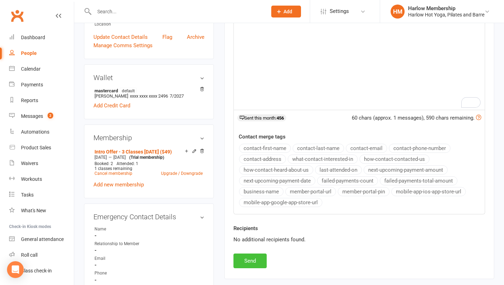
click at [251, 263] on button "Send" at bounding box center [250, 261] width 33 height 15
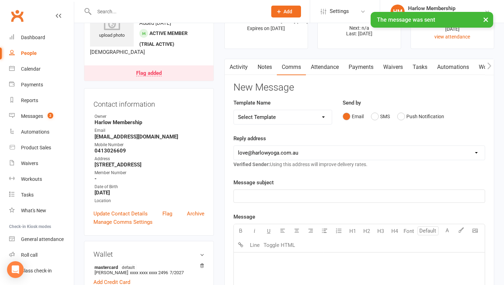
scroll to position [0, 0]
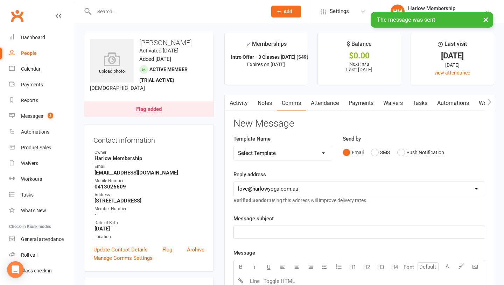
click at [263, 102] on link "Notes" at bounding box center [265, 103] width 24 height 16
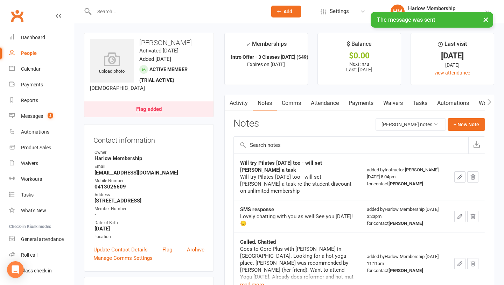
scroll to position [54, 0]
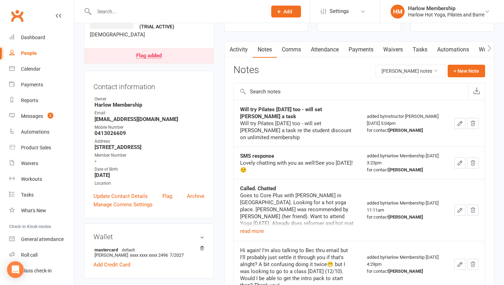
click at [463, 127] on icon "button" at bounding box center [460, 124] width 6 height 6
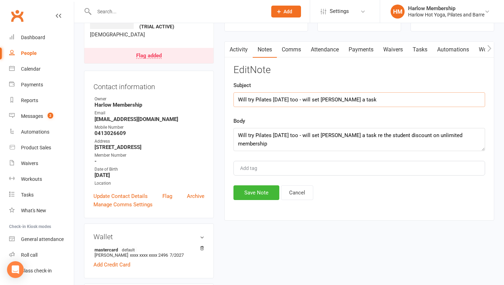
click at [265, 92] on input "Will try Pilates on Tue too - will set Jess a task" at bounding box center [360, 99] width 252 height 15
type input "SMS response to automated check-in"
click at [252, 132] on textarea "Will try Pilates on Tue too - will set Jess a task re the student discount on u…" at bounding box center [360, 139] width 252 height 23
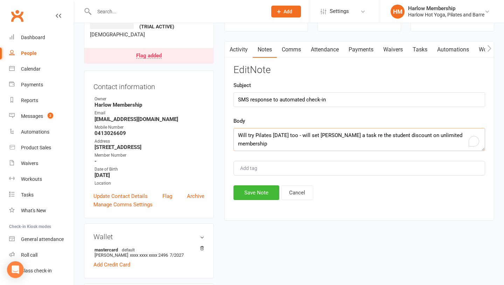
click at [252, 132] on textarea "Will try Pilates on Tue too - will set Jess a task re the student discount on u…" at bounding box center [360, 139] width 252 height 23
click at [255, 132] on textarea "Will try Pilates on Tue too - will set Jess a task re the student discount on u…" at bounding box center [360, 139] width 252 height 23
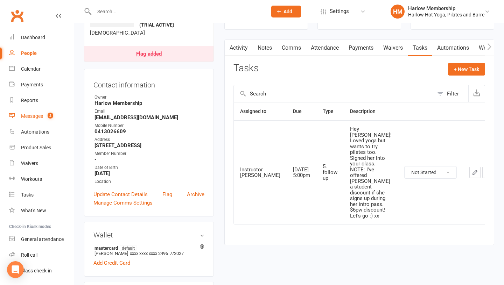
click at [33, 109] on link "Messages 2" at bounding box center [41, 117] width 65 height 16
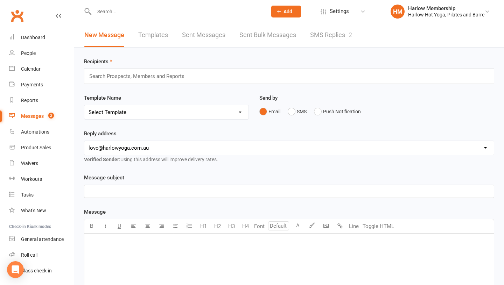
click at [332, 42] on link "SMS Replies 2" at bounding box center [331, 35] width 42 height 24
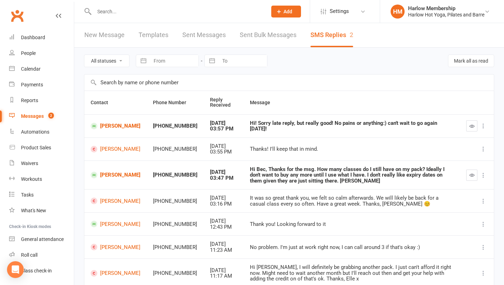
click at [470, 126] on icon "button" at bounding box center [472, 126] width 5 height 5
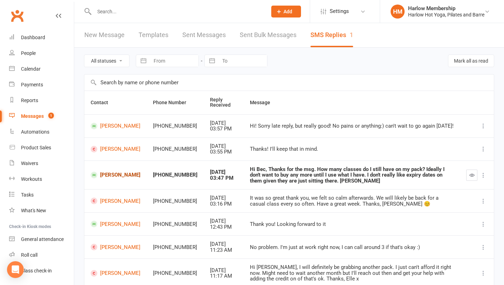
click at [114, 175] on link "[PERSON_NAME]" at bounding box center [116, 175] width 50 height 7
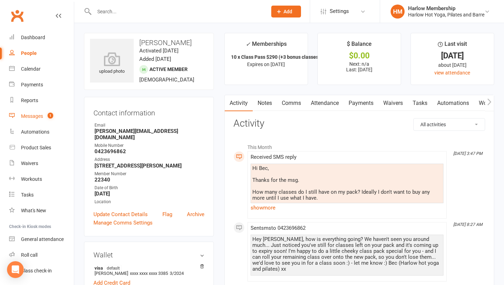
click at [43, 119] on link "Messages 1" at bounding box center [41, 117] width 65 height 16
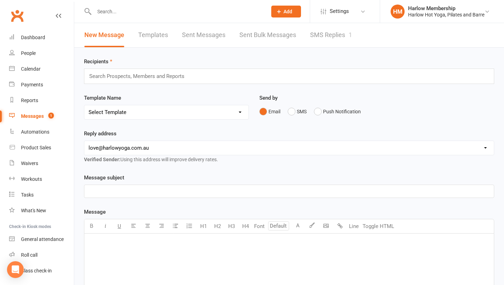
click at [344, 40] on link "SMS Replies 1" at bounding box center [331, 35] width 42 height 24
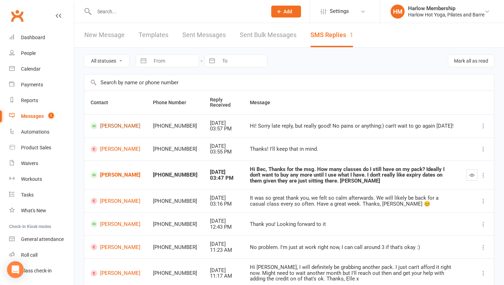
click at [119, 126] on link "[PERSON_NAME]" at bounding box center [116, 126] width 50 height 7
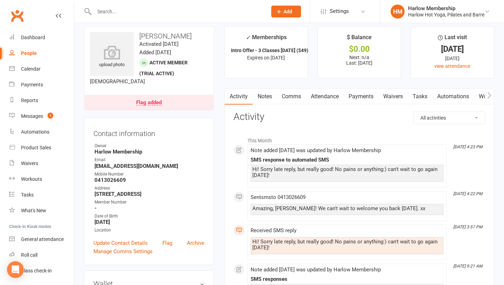
scroll to position [8, 0]
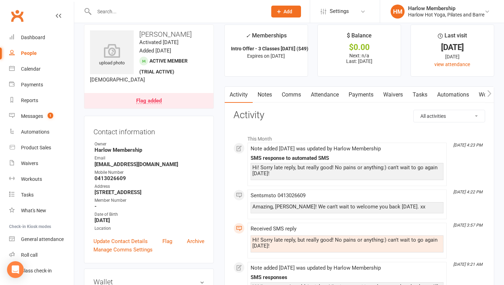
click at [285, 94] on link "Comms" at bounding box center [291, 95] width 29 height 16
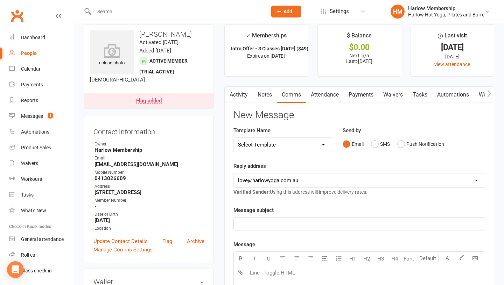
click at [279, 143] on select "Select Template [Email] Birthday Comp Pass [Push Notification] Booking Created …" at bounding box center [283, 145] width 98 height 14
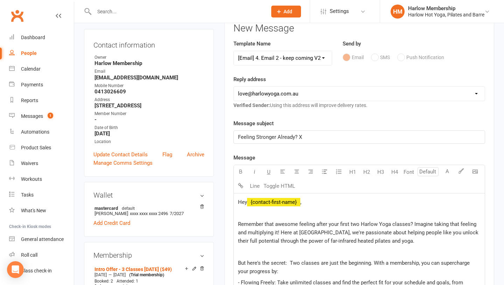
scroll to position [85, 0]
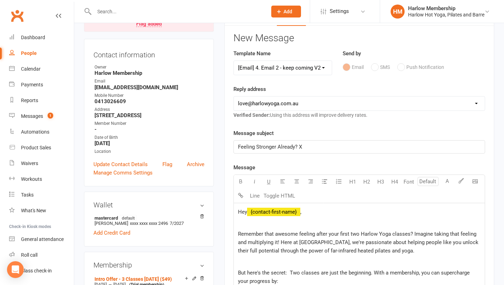
click at [267, 74] on select "Select Template [Email] Birthday Comp Pass [Push Notification] Booking Created …" at bounding box center [283, 68] width 98 height 14
click at [263, 66] on select "Select Template [Email] Birthday Comp Pass [Push Notification] Booking Created …" at bounding box center [283, 68] width 98 height 14
select select "8"
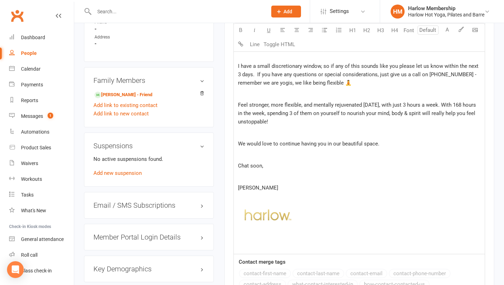
scroll to position [465, 0]
click at [254, 228] on div "Hey ﻿ {contact-first-name} , It's been so lovely having you in the studio! How …" at bounding box center [359, 39] width 251 height 430
click at [252, 217] on img at bounding box center [268, 215] width 61 height 19
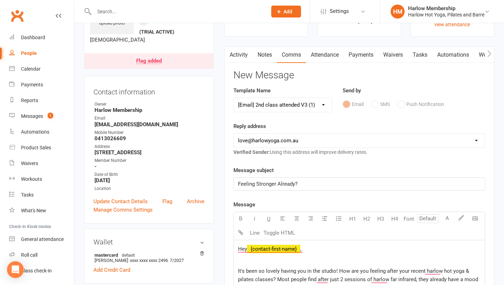
scroll to position [0, 0]
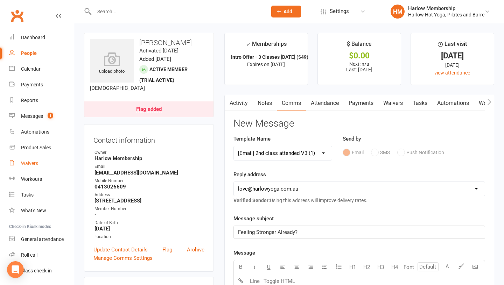
click at [34, 163] on div "Waivers" at bounding box center [29, 164] width 17 height 6
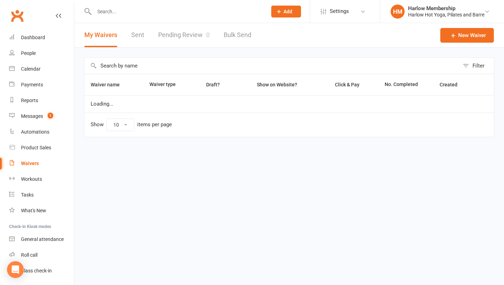
select select "100"
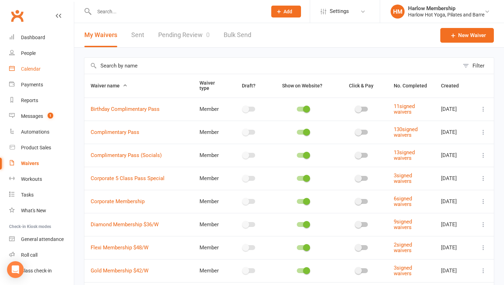
click at [26, 70] on div "Calendar" at bounding box center [31, 69] width 20 height 6
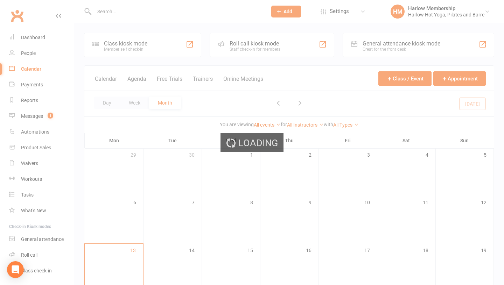
click at [34, 118] on div "Loading" at bounding box center [252, 142] width 504 height 285
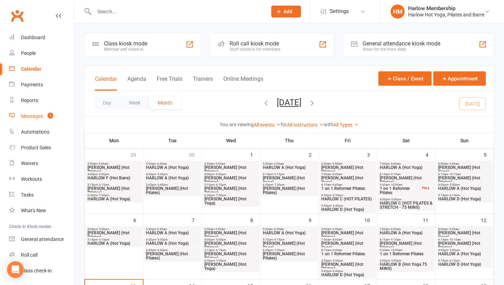
click at [40, 120] on link "Messages 1" at bounding box center [41, 117] width 65 height 16
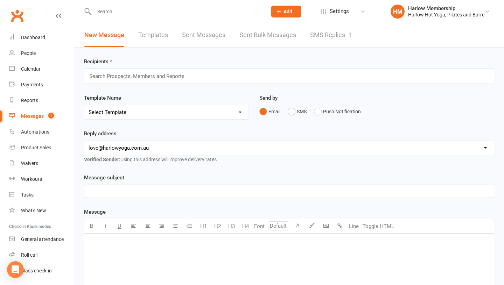
click at [332, 36] on link "SMS Replies 1" at bounding box center [331, 35] width 42 height 24
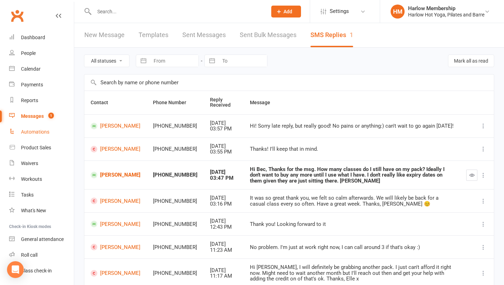
click at [37, 132] on div "Automations" at bounding box center [35, 132] width 28 height 6
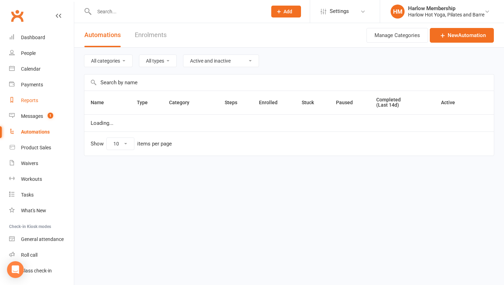
select select "50"
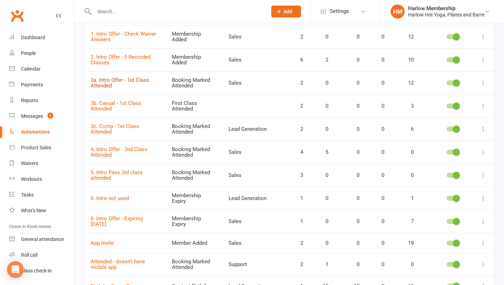
scroll to position [90, 0]
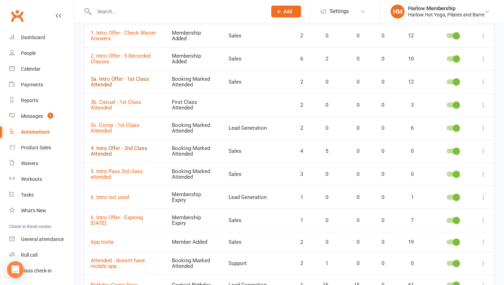
click at [103, 150] on link "4. Intro Offer - 2nd Class Attended" at bounding box center [119, 151] width 57 height 12
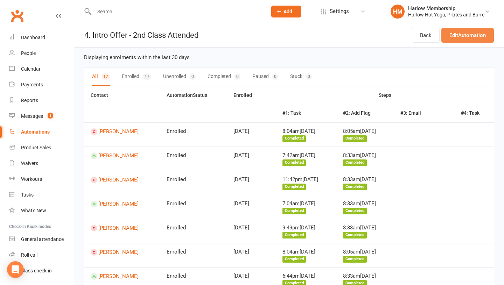
click at [459, 40] on link "Edit Automation" at bounding box center [468, 35] width 53 height 15
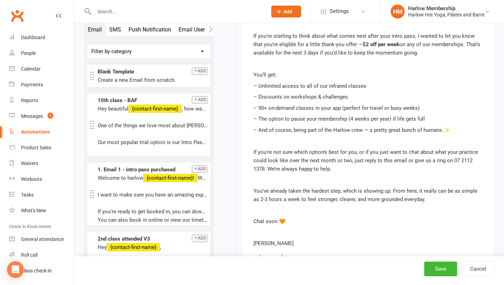
scroll to position [896, 0]
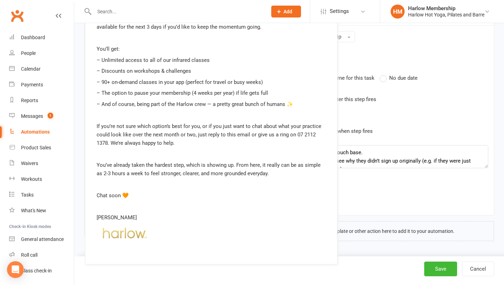
drag, startPoint x: 419, startPoint y: 195, endPoint x: 259, endPoint y: 171, distance: 161.8
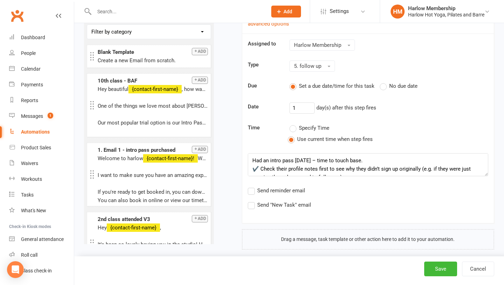
scroll to position [25, 0]
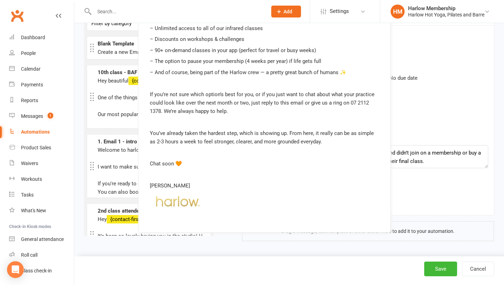
drag, startPoint x: 408, startPoint y: 143, endPoint x: 326, endPoint y: 137, distance: 82.5
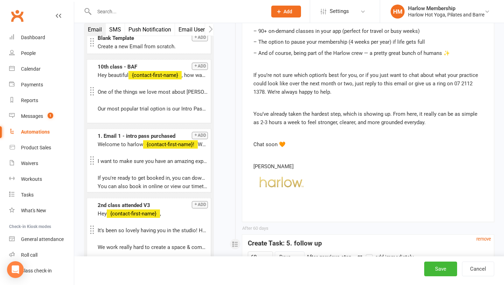
scroll to position [955, 0]
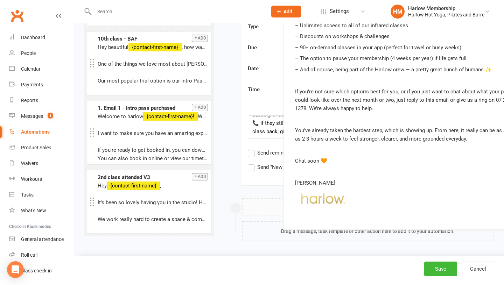
drag, startPoint x: 255, startPoint y: 123, endPoint x: 297, endPoint y: 123, distance: 41.7
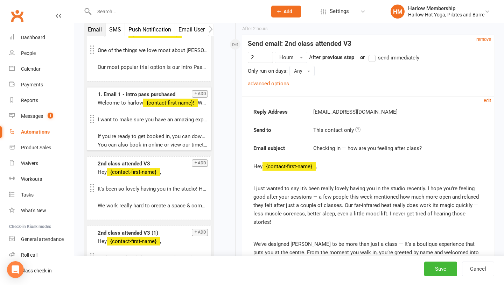
scroll to position [77, 0]
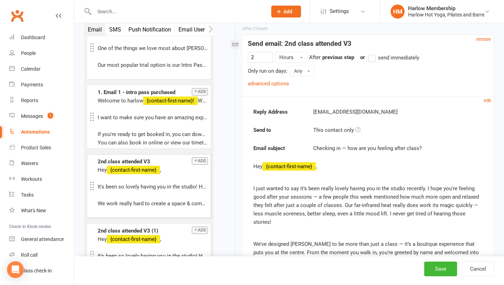
click at [148, 187] on p "It's been so lovely having you in the studio! How are you feeling after your re…" at bounding box center [153, 187] width 110 height 8
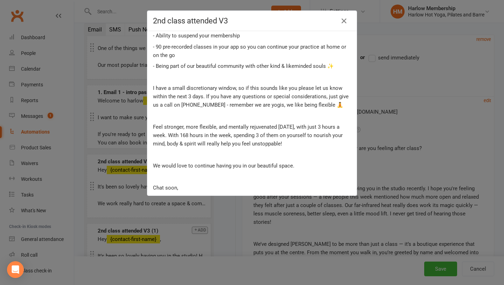
scroll to position [217, 0]
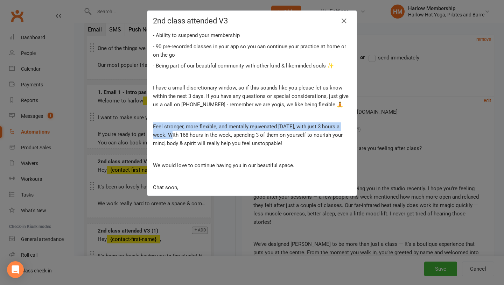
drag, startPoint x: 152, startPoint y: 118, endPoint x: 163, endPoint y: 124, distance: 11.6
click at [163, 124] on div "Hey {contact-first-name} , It's been so lovely having you in the studio! How ar…" at bounding box center [252, 38] width 209 height 420
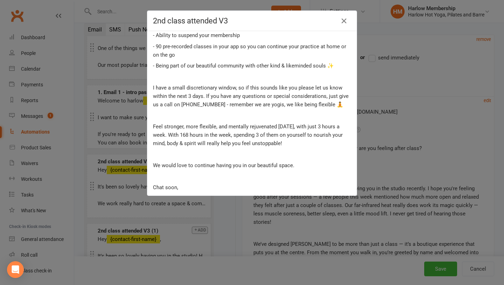
click at [291, 137] on p "Feel stronger, more flexible, and mentally rejuvenated in 30 days, with just 3 …" at bounding box center [252, 135] width 198 height 25
drag, startPoint x: 285, startPoint y: 137, endPoint x: 152, endPoint y: 121, distance: 134.1
click at [152, 121] on div "Hey {contact-first-name} , It's been so lovely having you in the studio! How ar…" at bounding box center [252, 38] width 209 height 420
copy p "Feel stronger, more flexible, and mentally rejuvenated in 30 days, with just 3 …"
click at [183, 161] on p "We would love to continue having you in our beautiful space." at bounding box center [252, 165] width 198 height 8
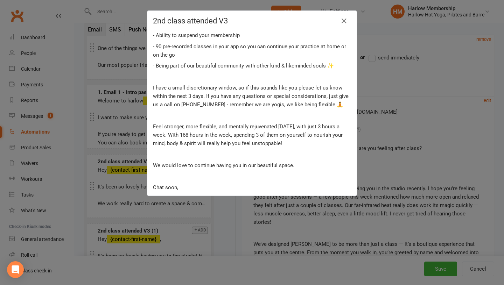
click at [122, 202] on div "2nd class attended V3 Feeling Stronger Already? Hey {contact-first-name} , It's…" at bounding box center [252, 142] width 504 height 285
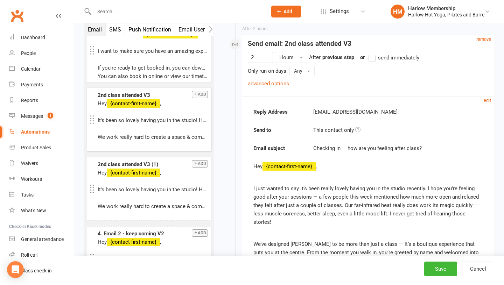
scroll to position [144, 0]
click at [131, 193] on p "It's been so lovely having you in the studio! How are you feeling after your re…" at bounding box center [153, 189] width 110 height 8
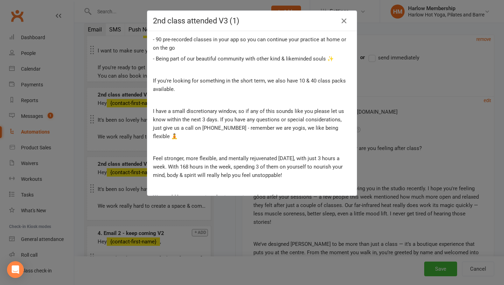
scroll to position [225, 0]
click at [118, 197] on div "2nd class attended V3 (1) Feeling Stronger Already? Hey {contact-first-name} , …" at bounding box center [252, 142] width 504 height 285
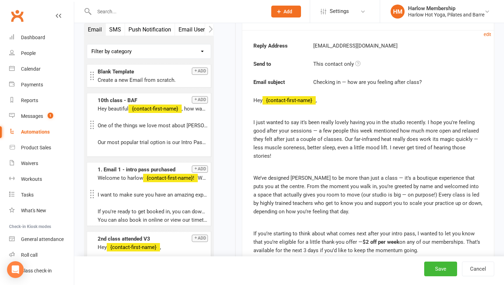
scroll to position [693, 0]
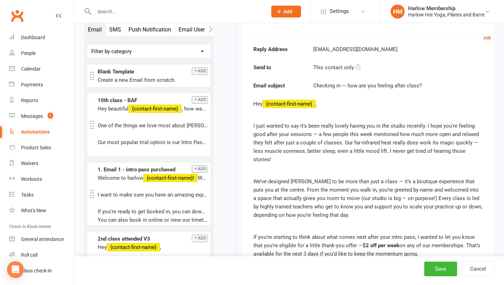
click at [489, 39] on small "edit" at bounding box center [487, 37] width 7 height 5
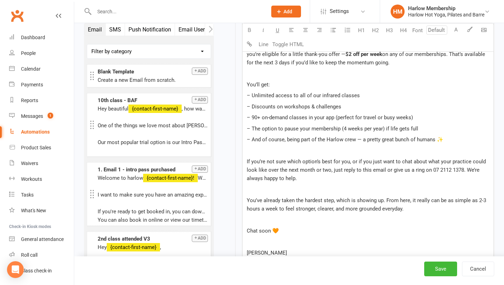
scroll to position [984, 0]
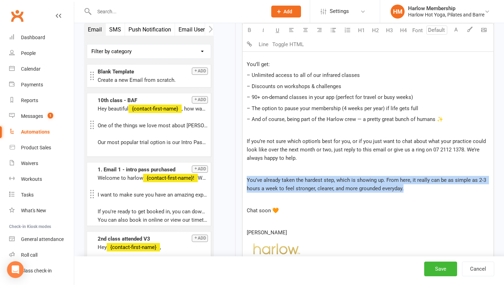
drag, startPoint x: 316, startPoint y: 179, endPoint x: 246, endPoint y: 181, distance: 70.1
click at [246, 181] on div "Hey ﻿ {contact-first-name} , I just wanted to say it’s been really lovely havin…" at bounding box center [368, 84] width 251 height 386
copy span "You’ve already taken the hardest step, which is showing up. From here, it reall…"
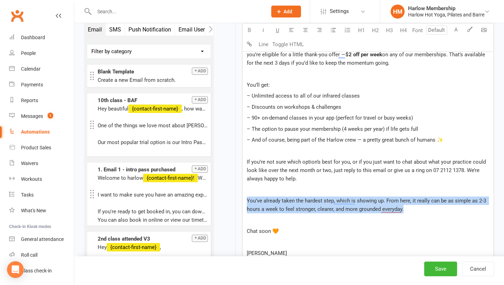
scroll to position [960, 0]
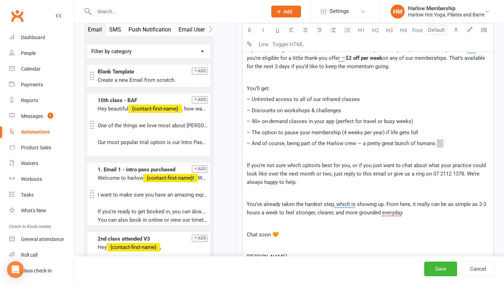
drag, startPoint x: 445, startPoint y: 143, endPoint x: 437, endPoint y: 142, distance: 7.4
click at [437, 142] on p "– And of course, being part of the Harlow crew — a pretty great bunch of humans…" at bounding box center [368, 143] width 243 height 8
copy span "✨"
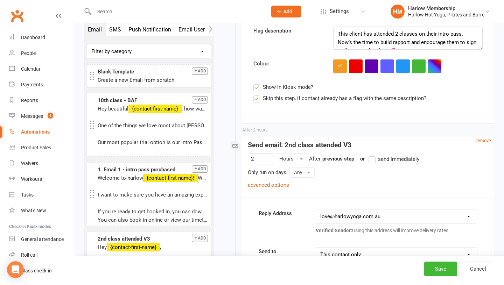
scroll to position [527, 0]
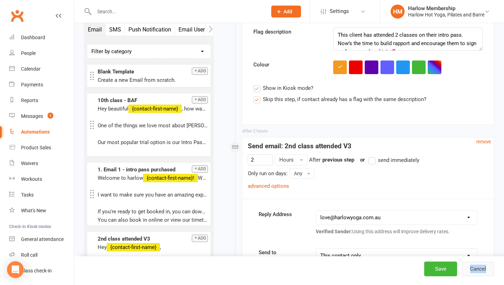
click at [478, 271] on button "Cancel" at bounding box center [478, 269] width 32 height 15
select select "50"
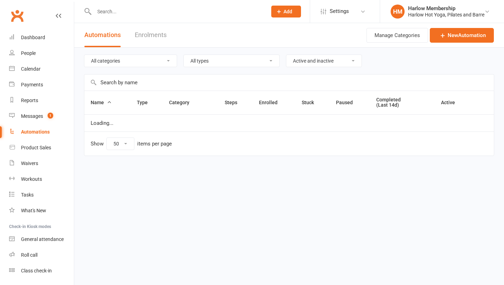
select select "50"
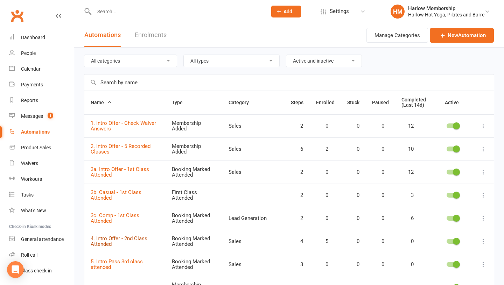
click at [112, 240] on link "4. Intro Offer - 2nd Class Attended" at bounding box center [119, 242] width 57 height 12
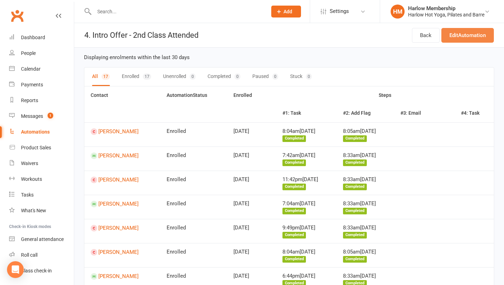
click at [462, 35] on link "Edit Automation" at bounding box center [468, 35] width 53 height 15
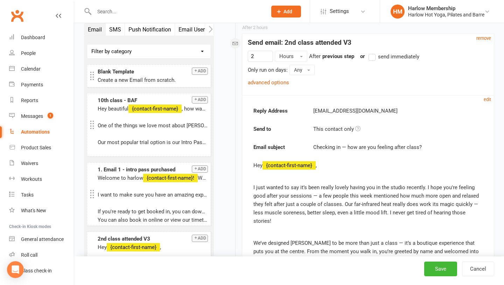
scroll to position [632, 0]
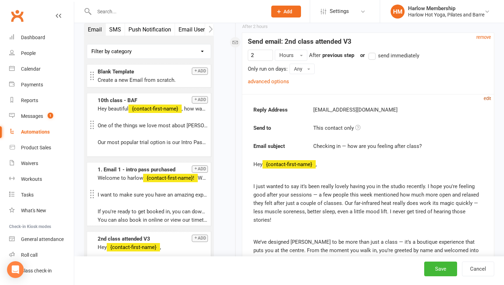
click at [487, 99] on small "edit" at bounding box center [487, 98] width 7 height 5
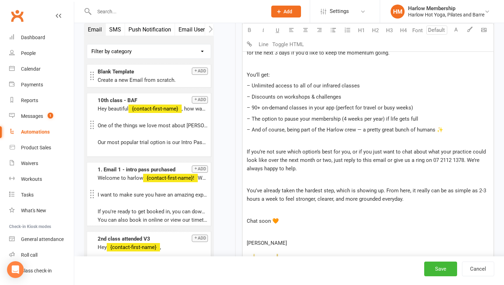
scroll to position [978, 0]
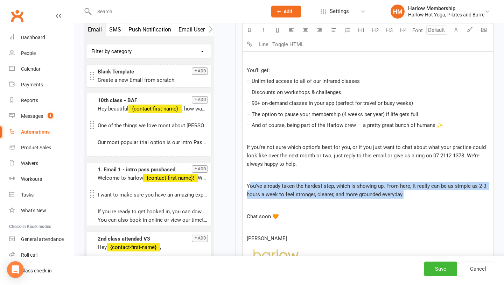
drag, startPoint x: 418, startPoint y: 198, endPoint x: 247, endPoint y: 186, distance: 172.0
click at [247, 186] on p "You’ve already taken the hardest step, which is showing up. From here, it reall…" at bounding box center [368, 190] width 243 height 17
copy span "ou’ve already taken the hardest step, which is showing up. From here, it really…"
click at [21, 164] on div "Waivers" at bounding box center [29, 164] width 17 height 6
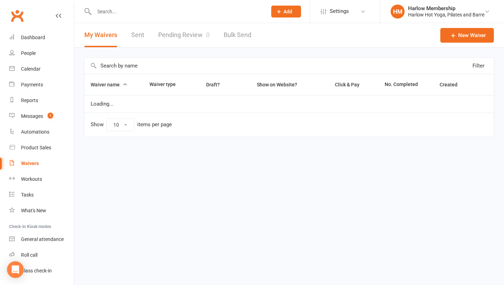
select select "100"
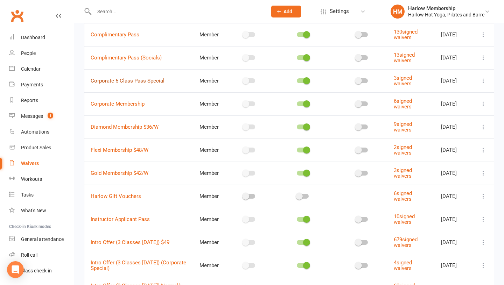
scroll to position [127, 0]
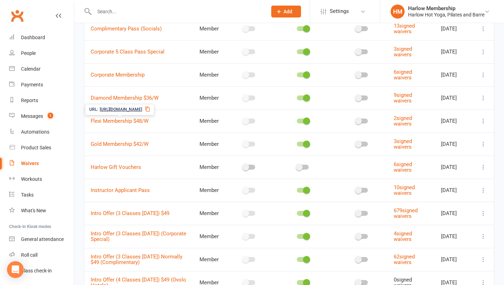
click at [150, 108] on icon at bounding box center [147, 109] width 5 height 5
click at [156, 87] on icon at bounding box center [153, 86] width 6 height 6
click at [151, 132] on icon at bounding box center [148, 133] width 6 height 6
click at [39, 112] on link "Messages 1" at bounding box center [41, 117] width 65 height 16
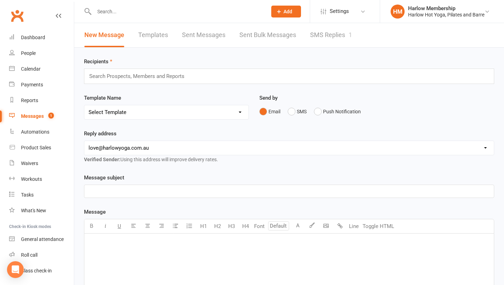
click at [347, 26] on link "SMS Replies 1" at bounding box center [331, 35] width 42 height 24
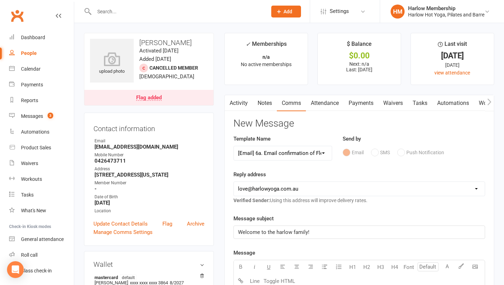
select select "15"
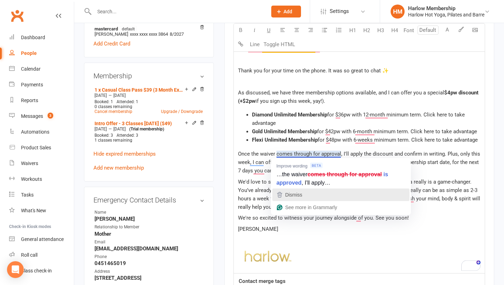
click at [294, 194] on span "Dismiss" at bounding box center [293, 195] width 17 height 6
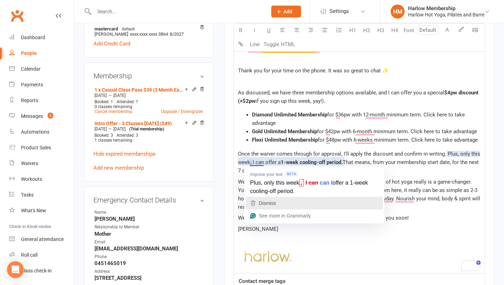
click at [260, 201] on span "Dismiss" at bounding box center [267, 204] width 17 height 6
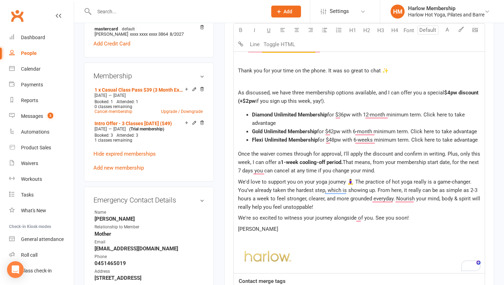
click at [346, 164] on span "That means, from your membership start date, for the next 7 days you can cancel…" at bounding box center [359, 166] width 242 height 15
drag, startPoint x: 412, startPoint y: 163, endPoint x: 366, endPoint y: 162, distance: 45.9
click at [366, 162] on p "Once the waiver comes through for approval, I'll apply the discount and confirm…" at bounding box center [359, 162] width 243 height 25
click at [365, 162] on span "1-week cooling-off period and an extra $2pw discount." at bounding box center [345, 162] width 128 height 6
drag, startPoint x: 344, startPoint y: 163, endPoint x: 371, endPoint y: 163, distance: 27.7
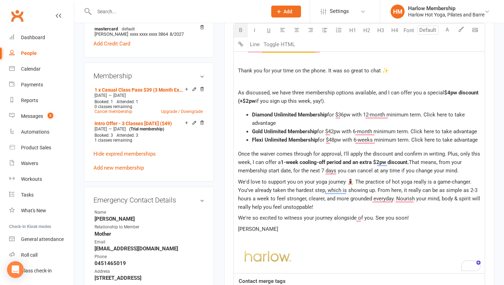
click at [369, 163] on span "1-week cooling-off period and an extra $2pw discount." at bounding box center [345, 162] width 128 height 6
drag, startPoint x: 373, startPoint y: 163, endPoint x: 345, endPoint y: 163, distance: 28.4
click at [345, 163] on span "1-week cooling-off period and an extra $2pw discount." at bounding box center [345, 162] width 128 height 6
click at [237, 27] on button "button" at bounding box center [241, 30] width 14 height 14
click at [321, 191] on span "We'd love to support you on your yoga journey 🧘‍♀️ The practice of hot yoga rea…" at bounding box center [360, 195] width 244 height 32
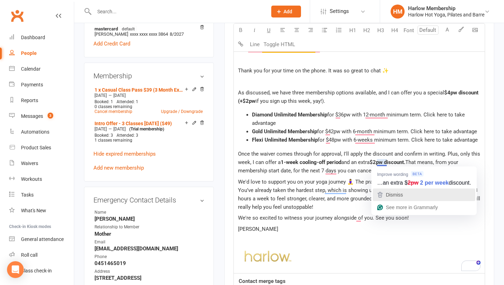
click at [380, 196] on icon "button" at bounding box center [380, 195] width 8 height 8
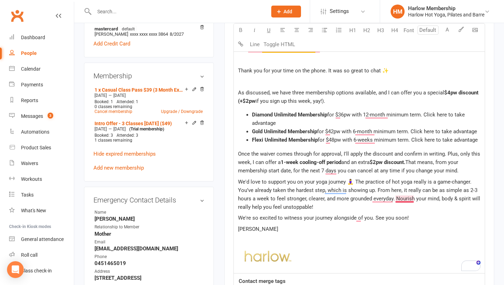
click at [397, 200] on span "We'd love to support you on your yoga journey 🧘‍♀️ The practice of hot yoga rea…" at bounding box center [360, 195] width 244 height 32
click at [267, 183] on span "We'd love to support you on your yoga journey 🧘‍♀️ The practice of hot yoga rea…" at bounding box center [360, 195] width 244 height 32
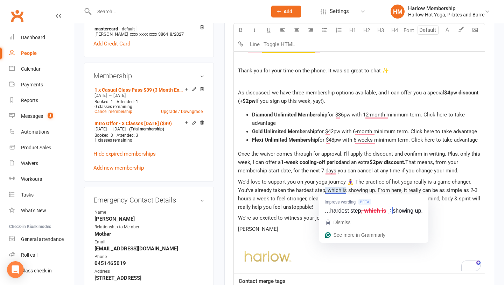
click at [290, 195] on span "We'd love to support you on your yoga journey 🧘‍♀️ The practice of hot yoga rea…" at bounding box center [360, 195] width 244 height 32
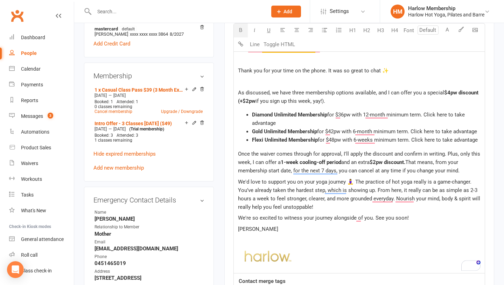
click at [413, 162] on span "That means, from your membership start date, for the next 7 days, you can cance…" at bounding box center [349, 166] width 222 height 15
drag, startPoint x: 413, startPoint y: 162, endPoint x: 343, endPoint y: 161, distance: 70.4
click at [343, 161] on p "Once the waiver comes through for approval, I'll apply the discount and confirm…" at bounding box center [359, 162] width 243 height 25
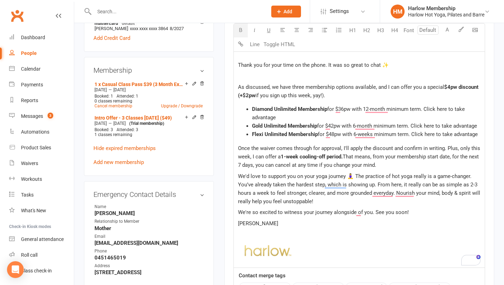
click at [298, 187] on span "We'd love to support you on your yoga journey 🧘‍♀️ The practice of hot yoga rea…" at bounding box center [360, 189] width 244 height 32
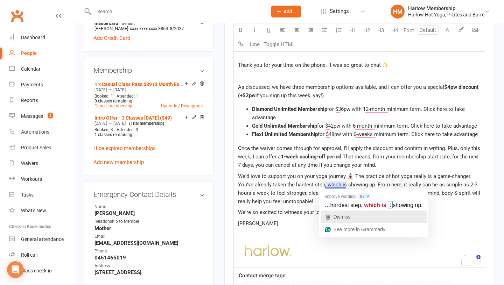
click at [336, 214] on span "Dismiss" at bounding box center [342, 217] width 17 height 6
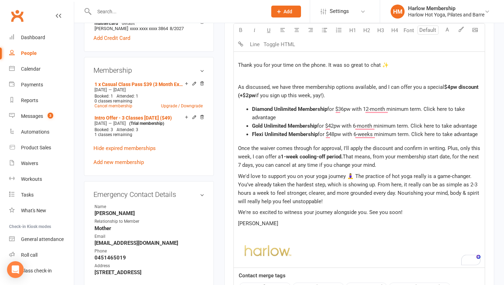
click at [360, 228] on div "Hey lovely ﻿ {contact-first-name} , Thank you for your time on the phone. It wa…" at bounding box center [359, 151] width 251 height 234
click at [415, 209] on p "We're so excited to witness your journey alongside you. See you soon!" at bounding box center [359, 212] width 243 height 8
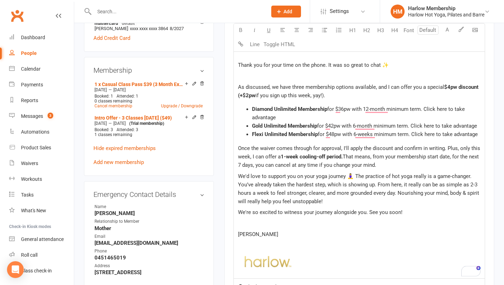
scroll to position [248, 0]
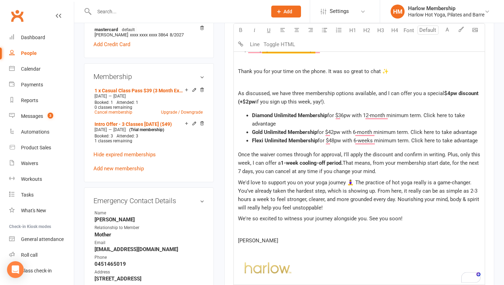
click at [338, 208] on p "We'd love to support you on your yoga journey 🧘‍♀️ The practice of hot yoga rea…" at bounding box center [359, 196] width 243 height 34
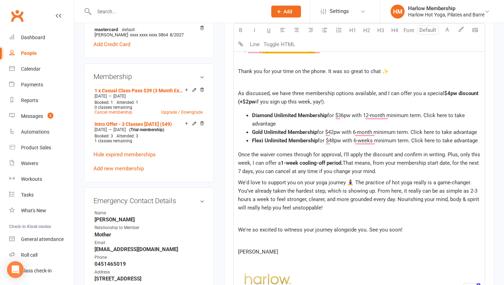
scroll to position [230, 0]
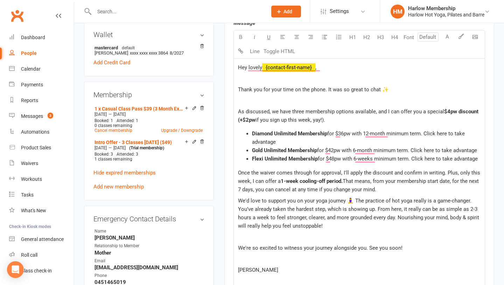
click at [399, 188] on p "Once the waiver comes through for approval, I'll apply the discount and confirm…" at bounding box center [359, 181] width 243 height 25
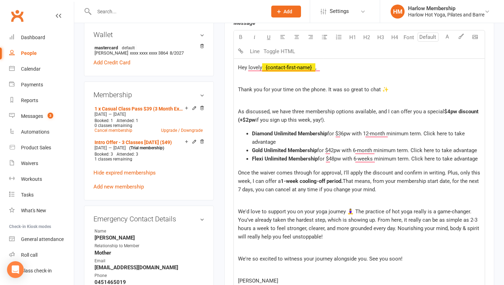
click at [478, 160] on span "for $48pw with 6-weeks minimum term. Click here to take advantage" at bounding box center [398, 159] width 160 height 6
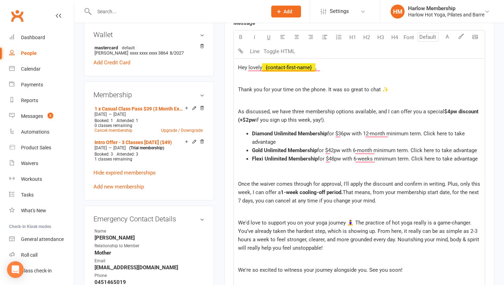
click at [329, 123] on p "As discussed, we have three membership options available, and I can offer you a…" at bounding box center [359, 116] width 243 height 17
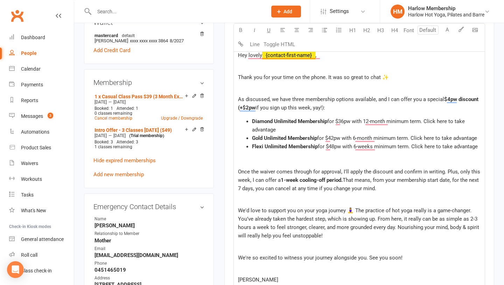
scroll to position [244, 0]
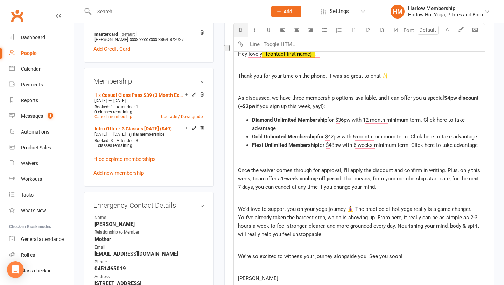
drag, startPoint x: 329, startPoint y: 107, endPoint x: 240, endPoint y: 108, distance: 89.0
click at [240, 108] on p "As discussed, we have three membership options available, and I can offer you a…" at bounding box center [359, 102] width 243 height 17
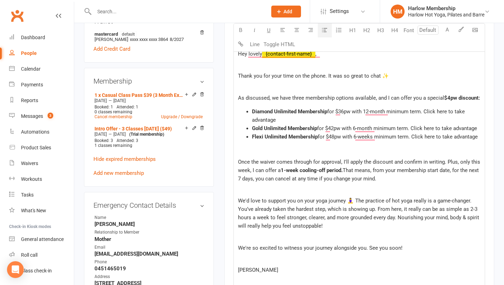
click at [354, 111] on span "for $36pw with 12-month minimum term. Click here to take advantage" at bounding box center [359, 116] width 214 height 15
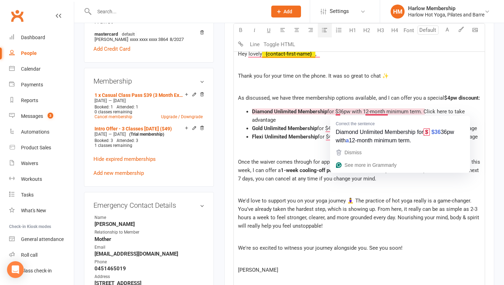
click at [339, 112] on span "for $36pw with 12-month minimum term. Click here to take advantage" at bounding box center [359, 116] width 214 height 15
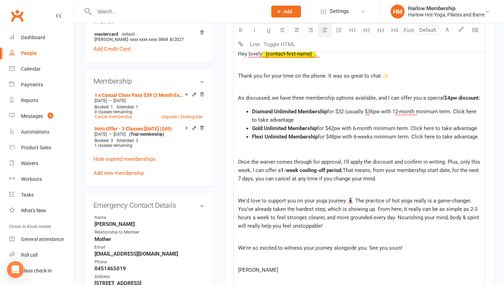
click at [382, 113] on span "for $32 (usually $36pw with 12-month minimum term. Click here to take advantage" at bounding box center [365, 116] width 226 height 15
click at [346, 113] on span "for $32 (usually $36pw) with 12-month minimum term. Click here to take advantage" at bounding box center [366, 116] width 228 height 15
drag, startPoint x: 464, startPoint y: 112, endPoint x: 393, endPoint y: 110, distance: 71.5
click at [393, 110] on span "for $32pw (usually $36pw) with 12-month minimum term. Click here to take advant…" at bounding box center [363, 116] width 223 height 15
drag, startPoint x: 393, startPoint y: 110, endPoint x: 458, endPoint y: 111, distance: 65.2
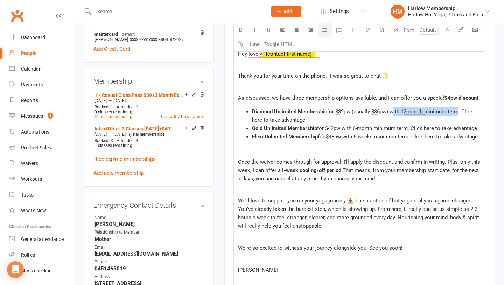
click at [458, 111] on span "for $32pw (usually $36pw) with 12-month minimum term. Click here to take advant…" at bounding box center [363, 116] width 223 height 15
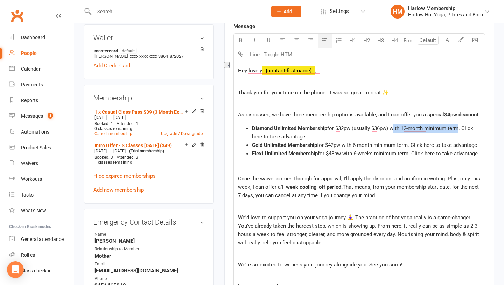
click at [326, 135] on li "Diamond Unlimited Membership for $32pw (usually $36pw) with 12-month minimum te…" at bounding box center [366, 132] width 229 height 17
click at [331, 145] on span "for $42pw with 6-month minimum term. Click here to take advantage" at bounding box center [397, 145] width 160 height 6
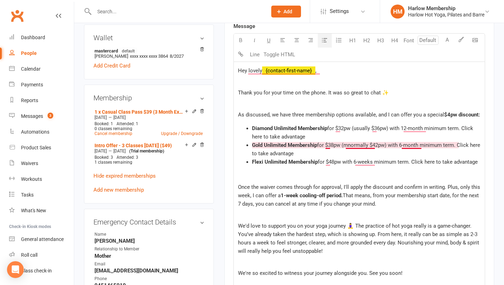
click at [350, 146] on span "for $38pw (mnormally $42pw) with 6-month minimum term. Click here to take advan…" at bounding box center [367, 149] width 230 height 15
click at [344, 163] on span "for $48pw with 6-weeks minimum term. Click here to take advantage" at bounding box center [398, 162] width 160 height 6
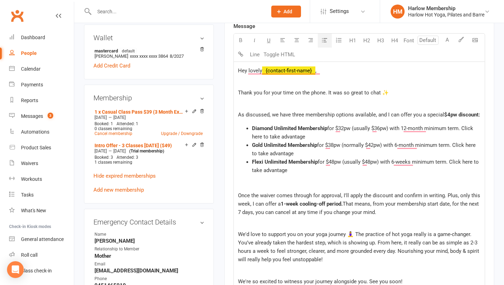
click at [335, 163] on span "for $48pw (usually $48pw) with 6-weeks minimum term. Click here to take advanta…" at bounding box center [366, 166] width 228 height 15
click at [362, 174] on li "Flexi Unlimited Membership for $44pw (usually $48pw) with 6-weeks minimum term.…" at bounding box center [366, 166] width 229 height 17
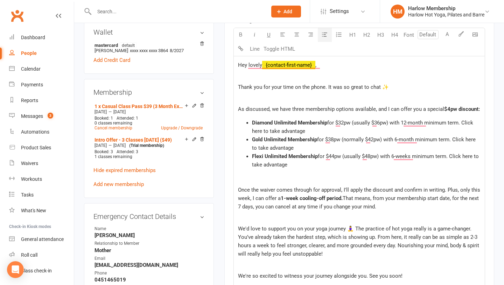
scroll to position [233, 0]
drag, startPoint x: 474, startPoint y: 156, endPoint x: 453, endPoint y: 157, distance: 20.3
click at [453, 157] on span "for $44pw (usually $48pw) with 6-weeks minimum term. Click here to take advanta…" at bounding box center [366, 160] width 228 height 15
drag, startPoint x: 262, startPoint y: 131, endPoint x: 466, endPoint y: 122, distance: 203.7
click at [466, 122] on span "for $32pw (usually $36pw) with 12-month minimum term. Click here to take advant…" at bounding box center [363, 126] width 223 height 15
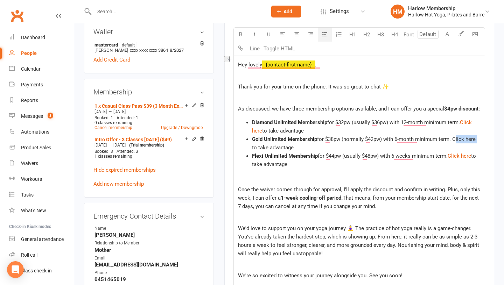
drag, startPoint x: 455, startPoint y: 141, endPoint x: 479, endPoint y: 140, distance: 23.5
click at [477, 140] on span "for $38pw (normally $42pw) with 6-month minimum term. Click here to take advant…" at bounding box center [364, 143] width 225 height 15
click at [321, 207] on span "That means, from your membership start date, for the next 7 days, you can cance…" at bounding box center [359, 202] width 242 height 15
drag, startPoint x: 292, startPoint y: 109, endPoint x: 334, endPoint y: 109, distance: 42.0
click at [334, 109] on span "As discussed, we have three membership options available, and I can offer you a…" at bounding box center [341, 109] width 206 height 6
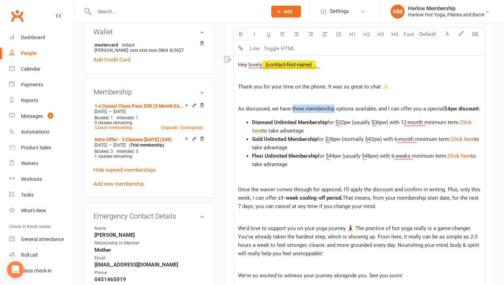
click at [244, 35] on button "button" at bounding box center [241, 35] width 14 height 14
click at [285, 143] on span "Gold Unlimited Membership" at bounding box center [284, 139] width 65 height 6
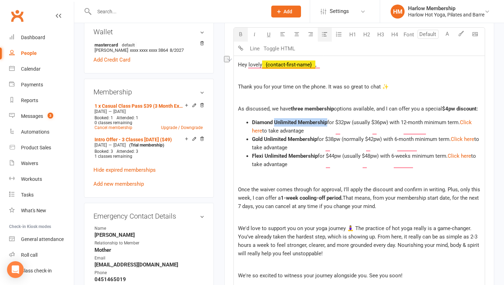
drag, startPoint x: 328, startPoint y: 130, endPoint x: 274, endPoint y: 130, distance: 53.6
click at [274, 130] on li "Diamond Unlimited Membership for $32pw (usually $36pw) with 12-month minimum te…" at bounding box center [366, 126] width 229 height 17
click at [240, 34] on icon "button" at bounding box center [240, 34] width 5 height 5
drag, startPoint x: 319, startPoint y: 148, endPoint x: 264, endPoint y: 149, distance: 55.0
click at [264, 149] on li "Gold Unlimited Membership for $38pw (normally $42pw) with 6-month minimum term.…" at bounding box center [366, 143] width 229 height 17
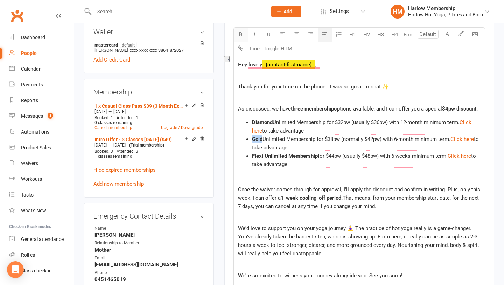
click at [240, 37] on button "button" at bounding box center [241, 35] width 14 height 14
drag, startPoint x: 318, startPoint y: 164, endPoint x: 266, endPoint y: 165, distance: 51.9
click at [266, 159] on span "Flexi Unlimited Membership" at bounding box center [285, 156] width 66 height 6
click at [240, 31] on button "button" at bounding box center [241, 35] width 14 height 14
click at [306, 169] on li "Flexi Unlimited Membership for $44pw (usually $48pw) with 6-weeks minimum term.…" at bounding box center [366, 160] width 229 height 17
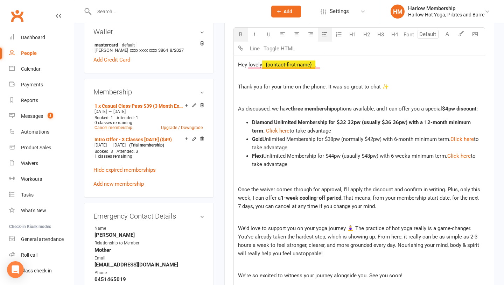
click at [387, 143] on span "Unlimited Membership for $38pw (normally $42pw) with 6-month minimum term." at bounding box center [357, 139] width 188 height 6
click at [348, 130] on span "Diamond Unlimited Membership for $32 32pw (usually $36 36pw) with a 12-month mi…" at bounding box center [362, 126] width 220 height 15
click at [385, 126] on span "Diamond Unlimited Membership for $32pw (usually $36 36pw) with a 12-month minim…" at bounding box center [364, 122] width 225 height 6
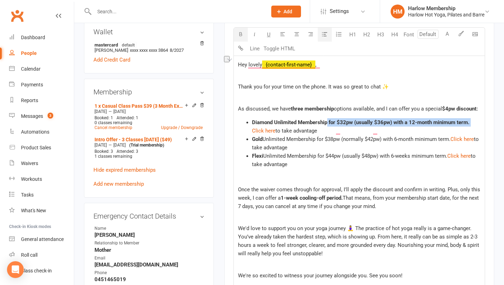
drag, startPoint x: 322, startPoint y: 130, endPoint x: 328, endPoint y: 130, distance: 6.3
click at [328, 130] on li "Diamond Unlimited Membership for $32pw (usually $36pw) with a 12-month minimum …" at bounding box center [366, 126] width 229 height 17
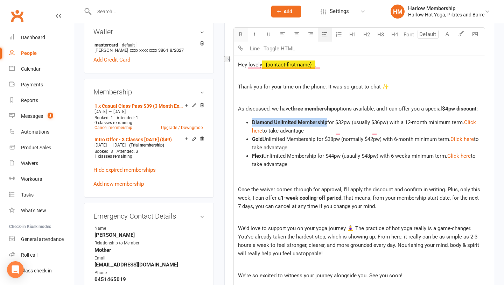
click at [239, 33] on icon "button" at bounding box center [240, 34] width 5 height 5
click at [286, 159] on span "Unlimited Membership" at bounding box center [289, 156] width 53 height 6
drag, startPoint x: 264, startPoint y: 147, endPoint x: 318, endPoint y: 148, distance: 54.7
click at [318, 143] on span "Unlimited Membership for $38pw (normally $42pw) with 6-month minimum term." at bounding box center [357, 139] width 188 height 6
click at [241, 33] on icon "button" at bounding box center [240, 34] width 5 height 5
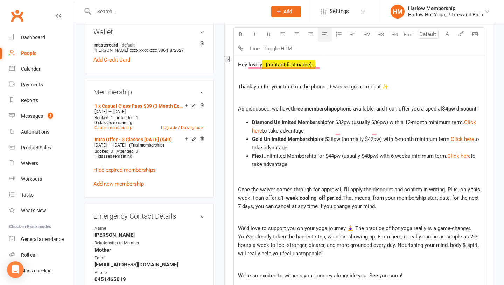
click at [315, 159] on span "Unlimited Membership" at bounding box center [289, 156] width 53 height 6
click at [260, 159] on span "Flexi" at bounding box center [257, 156] width 11 height 6
drag, startPoint x: 265, startPoint y: 165, endPoint x: 317, endPoint y: 165, distance: 51.8
click at [316, 159] on span "Unlimited Membership" at bounding box center [289, 156] width 53 height 6
click at [241, 34] on icon "button" at bounding box center [240, 34] width 5 height 5
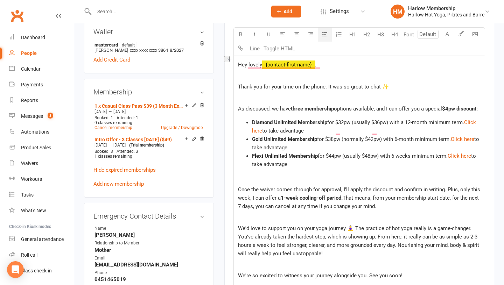
click at [315, 169] on li "Flexi Unlimited Membership for $44pw (usually $48pw) with 6-weeks minimum term.…" at bounding box center [366, 160] width 229 height 17
click at [459, 126] on span "for $32pw (usually $36pw) with a 12-month minimum term." at bounding box center [396, 122] width 137 height 6
click at [275, 194] on p "Once the waiver comes through for approval, I'll apply the discount and confirm…" at bounding box center [359, 198] width 243 height 25
click at [253, 183] on p "﻿" at bounding box center [359, 178] width 243 height 8
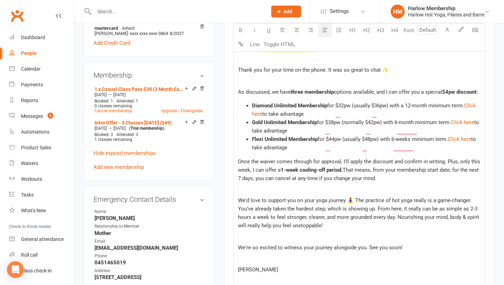
scroll to position [253, 0]
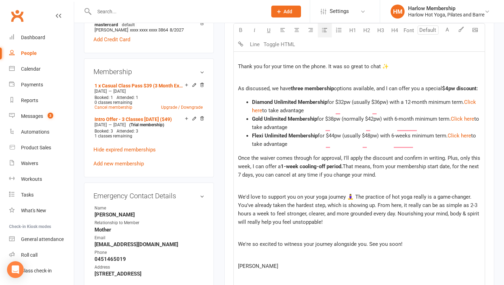
click at [459, 168] on span "Once the waiver comes through for approval, I'll apply the discount and confirm…" at bounding box center [360, 162] width 244 height 15
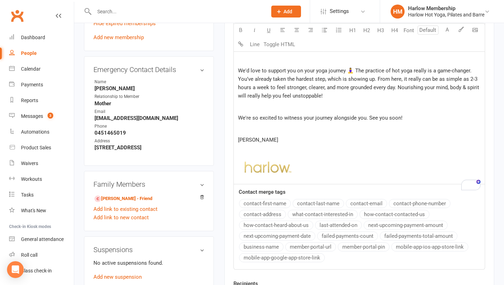
scroll to position [480, 0]
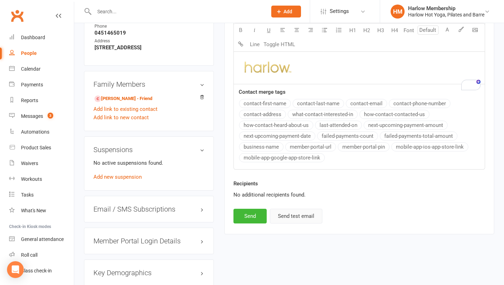
click at [309, 224] on button "Send test email" at bounding box center [296, 216] width 53 height 15
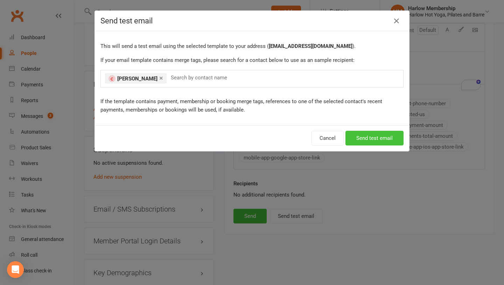
click at [367, 140] on button "Send test email" at bounding box center [375, 138] width 58 height 15
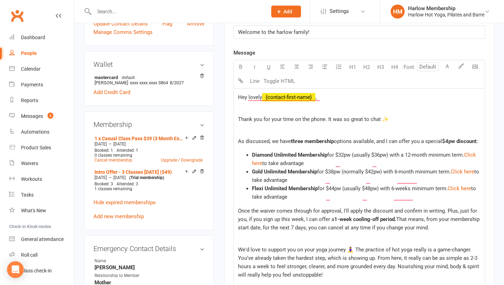
scroll to position [232, 0]
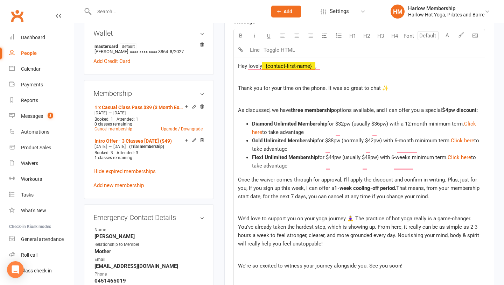
click at [238, 187] on div "Hey lovely ﻿ {contact-first-name} , Thank you for your time on the phone. It wa…" at bounding box center [359, 194] width 251 height 275
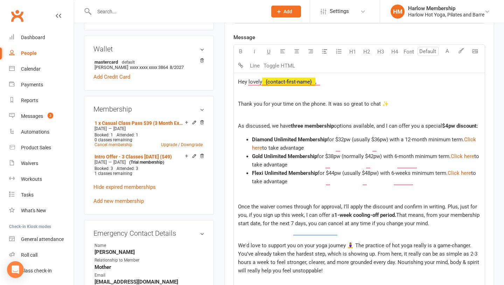
scroll to position [215, 0]
click at [442, 130] on span "$4pw discount:" at bounding box center [460, 127] width 36 height 6
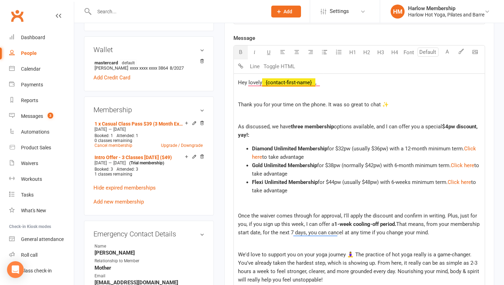
scroll to position [253, 0]
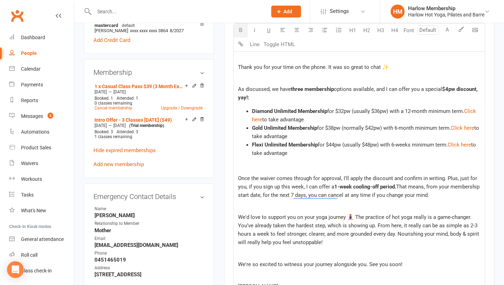
click at [296, 158] on div "Hey lovely ﻿ {contact-first-name} , Thank you for your time on the phone. It wa…" at bounding box center [359, 183] width 251 height 295
click at [273, 89] on span "As discussed, we have" at bounding box center [264, 89] width 53 height 6
click at [238, 88] on div "Hey lovely ﻿ {contact-first-name} , Thank you for your time on the phone. It wa…" at bounding box center [359, 183] width 251 height 295
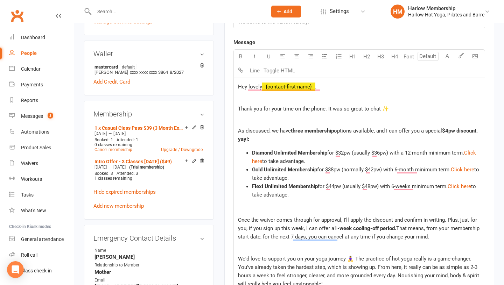
click at [378, 110] on span "Thank you for your time on the phone. It was so great to chat ✨" at bounding box center [313, 109] width 151 height 6
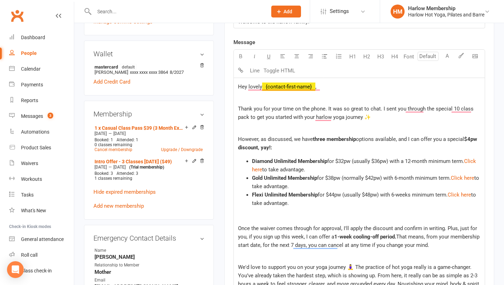
click at [290, 144] on p "However, as discussed, we have three membership options available, and I can of…" at bounding box center [359, 143] width 243 height 17
drag, startPoint x: 285, startPoint y: 148, endPoint x: 259, endPoint y: 148, distance: 26.6
click at [259, 148] on p "However, as discussed, we have three membership options available, and I can of…" at bounding box center [359, 143] width 243 height 17
click at [240, 52] on button "button" at bounding box center [241, 57] width 14 height 14
click at [448, 139] on span "options available, and I can offer you a special" at bounding box center [410, 139] width 108 height 6
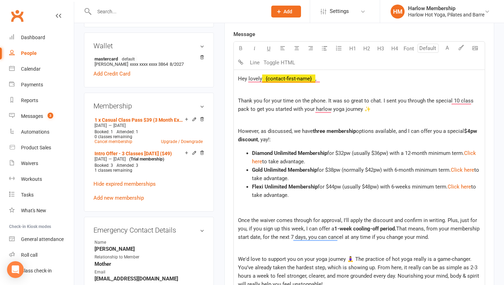
scroll to position [219, 0]
click at [272, 138] on p "However, as discussed, we have three membership options available, and I can of…" at bounding box center [359, 135] width 243 height 17
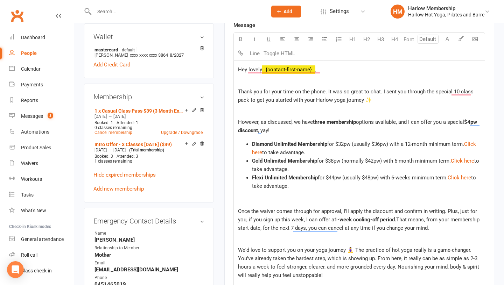
click at [463, 145] on span "for $32pw (usually $36pw) with a 12-month minimum term." at bounding box center [396, 144] width 137 height 6
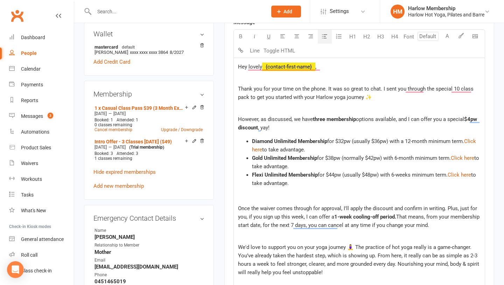
click at [456, 163] on li "Gold Unlimited Membership for $38pw (normally $42pw) with 6-month minimum term.…" at bounding box center [366, 162] width 229 height 17
click at [455, 156] on span "Click here" at bounding box center [462, 158] width 23 height 6
click at [448, 175] on span "for $44pw (usually $48pw) with 6-weeks minimum term." at bounding box center [383, 175] width 130 height 6
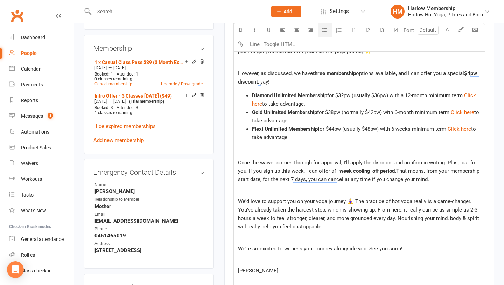
scroll to position [277, 0]
click at [454, 172] on p "Once the waiver comes through for approval, I'll apply the discount and confirm…" at bounding box center [359, 170] width 243 height 25
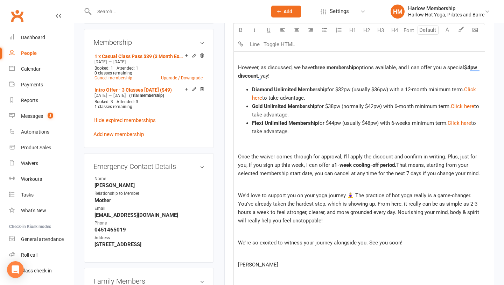
scroll to position [284, 0]
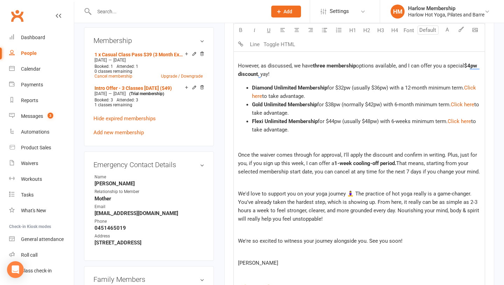
click at [319, 203] on span "We'd love to support you on your yoga journey 🧘‍♀️ The practice of hot yoga rea…" at bounding box center [359, 207] width 243 height 32
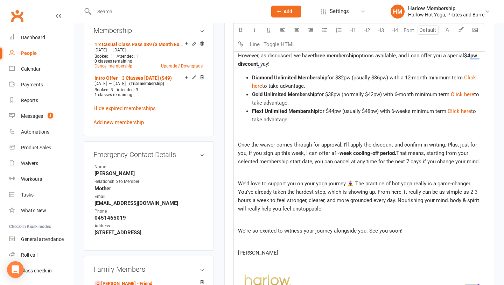
scroll to position [296, 0]
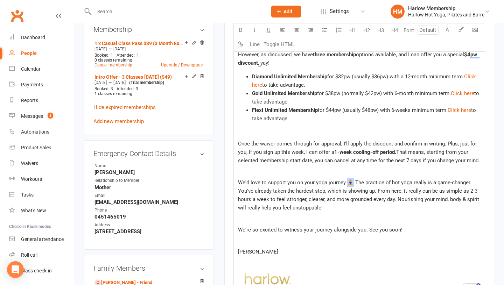
drag, startPoint x: 352, startPoint y: 183, endPoint x: 347, endPoint y: 183, distance: 4.9
click at [347, 183] on span "We'd love to support you on your yoga journey 🧘‍♀️ The practice of hot yoga rea…" at bounding box center [359, 196] width 243 height 32
copy span "🧘‍♀️"
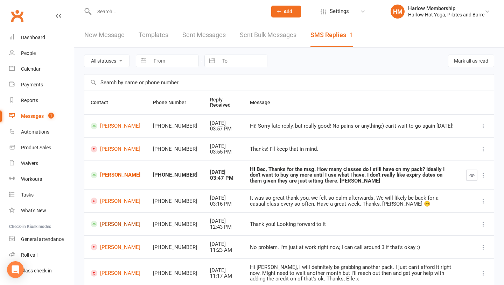
scroll to position [12, 0]
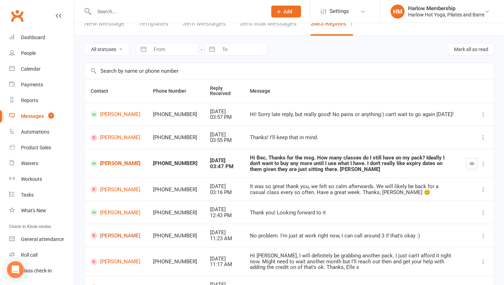
click at [122, 236] on link "[PERSON_NAME]" at bounding box center [116, 236] width 50 height 7
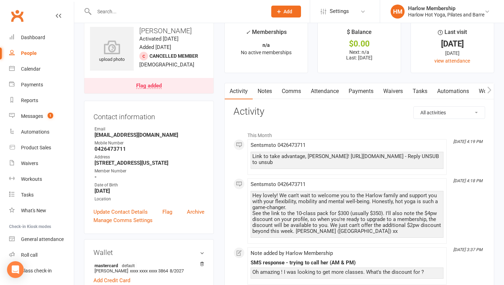
scroll to position [12, 0]
click at [290, 92] on link "Comms" at bounding box center [291, 92] width 29 height 16
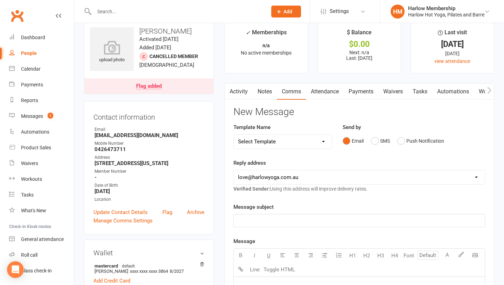
click at [292, 141] on select "Select Template [Email] Birthday Comp Pass [Push Notification] Booking Created …" at bounding box center [283, 142] width 98 height 14
select select "24"
drag, startPoint x: 317, startPoint y: 218, endPoint x: 300, endPoint y: 219, distance: 16.5
click at [300, 219] on p "Special Offer Just for You 🌟" at bounding box center [359, 221] width 243 height 8
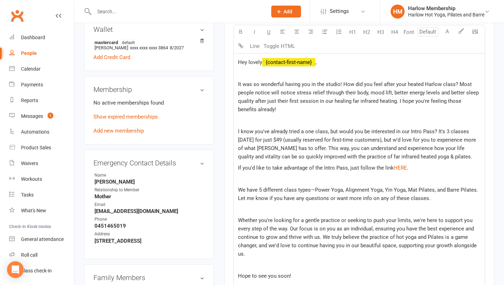
scroll to position [277, 0]
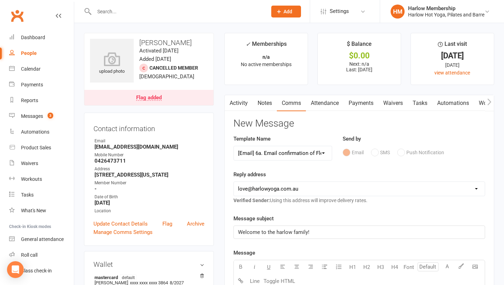
select select "15"
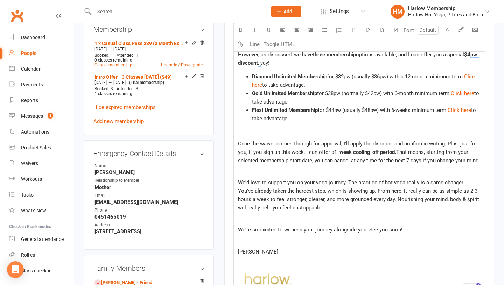
scroll to position [296, 0]
click at [319, 199] on span "We'd love to support you on your yoga journey. The practice of hot yoga really …" at bounding box center [359, 196] width 243 height 32
click at [318, 211] on p "We'd love to support you on your yoga journey. The practice of hot yoga really …" at bounding box center [359, 196] width 243 height 34
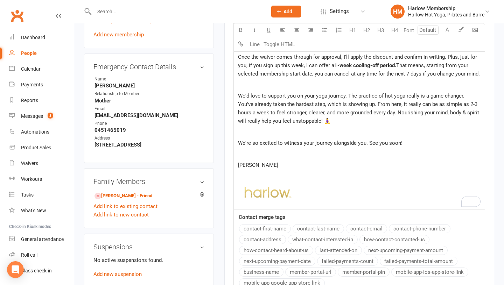
scroll to position [482, 0]
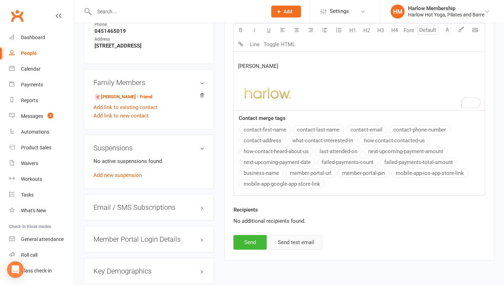
click at [301, 241] on button "Send test email" at bounding box center [296, 242] width 53 height 15
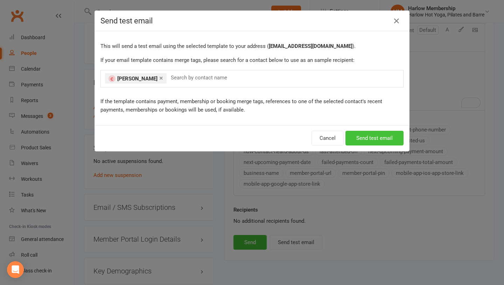
click at [371, 140] on button "Send test email" at bounding box center [375, 138] width 58 height 15
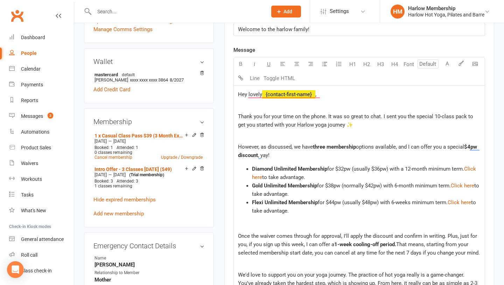
scroll to position [212, 0]
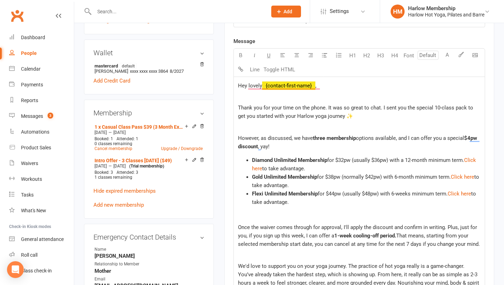
click at [466, 106] on span "Thank you for your time on the phone. It was so great to chat. I sent you the s…" at bounding box center [356, 112] width 237 height 15
click at [275, 145] on p "However, as discussed, we have three membership options available, and I can of…" at bounding box center [359, 142] width 243 height 17
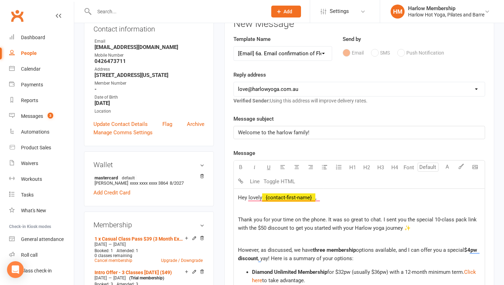
scroll to position [98, 0]
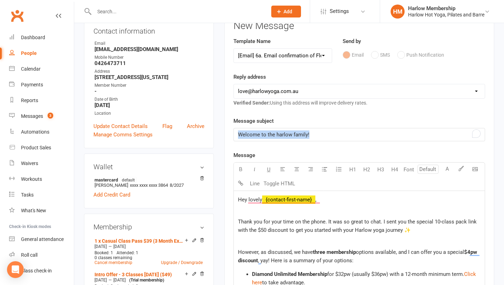
drag, startPoint x: 296, startPoint y: 135, endPoint x: 232, endPoint y: 135, distance: 64.1
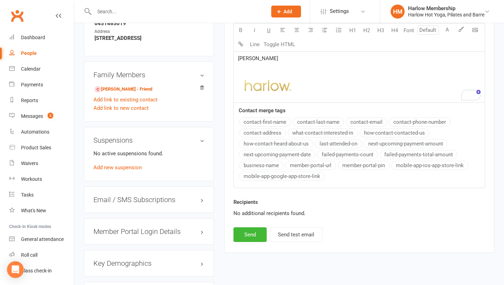
scroll to position [489, 0]
click at [250, 235] on button "Send" at bounding box center [250, 235] width 33 height 15
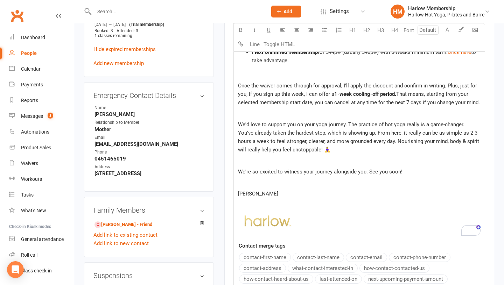
scroll to position [118, 0]
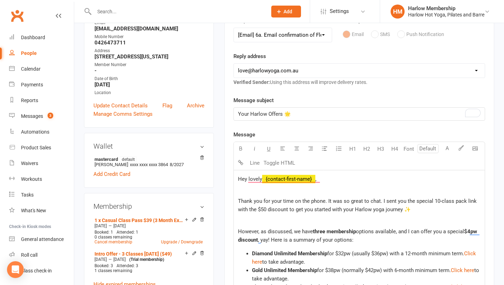
select select
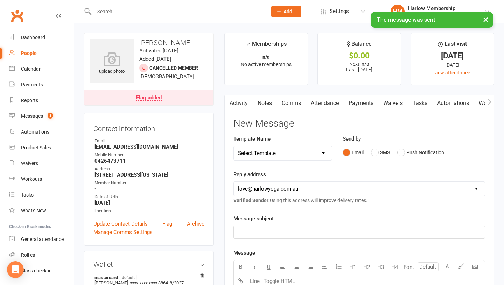
click at [269, 102] on link "Notes" at bounding box center [265, 103] width 24 height 16
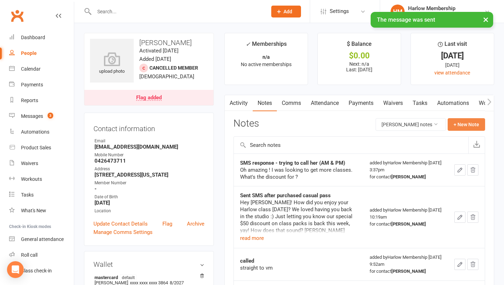
click at [466, 124] on button "+ New Note" at bounding box center [466, 124] width 37 height 13
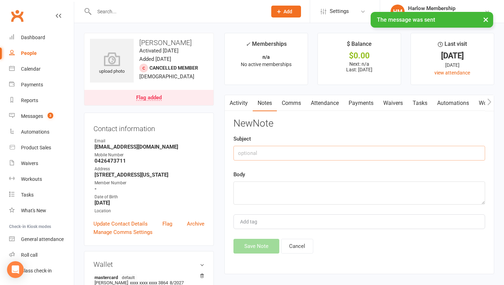
click at [252, 159] on input "text" at bounding box center [360, 153] width 252 height 15
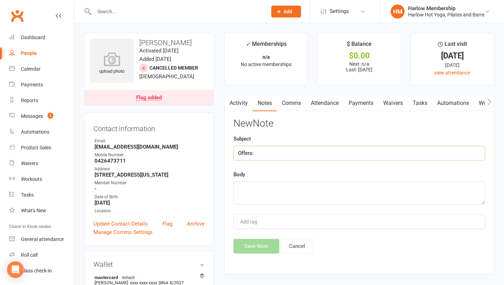
type input "Offers:"
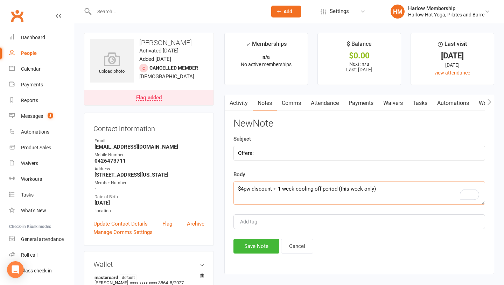
click at [274, 188] on textarea "$4pw discount + 1-week cooling off period (this week only)" at bounding box center [360, 193] width 252 height 23
type textarea "$4pw discount (anytime she decides to upgrade) + 1-week cooling off period (thi…"
click at [258, 159] on input "Offers:" at bounding box center [360, 153] width 252 height 15
type input "Offers: $50 discount on 10 class pack"
click at [254, 252] on button "Save Note" at bounding box center [257, 246] width 46 height 15
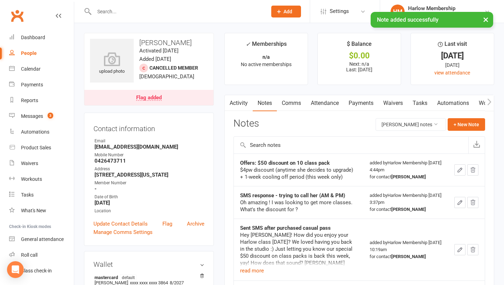
click at [422, 101] on link "Tasks" at bounding box center [420, 103] width 25 height 16
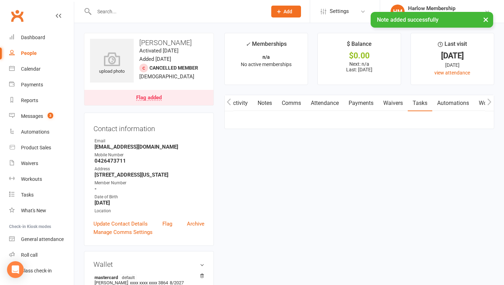
scroll to position [0, 0]
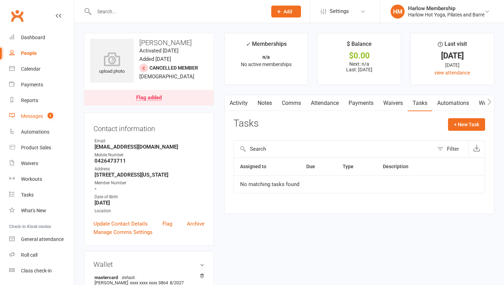
click at [38, 114] on div "Messages" at bounding box center [32, 116] width 22 height 6
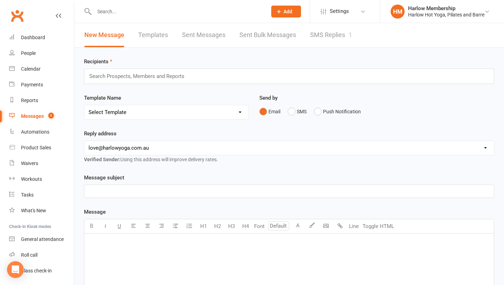
click at [331, 35] on link "SMS Replies 1" at bounding box center [331, 35] width 42 height 24
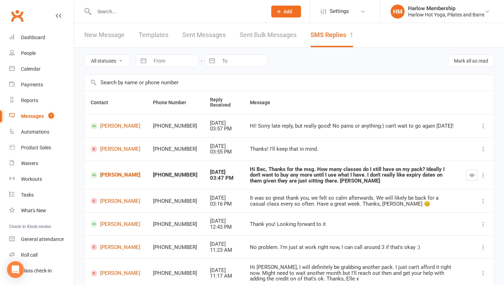
click at [127, 11] on input "text" at bounding box center [177, 12] width 170 height 10
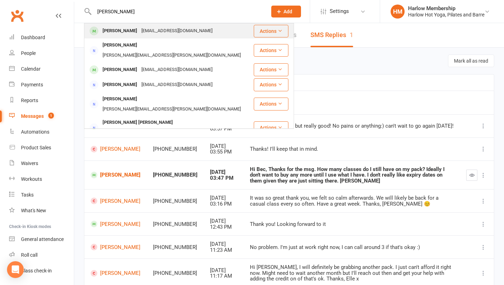
type input "[PERSON_NAME]"
click at [103, 29] on div "[PERSON_NAME]" at bounding box center [120, 31] width 39 height 10
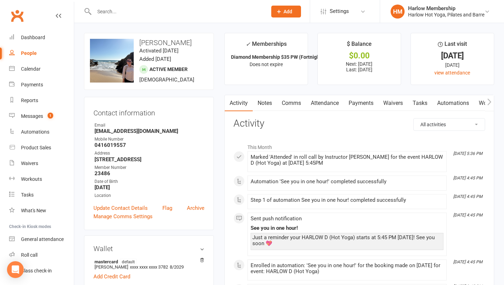
click at [264, 107] on link "Notes" at bounding box center [265, 103] width 24 height 16
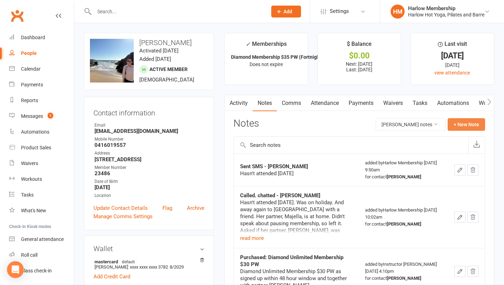
click at [453, 129] on button "+ New Note" at bounding box center [466, 124] width 37 height 13
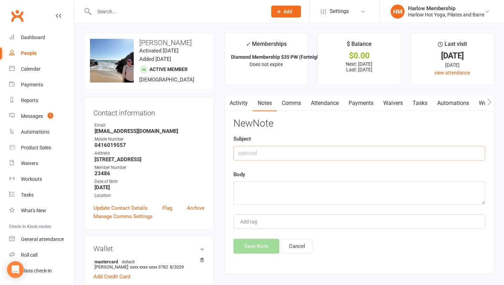
click at [277, 156] on input "text" at bounding box center [360, 153] width 252 height 15
type input "Suspension request"
click at [248, 195] on textarea at bounding box center [360, 193] width 252 height 23
paste textarea "https://mail.google.com/mail/u/0/#inbox/FMfcgzQcqHZWXGpVQjHWmBxVLgJSftDv"
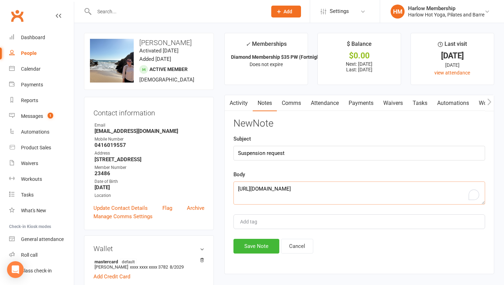
click at [236, 189] on textarea "https://mail.google.com/mail/u/0/#inbox/FMfcgzQcqHZWXGpVQjHWmBxVLgJSftDv" at bounding box center [360, 193] width 252 height 23
paste textarea "I'm travelling to Antartica shortly so can you put my membership on hold from n…"
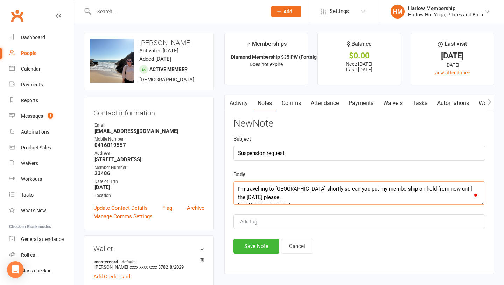
scroll to position [5, 0]
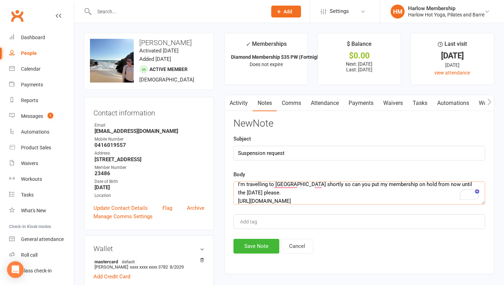
type textarea "I'm travelling to Antartica shortly so can you put my membership on hold from n…"
click at [292, 156] on input "Suspension request" at bounding box center [360, 153] width 252 height 15
type input "Suspension request (4-weeks)"
click at [254, 253] on button "Save Note" at bounding box center [257, 246] width 46 height 15
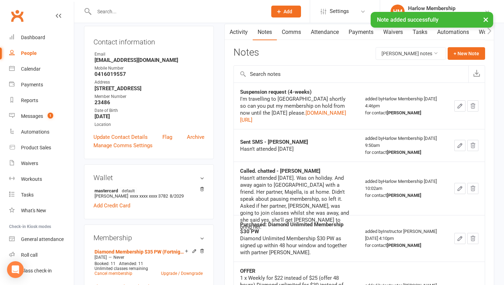
scroll to position [0, 0]
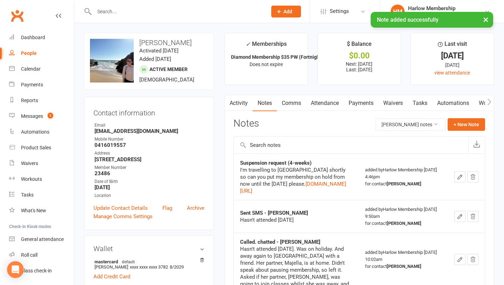
click at [363, 106] on link "Payments" at bounding box center [361, 103] width 35 height 16
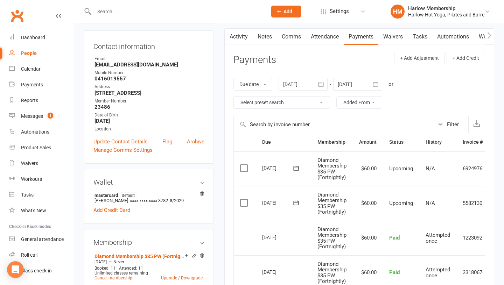
scroll to position [66, 0]
click at [347, 86] on div at bounding box center [357, 84] width 49 height 13
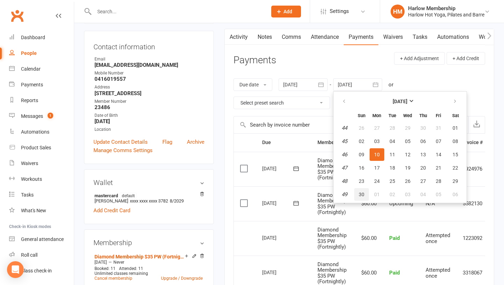
click at [363, 195] on span "30" at bounding box center [362, 195] width 6 height 6
type input "30 Nov 2025"
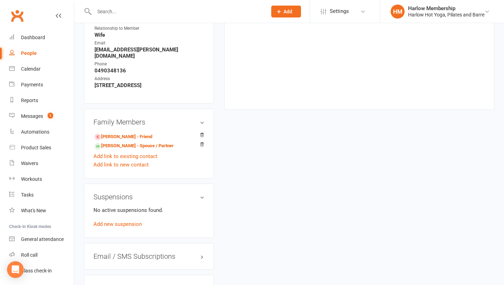
scroll to position [421, 0]
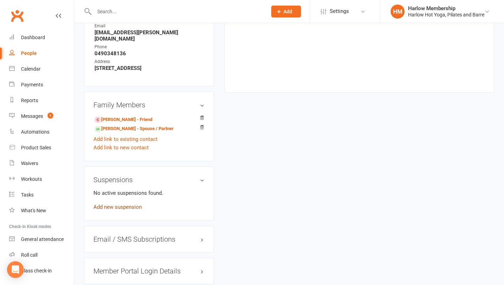
click at [118, 211] on link "Add new suspension" at bounding box center [118, 207] width 48 height 6
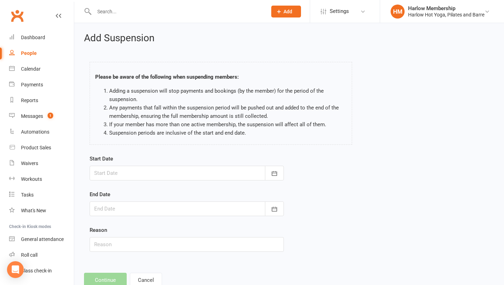
click at [144, 179] on div at bounding box center [187, 173] width 194 height 15
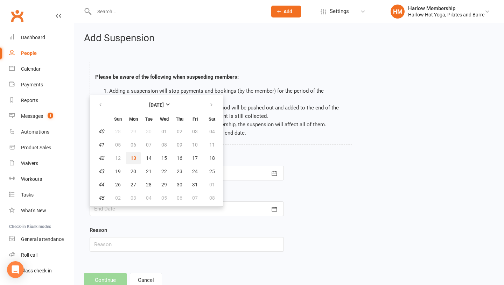
click at [133, 158] on span "13" at bounding box center [134, 159] width 6 height 6
type input "13 Oct 2025"
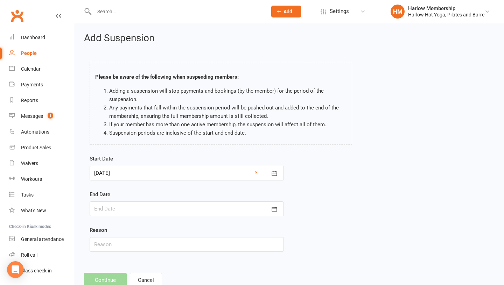
click at [124, 209] on div at bounding box center [187, 209] width 194 height 15
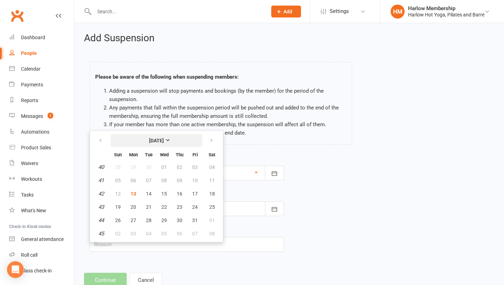
click at [168, 144] on button "[DATE]" at bounding box center [157, 141] width 92 height 13
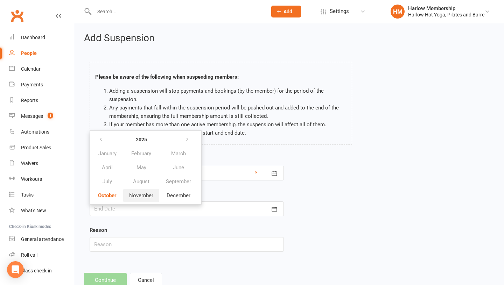
click at [139, 197] on span "November" at bounding box center [141, 196] width 24 height 6
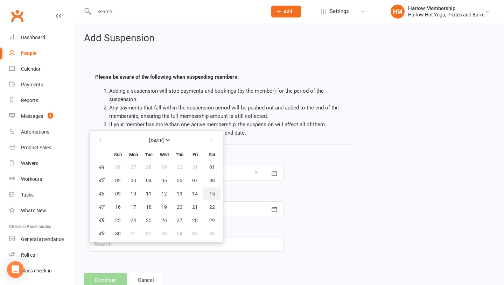
click at [212, 193] on span "15" at bounding box center [212, 194] width 6 height 6
type input "15 Nov 2025"
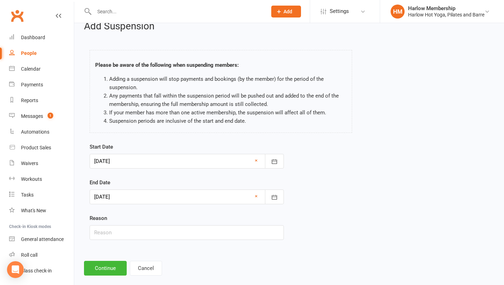
scroll to position [13, 0]
click at [181, 235] on input "text" at bounding box center [187, 232] width 194 height 15
type input "Away (4-weeks)"
click at [126, 280] on div "Add Suspension Please be aware of the following when suspending members: Adding…" at bounding box center [289, 148] width 430 height 275
click at [112, 274] on button "Continue" at bounding box center [105, 268] width 43 height 15
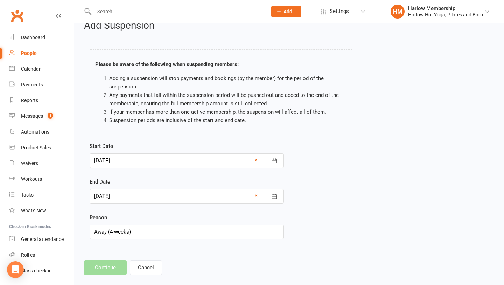
scroll to position [0, 0]
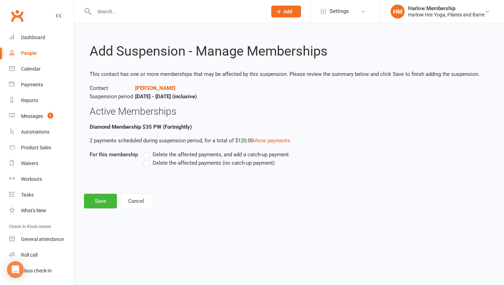
click at [144, 157] on label "Delete the affected payments, and add a catch-up payment" at bounding box center [216, 155] width 146 height 8
click at [144, 151] on input "Delete the affected payments, and add a catch-up payment" at bounding box center [145, 151] width 5 height 0
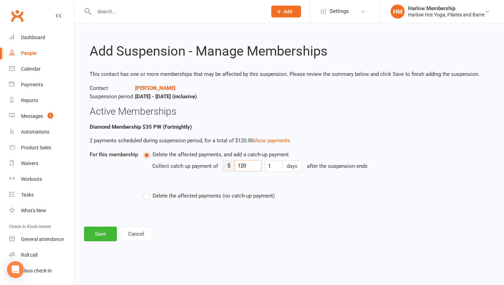
drag, startPoint x: 250, startPoint y: 165, endPoint x: 203, endPoint y: 161, distance: 47.1
click at [203, 161] on div "Collect catch up payment of $ 120 1 days after the suspension ends" at bounding box center [275, 171] width 247 height 25
type input "20"
click at [96, 238] on button "Save" at bounding box center [100, 234] width 33 height 15
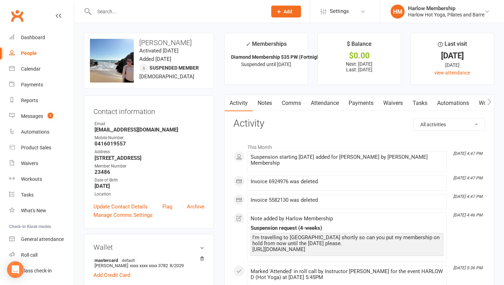
click at [266, 106] on link "Notes" at bounding box center [265, 103] width 24 height 16
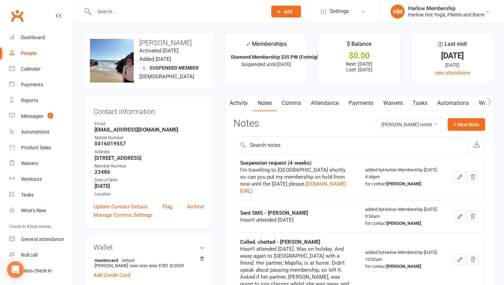
click at [463, 180] on icon "button" at bounding box center [460, 177] width 6 height 6
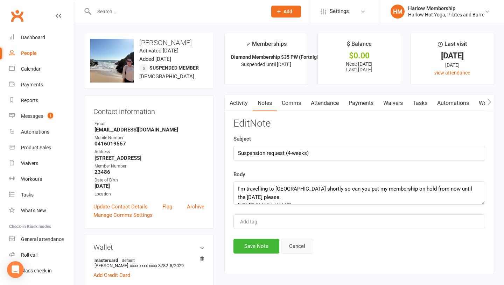
click at [296, 246] on button "Cancel" at bounding box center [297, 246] width 32 height 15
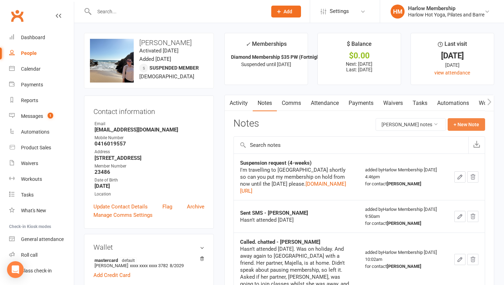
click at [463, 124] on button "+ New Note" at bounding box center [466, 124] width 37 height 13
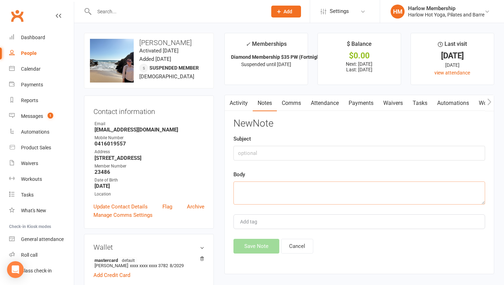
click at [301, 188] on textarea at bounding box center [360, 193] width 252 height 23
paste textarea "Hey, beautiful Alys! Oh, that sounds amazing. I've put your membership on hold …"
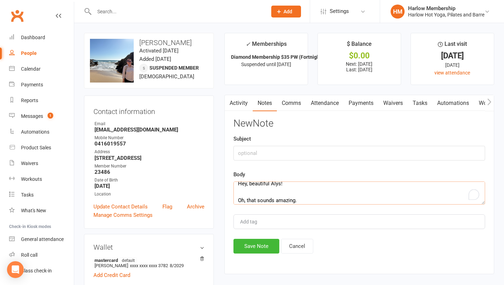
scroll to position [5, 0]
click at [266, 197] on textarea "Hey, beautiful Alys! Oh, that sounds amazing. I've put your membership on hold …" at bounding box center [360, 193] width 252 height 23
click at [258, 184] on textarea "Hey, beautiful Alys! Oh, that sounds amazing. I've put your membership on hold …" at bounding box center [360, 193] width 252 height 23
click at [258, 193] on textarea "Hey, beautiful Alys! Oh, that sounds amazing. I've put your membership on hold …" at bounding box center [360, 193] width 252 height 23
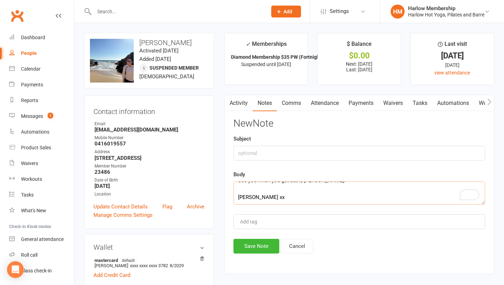
type textarea "Hey, beautiful Alys! Oh, that sounds amazing. I've put your membership on hold …"
click at [294, 246] on button "Cancel" at bounding box center [297, 246] width 32 height 15
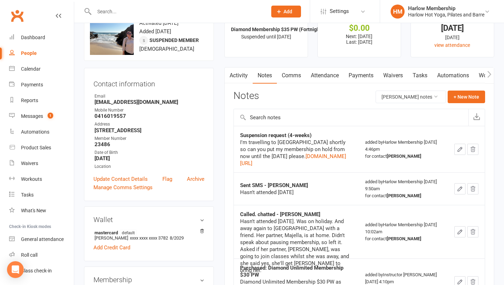
click at [463, 153] on icon "button" at bounding box center [460, 149] width 6 height 6
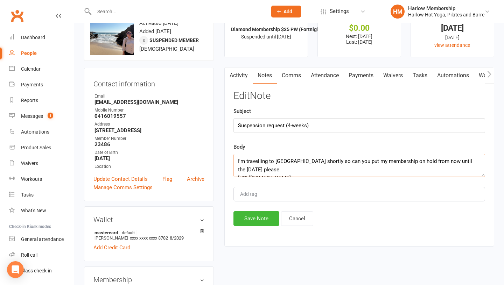
click at [234, 161] on textarea "I'm travelling to Antartica shortly so can you put my membership on hold from n…" at bounding box center [360, 165] width 252 height 23
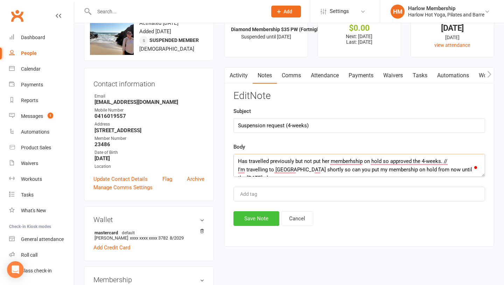
type textarea "Has travelled previously but not put her memberhship on hold so approved the 4-…"
click at [242, 218] on button "Save Note" at bounding box center [257, 219] width 46 height 15
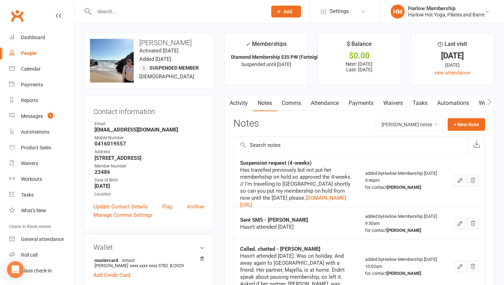
click at [421, 108] on link "Tasks" at bounding box center [420, 103] width 25 height 16
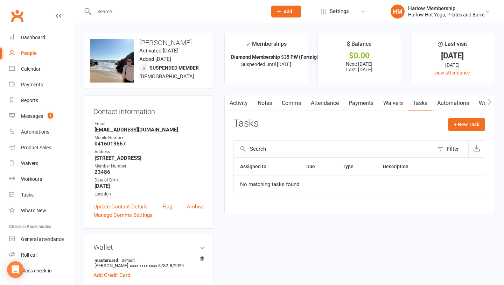
click at [353, 101] on link "Payments" at bounding box center [361, 103] width 35 height 16
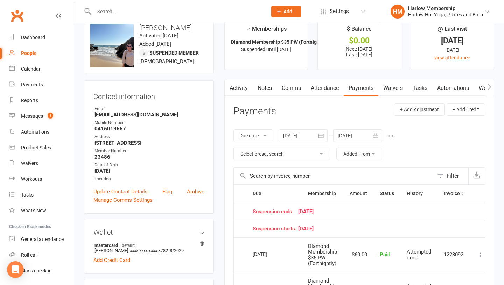
scroll to position [69, 0]
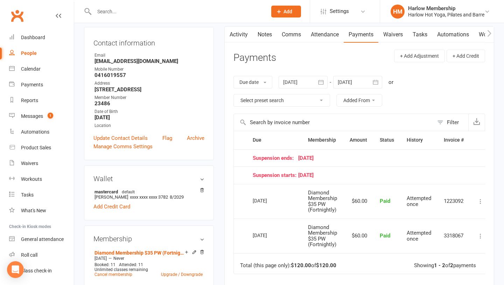
click at [358, 83] on div at bounding box center [357, 82] width 49 height 13
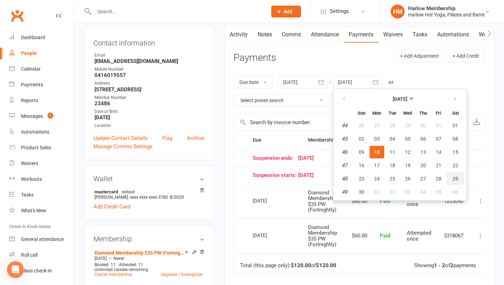
click at [458, 178] on span "29" at bounding box center [456, 179] width 6 height 6
type input "29 Nov 2025"
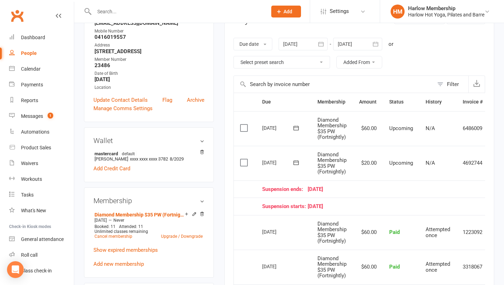
scroll to position [109, 0]
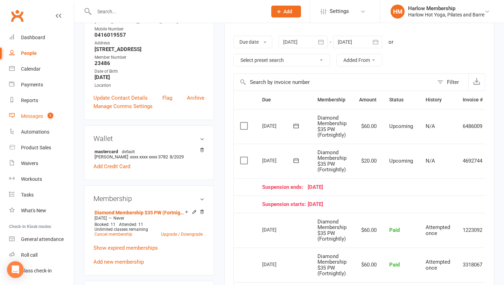
click at [33, 119] on div "Messages" at bounding box center [32, 116] width 22 height 6
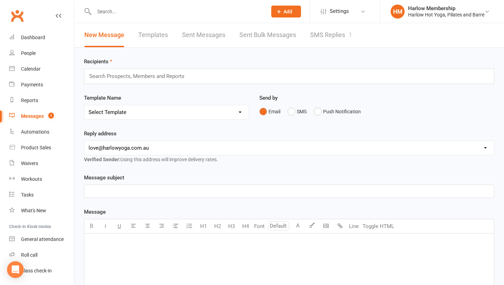
click at [321, 37] on link "SMS Replies 1" at bounding box center [331, 35] width 42 height 24
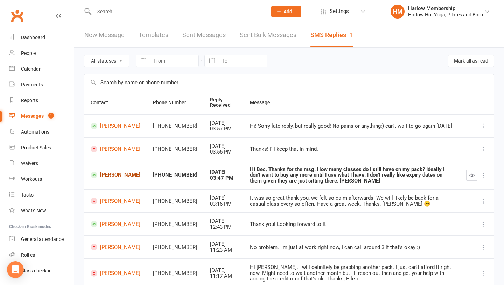
click at [118, 175] on link "[PERSON_NAME]" at bounding box center [116, 175] width 50 height 7
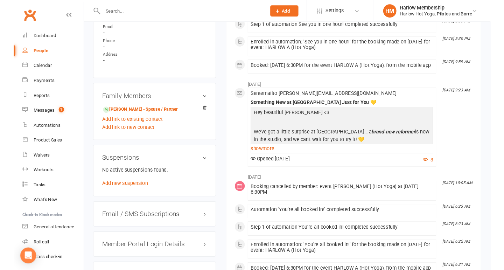
scroll to position [425, 0]
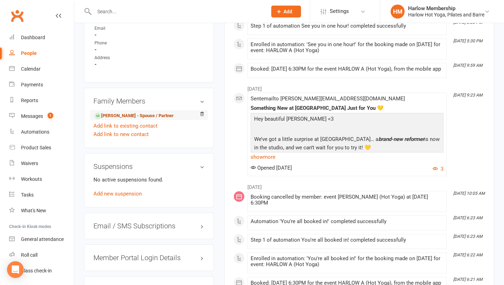
click at [115, 112] on link "Gilly Lyne - Spouse / Partner" at bounding box center [134, 115] width 79 height 7
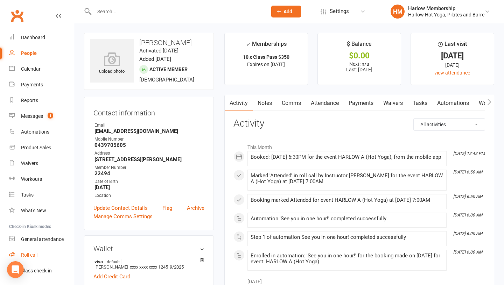
click at [32, 255] on div "Roll call" at bounding box center [29, 256] width 16 height 6
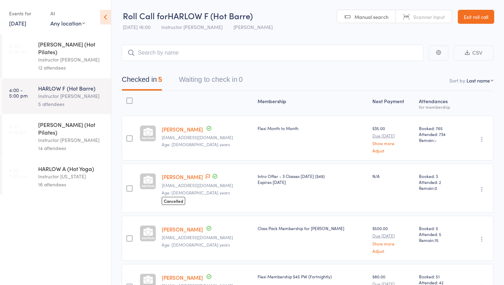
click at [57, 144] on div "14 attendees" at bounding box center [71, 148] width 67 height 8
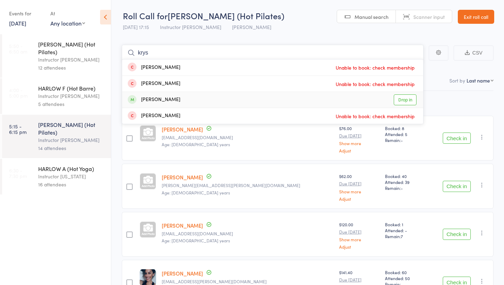
type input "krys"
click at [404, 101] on link "Drop in" at bounding box center [405, 100] width 23 height 11
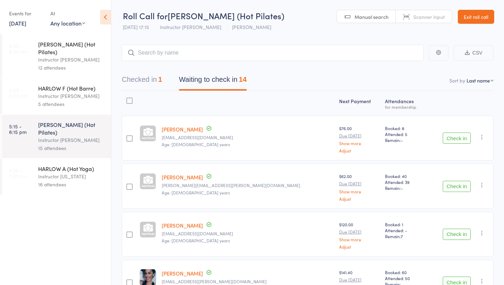
click at [52, 181] on div "16 attendees" at bounding box center [71, 185] width 67 height 8
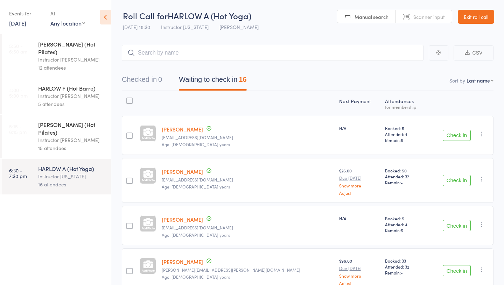
click at [57, 144] on div "15 attendees" at bounding box center [71, 148] width 67 height 8
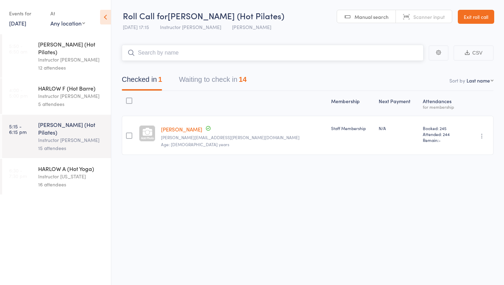
click at [190, 89] on button "Waiting to check in 14" at bounding box center [213, 81] width 68 height 19
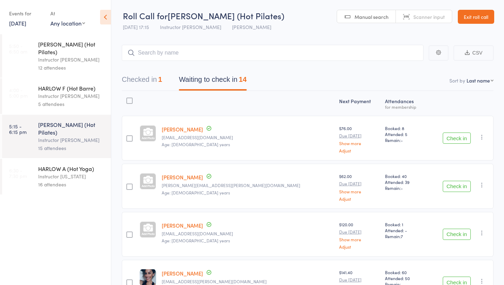
click at [472, 16] on link "Exit roll call" at bounding box center [476, 17] width 36 height 14
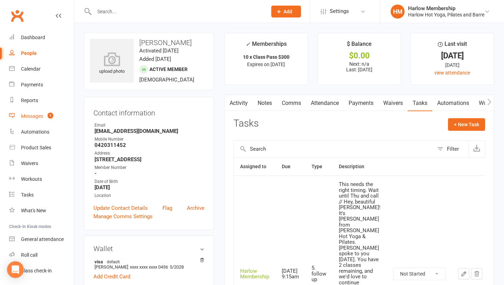
click at [39, 122] on link "Messages 1" at bounding box center [41, 117] width 65 height 16
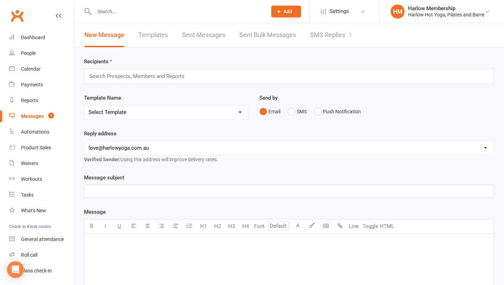
click at [325, 39] on link "SMS Replies 1" at bounding box center [331, 35] width 42 height 24
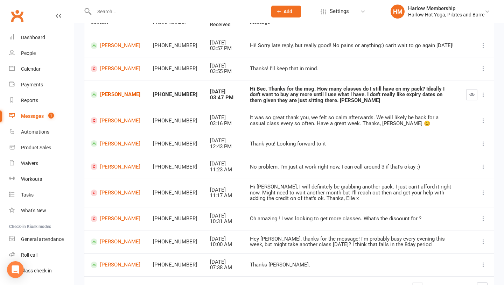
scroll to position [80, 0]
click at [105, 97] on link "[PERSON_NAME]" at bounding box center [116, 95] width 50 height 7
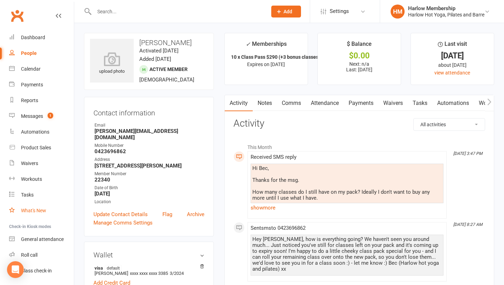
scroll to position [20, 0]
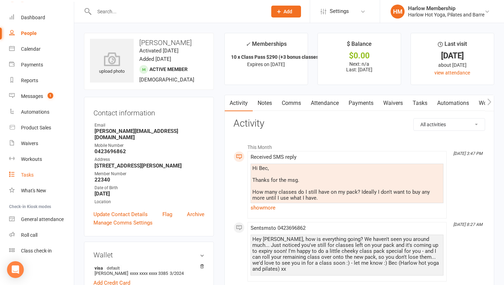
click at [27, 177] on div "Tasks" at bounding box center [27, 175] width 13 height 6
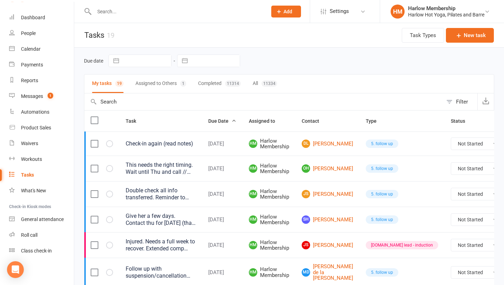
click at [150, 85] on button "Assigned to Others 1" at bounding box center [161, 84] width 51 height 19
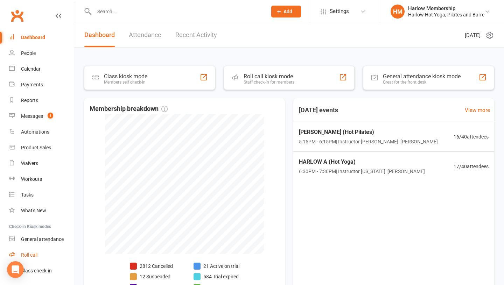
click at [30, 254] on div "Roll call" at bounding box center [29, 256] width 16 height 6
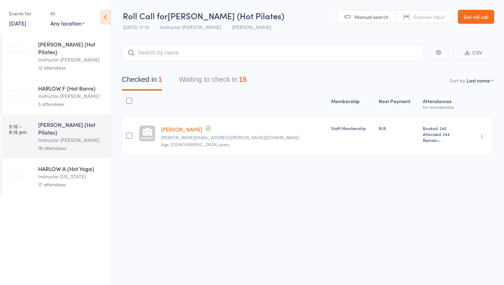
click at [204, 82] on button "Waiting to check in 15" at bounding box center [213, 81] width 68 height 19
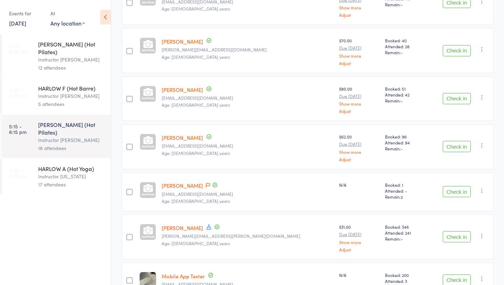
scroll to position [376, 0]
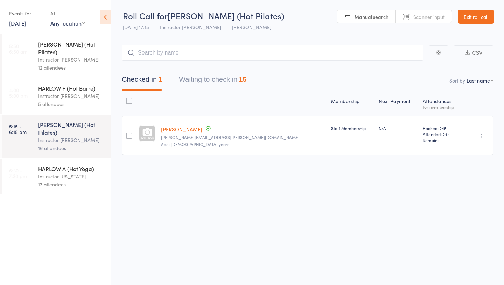
click at [193, 81] on button "Waiting to check in 15" at bounding box center [213, 81] width 68 height 19
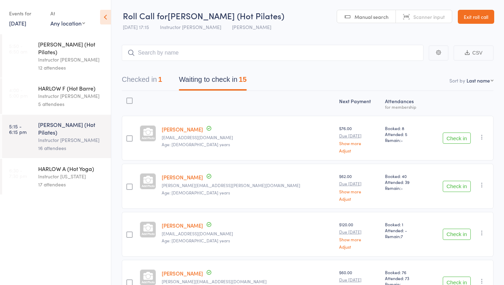
click at [61, 92] on div "Instructor [PERSON_NAME]" at bounding box center [71, 96] width 67 height 8
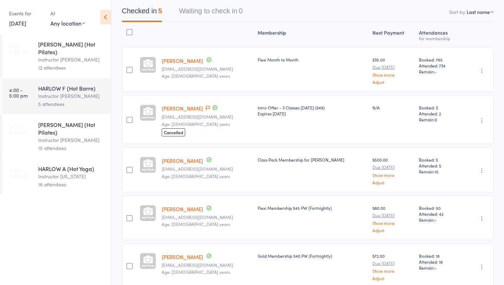
scroll to position [81, 0]
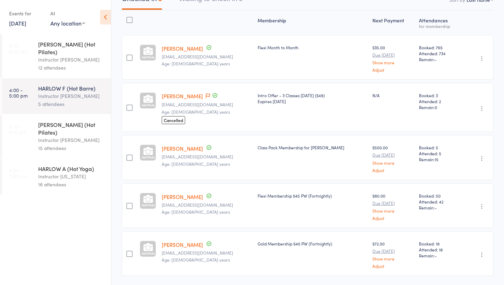
click at [49, 115] on div "[PERSON_NAME] (Hot Pilates) Instructor [PERSON_NAME] 15 attendees" at bounding box center [74, 136] width 73 height 43
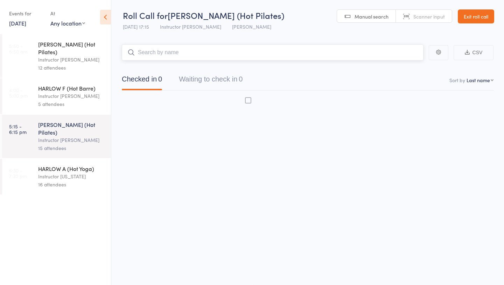
scroll to position [0, 0]
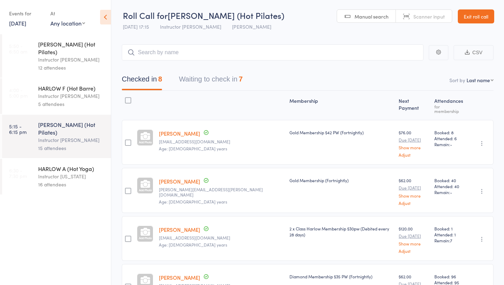
click at [71, 92] on div "Instructor [PERSON_NAME]" at bounding box center [71, 96] width 67 height 8
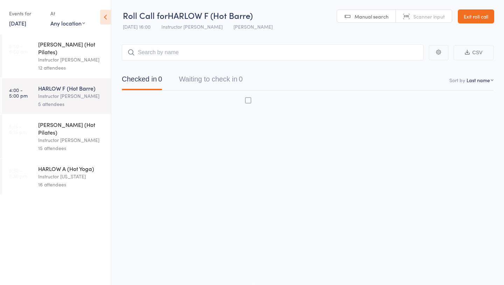
click at [70, 136] on div "Instructor [PERSON_NAME]" at bounding box center [71, 140] width 67 height 8
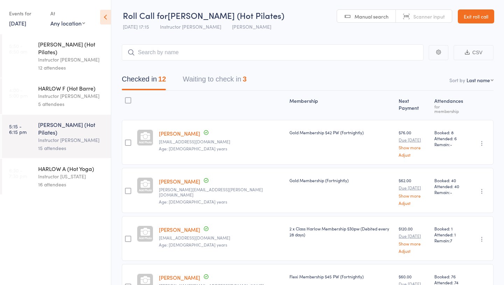
click at [60, 173] on div "Instructor [US_STATE]" at bounding box center [71, 177] width 67 height 8
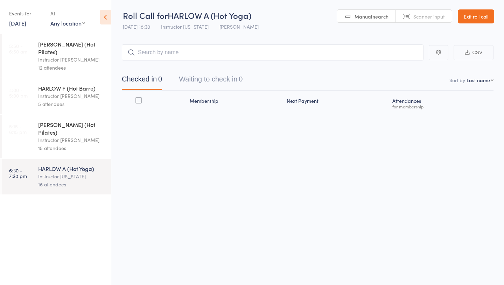
click at [59, 144] on div "15 attendees" at bounding box center [71, 148] width 67 height 8
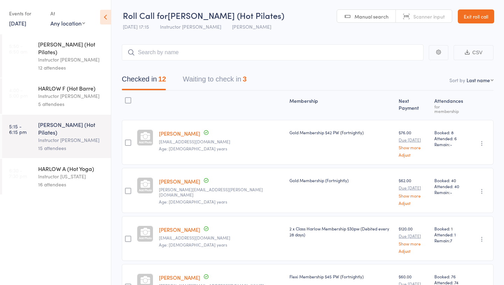
click at [198, 85] on button "Waiting to check in 3" at bounding box center [215, 81] width 64 height 19
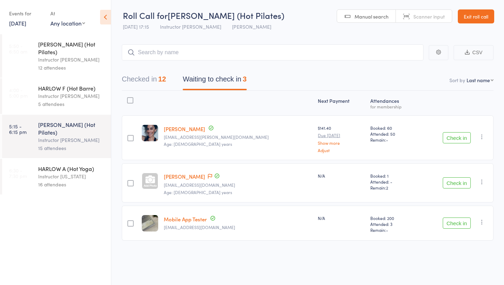
click at [460, 183] on button "Check in" at bounding box center [457, 183] width 28 height 11
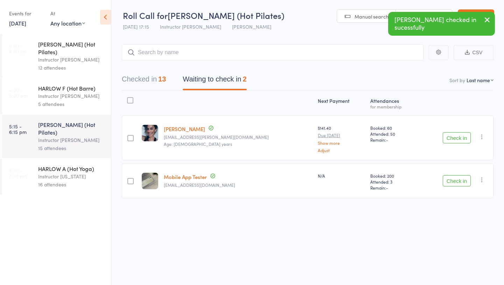
click at [181, 130] on link "[PERSON_NAME]" at bounding box center [184, 128] width 41 height 7
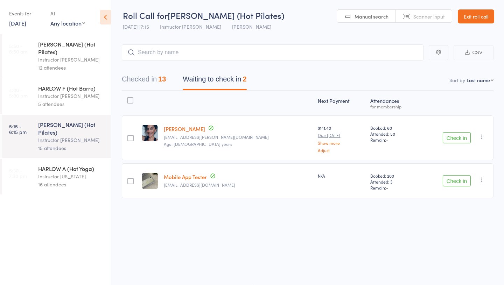
click at [473, 16] on link "Exit roll call" at bounding box center [476, 16] width 36 height 14
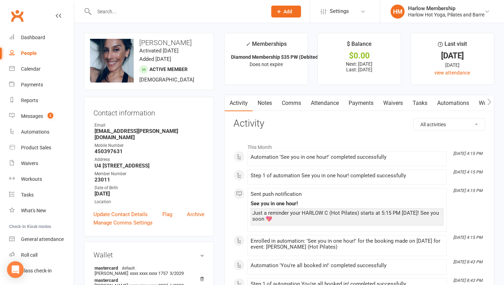
click at [290, 107] on link "Comms" at bounding box center [291, 103] width 29 height 16
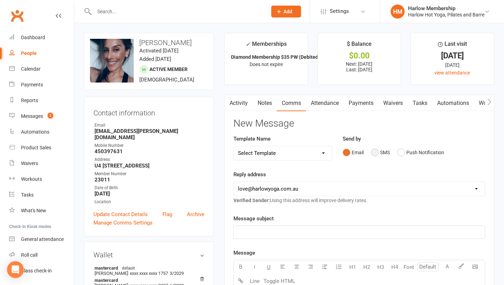
click at [376, 151] on button "SMS" at bounding box center [380, 152] width 19 height 13
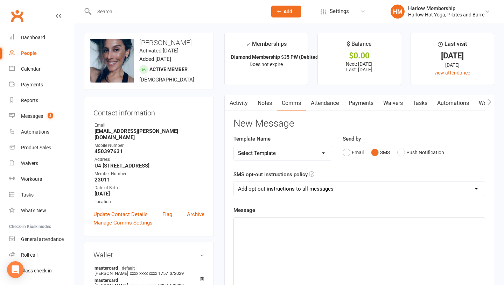
click at [314, 228] on p "﻿" at bounding box center [359, 224] width 243 height 8
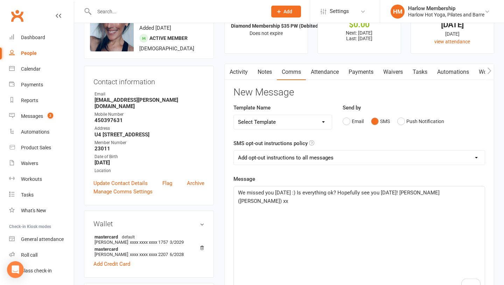
scroll to position [40, 0]
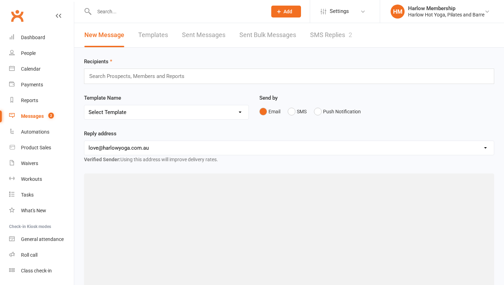
click at [328, 34] on link "SMS Replies 2" at bounding box center [331, 35] width 42 height 24
